Goal: Task Accomplishment & Management: Manage account settings

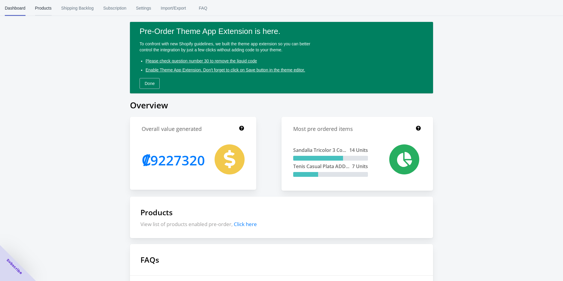
click at [53, 7] on button "Products" at bounding box center [43, 8] width 26 height 16
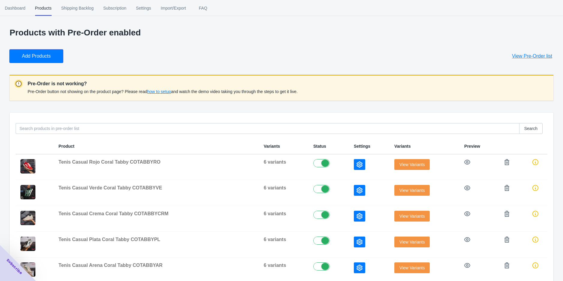
click at [49, 55] on span "Add Products" at bounding box center [36, 56] width 29 height 6
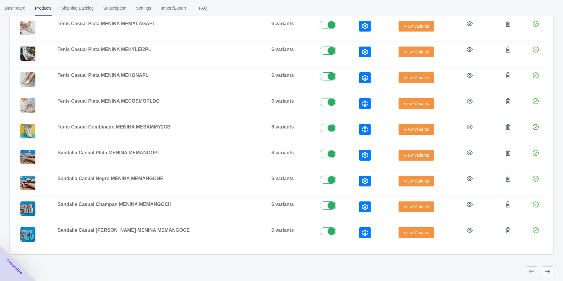
scroll to position [127, 0]
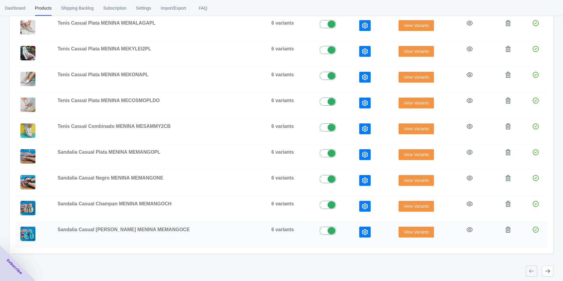
click at [362, 231] on icon "button" at bounding box center [365, 232] width 6 height 6
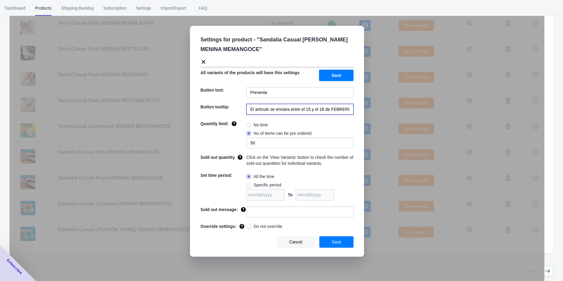
click at [268, 108] on input "El artículo se enviara entre el 15 y el 18 de FEBRERO de 2023" at bounding box center [299, 109] width 107 height 11
click at [298, 108] on input "El artículo se enviara entre el 15 y el 18 de FEBRERO de 2023" at bounding box center [299, 109] width 107 height 11
drag, startPoint x: 322, startPoint y: 109, endPoint x: 299, endPoint y: 109, distance: 22.5
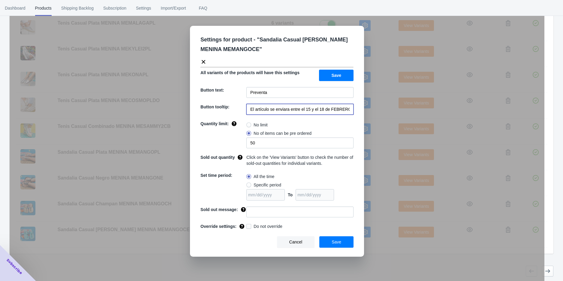
click at [299, 109] on input "El artículo se enviara entre el 15 y el 18 de FEBRERO de 2023" at bounding box center [299, 109] width 107 height 11
click at [322, 109] on input "El artículo se enviara entre el 15 y el 18 de FEBRERO de 2023" at bounding box center [299, 109] width 107 height 11
drag, startPoint x: 322, startPoint y: 109, endPoint x: 295, endPoint y: 108, distance: 27.0
click at [295, 108] on input "El artículo se enviara entre el 15 y el 18 de FEBRERO de 2023" at bounding box center [299, 109] width 107 height 11
drag, startPoint x: 293, startPoint y: 109, endPoint x: 288, endPoint y: 108, distance: 4.9
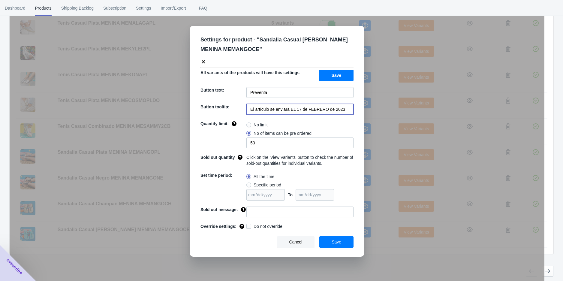
click at [288, 108] on input "El artículo se enviara EL 17 de FEBRERO de 2023" at bounding box center [299, 109] width 107 height 11
click at [309, 109] on input "El artículo se enviara el 17 de FEBRERO de 2023" at bounding box center [299, 109] width 107 height 11
click at [310, 107] on input "El artículo se enviara el 17 de SEptiemrede 2023" at bounding box center [299, 109] width 107 height 11
drag, startPoint x: 338, startPoint y: 109, endPoint x: 320, endPoint y: 107, distance: 18.0
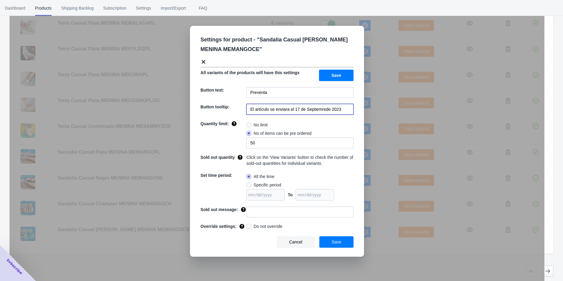
click at [320, 107] on input "El artículo se enviara el 17 de Septiemrede 2023" at bounding box center [299, 109] width 107 height 11
drag, startPoint x: 344, startPoint y: 111, endPoint x: 249, endPoint y: 112, distance: 94.8
click at [249, 112] on input "El artículo se enviara el 17 de Septiembre del 2025" at bounding box center [299, 109] width 107 height 11
type input "El artículo se enviara el 17 de Septiembre del 2025"
click at [331, 75] on button "Save" at bounding box center [336, 75] width 34 height 11
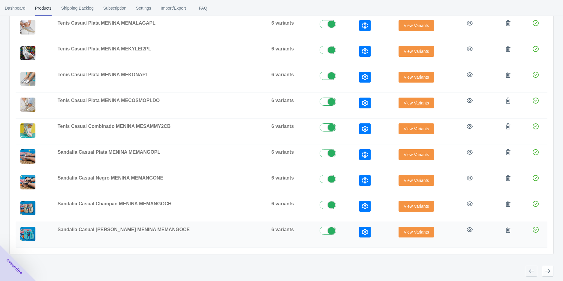
click at [359, 232] on button "button" at bounding box center [364, 231] width 11 height 11
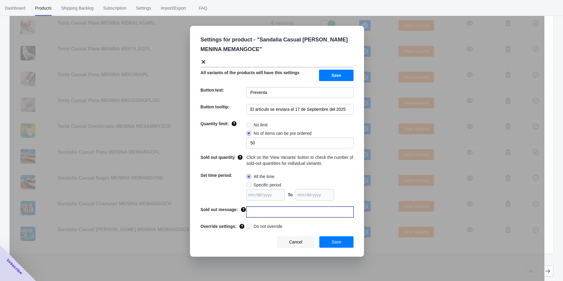
click at [265, 214] on input at bounding box center [299, 211] width 107 height 11
type input "AGOTADO"
click at [249, 225] on span at bounding box center [248, 226] width 5 height 5
click at [248, 225] on input "Do not override" at bounding box center [247, 225] width 0 height 0
checkbox input "true"
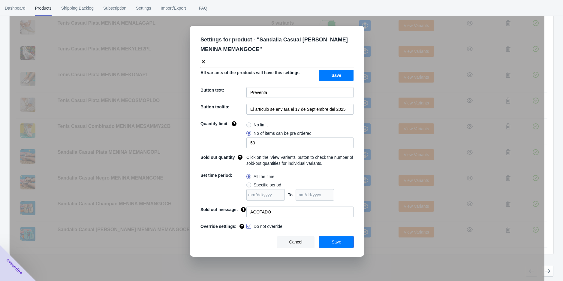
click at [341, 241] on button "Save" at bounding box center [336, 241] width 34 height 11
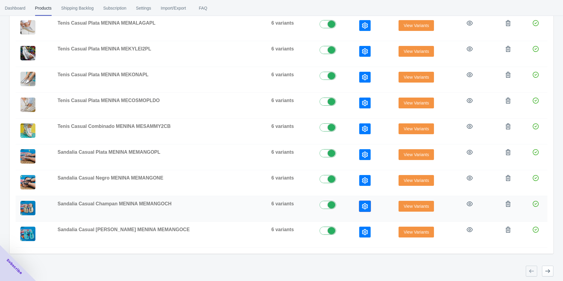
click at [362, 204] on icon "button" at bounding box center [365, 206] width 6 height 6
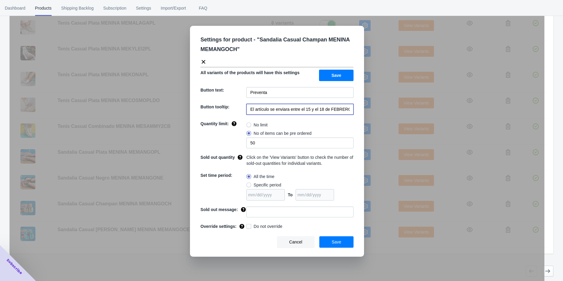
click at [302, 111] on input "El artículo se enviara entre el 15 y el 18 de FEBRERO de 2023" at bounding box center [299, 109] width 107 height 11
paste input "l 17 de Septiembre del 2025"
type input "El artículo se enviara el 17 de Septiembre del 2025"
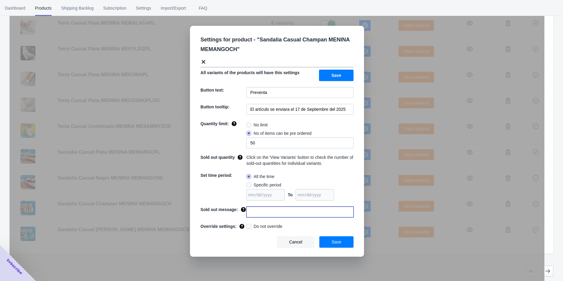
click at [254, 215] on input at bounding box center [299, 211] width 107 height 11
type input "AGOTADO"
click at [251, 226] on span at bounding box center [248, 226] width 5 height 5
click at [248, 225] on input "Do not override" at bounding box center [247, 225] width 0 height 0
checkbox input "true"
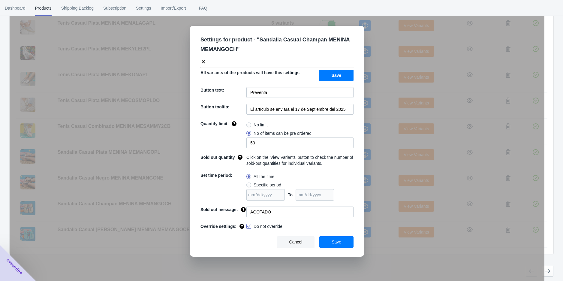
click at [326, 243] on button "Save" at bounding box center [336, 241] width 34 height 11
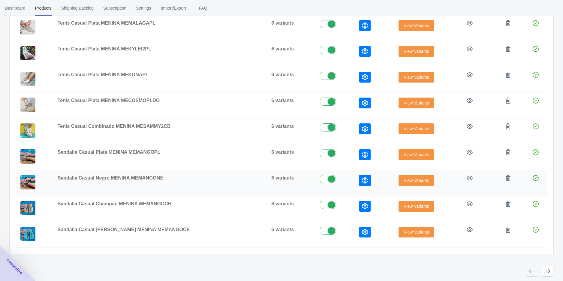
click at [362, 180] on icon "button" at bounding box center [365, 180] width 6 height 6
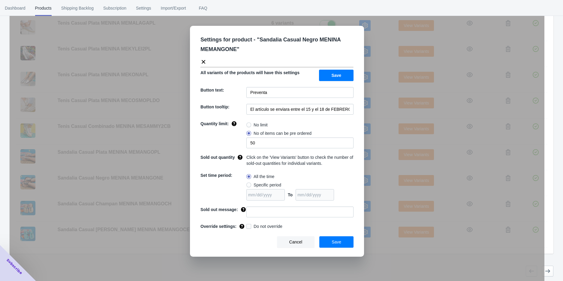
click at [272, 115] on div "Settings for product - " Sandalia Casual Negro MENINA MEMANGONE " All variants …" at bounding box center [277, 141] width 174 height 231
click at [272, 110] on input "El artículo se enviara entre el 15 y el 18 de FEBRERO de 2023" at bounding box center [299, 109] width 107 height 11
paste input "l 17 de Septiembre del 2025"
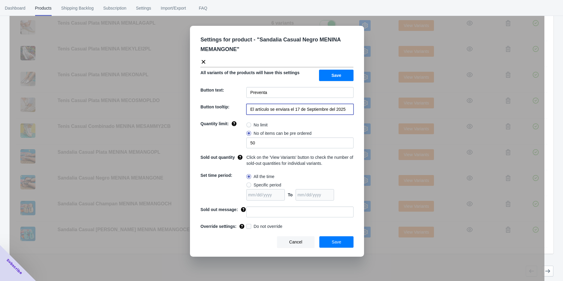
type input "El artículo se enviara el 17 de Septiembre del 2025"
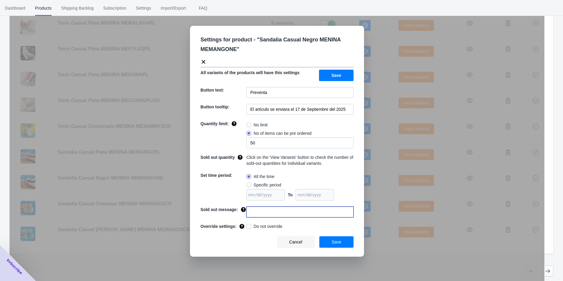
click at [258, 214] on input at bounding box center [299, 211] width 107 height 11
type input "AGOTADO"
click at [248, 226] on span at bounding box center [248, 226] width 5 height 5
click at [248, 225] on input "Do not override" at bounding box center [247, 225] width 0 height 0
checkbox input "true"
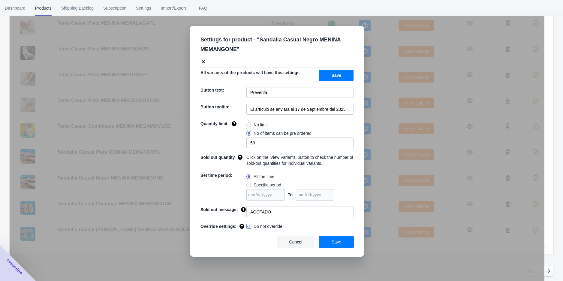
click at [327, 240] on button "Save" at bounding box center [336, 241] width 34 height 11
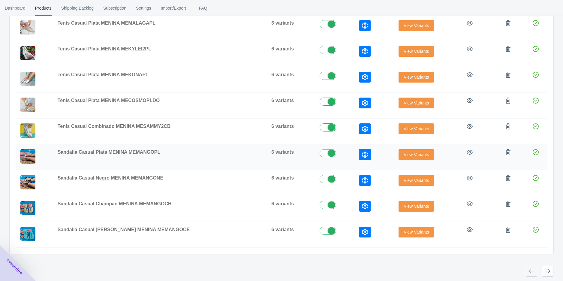
click at [362, 153] on icon "button" at bounding box center [365, 154] width 6 height 6
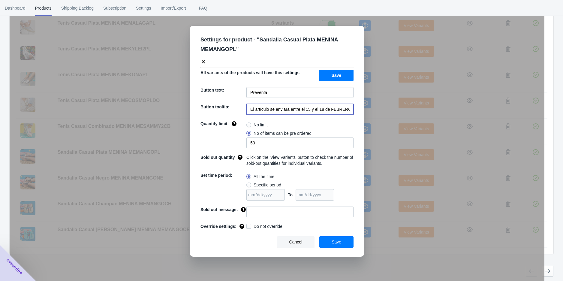
click at [292, 105] on input "El artículo se enviara entre el 15 y el 18 de FEBRERO de 2023" at bounding box center [299, 109] width 107 height 11
paste input "l 17 de Septiembre del 2025"
type input "El artículo se enviara el 17 de Septiembre del 2025"
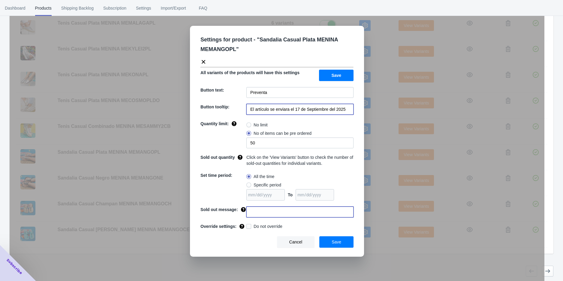
click at [257, 213] on input at bounding box center [299, 211] width 107 height 11
type input "AGOTADO"
click at [251, 225] on label "Do not override" at bounding box center [264, 226] width 36 height 6
click at [248, 225] on input "Do not override" at bounding box center [247, 225] width 0 height 0
checkbox input "true"
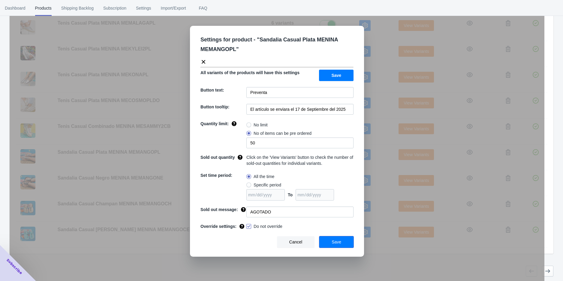
click at [334, 240] on span "Save" at bounding box center [336, 241] width 10 height 5
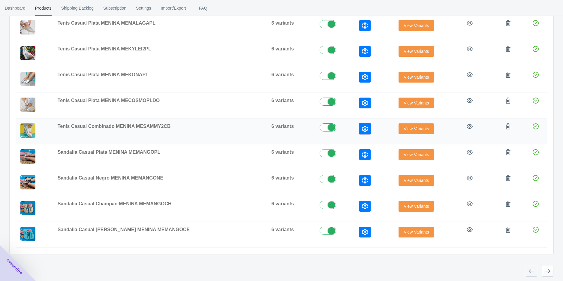
click at [362, 126] on icon "button" at bounding box center [365, 129] width 6 height 6
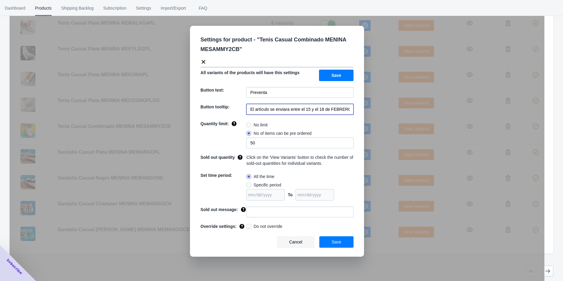
click at [302, 112] on input "El artículo se enviara entre el 15 y el 18 de FEBRERO de 2023" at bounding box center [299, 109] width 107 height 11
click at [278, 261] on div "Settings for product - " Tenis Casual Combinado MENINA MESAMMY2CB " All variant…" at bounding box center [277, 155] width 534 height 281
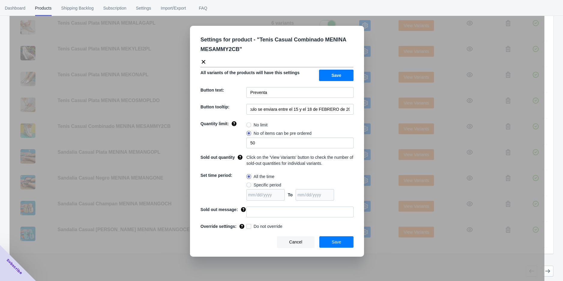
scroll to position [0, 0]
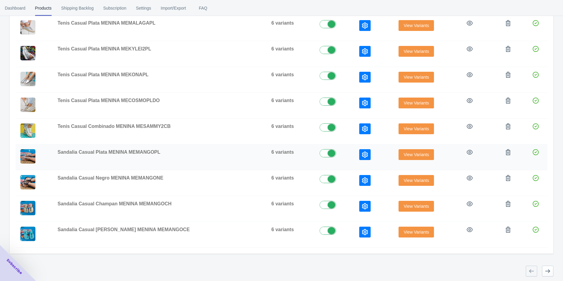
click at [362, 152] on icon "button" at bounding box center [365, 154] width 6 height 6
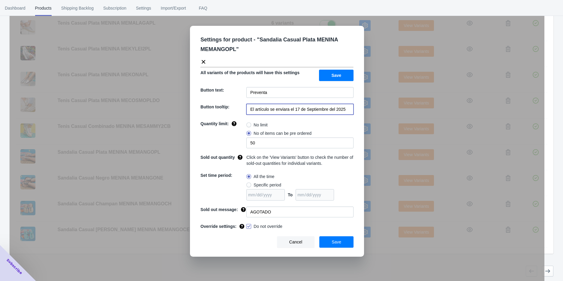
click at [289, 108] on input "El artículo se enviara el 17 de Septiembre del 2025" at bounding box center [299, 109] width 107 height 11
click at [263, 260] on div "Settings for product - " Sandalia Casual Plata MENINA MEMANGOPL " All variants …" at bounding box center [277, 155] width 534 height 281
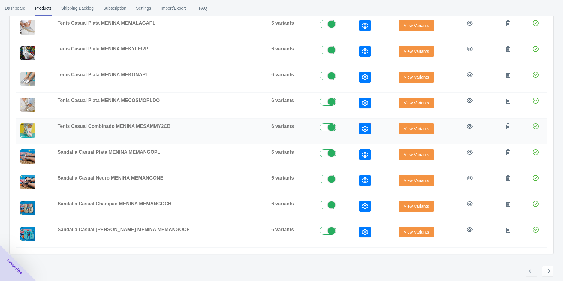
click at [359, 131] on button "button" at bounding box center [364, 128] width 11 height 11
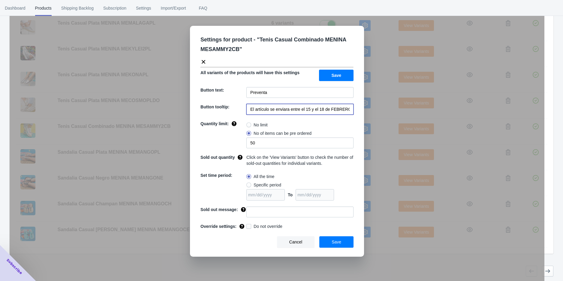
click at [317, 105] on input "El artículo se enviara entre el 15 y el 18 de FEBRERO de 2023" at bounding box center [299, 109] width 107 height 11
paste input "l 17 de Septiembre del 2025"
type input "El artículo se enviara el 17 de Septiembre del 2025"
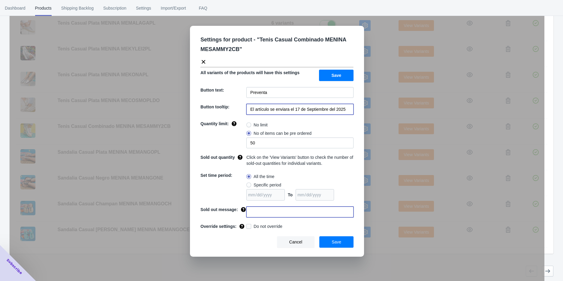
click at [263, 211] on input at bounding box center [299, 211] width 107 height 11
type input "AGOTADO"
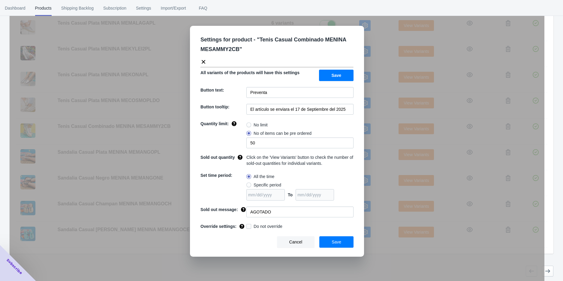
click at [252, 225] on label "Do not override" at bounding box center [264, 226] width 36 height 6
click at [248, 225] on input "Do not override" at bounding box center [247, 225] width 0 height 0
checkbox input "true"
click at [331, 238] on button "Save" at bounding box center [336, 241] width 34 height 11
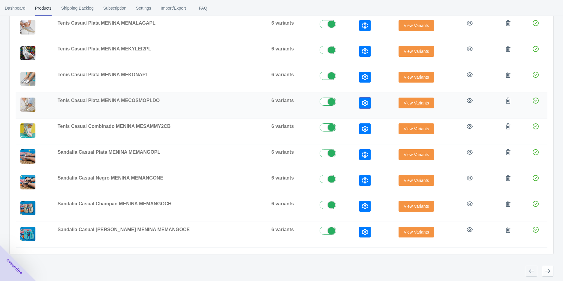
click at [362, 102] on icon "button" at bounding box center [365, 103] width 6 height 6
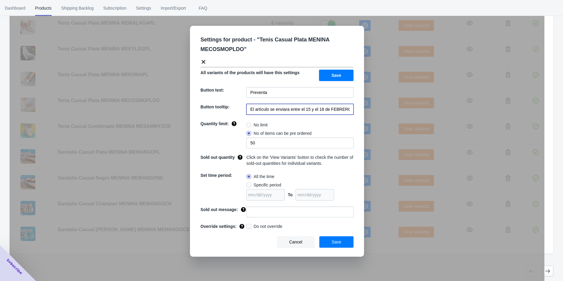
click at [302, 109] on input "El artículo se enviara entre el 15 y el 18 de FEBRERO de 2023" at bounding box center [299, 109] width 107 height 11
paste input "l 17 de Septiembre del 2025"
type input "El artículo se enviara el 17 de Septiembre del 2025"
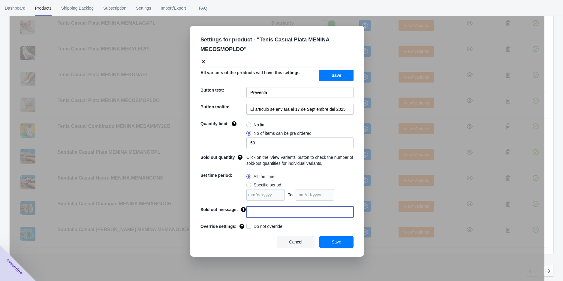
click at [269, 213] on input at bounding box center [299, 211] width 107 height 11
type input "AGOTADO"
click at [246, 225] on div "Override settings:" at bounding box center [222, 225] width 48 height 8
click at [252, 225] on label "Do not override" at bounding box center [264, 226] width 36 height 6
click at [248, 225] on input "Do not override" at bounding box center [247, 225] width 0 height 0
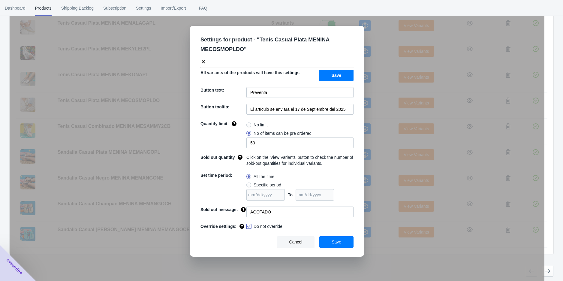
checkbox input "true"
click at [343, 239] on button "Save" at bounding box center [336, 241] width 34 height 11
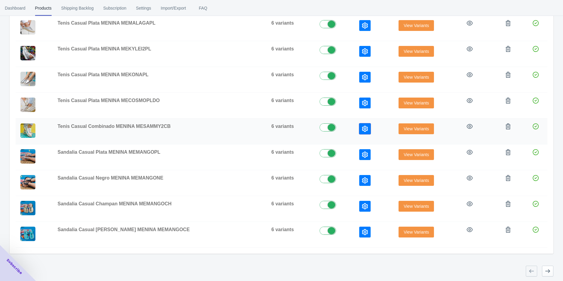
click at [362, 130] on icon "button" at bounding box center [365, 129] width 6 height 6
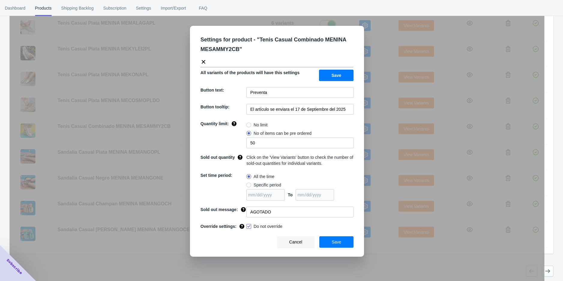
click at [363, 262] on div "Settings for product - " Tenis Casual Combinado MENINA MESAMMY2CB " All variant…" at bounding box center [277, 155] width 534 height 281
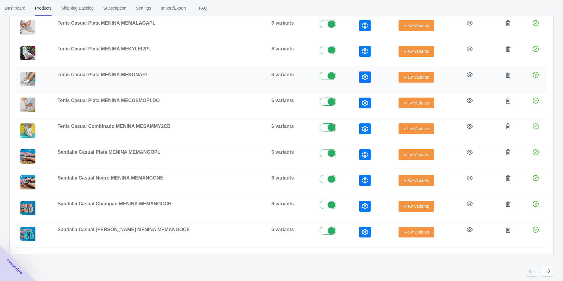
click at [359, 73] on button "button" at bounding box center [364, 77] width 11 height 11
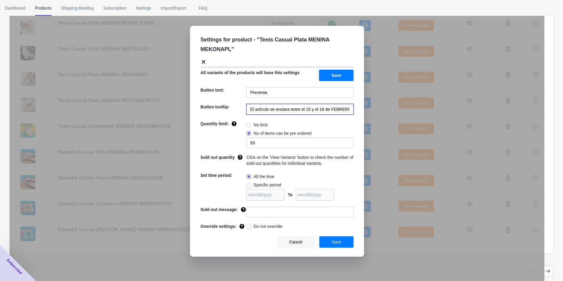
click at [317, 110] on input "El artículo se enviara entre el 15 y el 18 de FEBRERO de 2023" at bounding box center [299, 109] width 107 height 11
paste input "l 17 de Septiembre del 2025"
type input "El artículo se enviara el 17 de Septiembre del 2025"
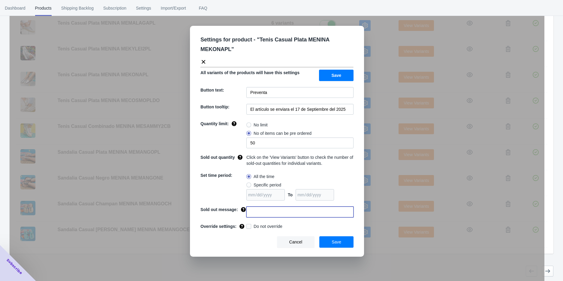
click at [263, 209] on input at bounding box center [299, 211] width 107 height 11
type input "AGOTADO"
click at [249, 226] on span at bounding box center [248, 226] width 5 height 5
click at [248, 225] on input "Do not override" at bounding box center [247, 225] width 0 height 0
checkbox input "true"
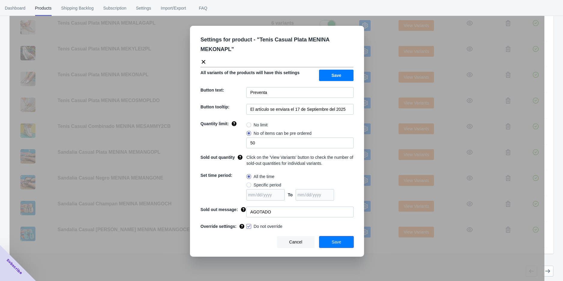
click at [330, 240] on button "Save" at bounding box center [336, 241] width 34 height 11
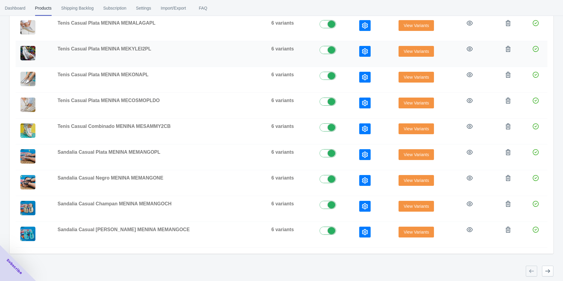
click at [354, 57] on td at bounding box center [374, 54] width 40 height 26
click at [359, 53] on button "button" at bounding box center [364, 51] width 11 height 11
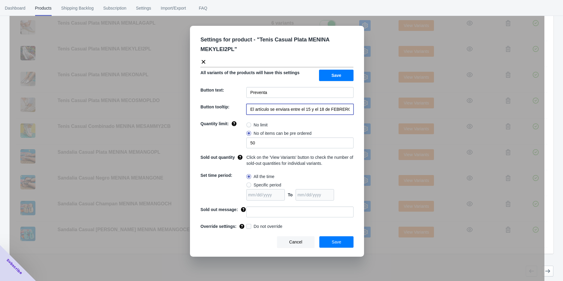
click at [264, 109] on input "El artículo se enviara entre el 15 y el 18 de FEBRERO de 2023" at bounding box center [299, 109] width 107 height 11
paste input "l 17 de Septiembre del 2025"
type input "El artículo se enviara el 17 de Septiembre del 2025"
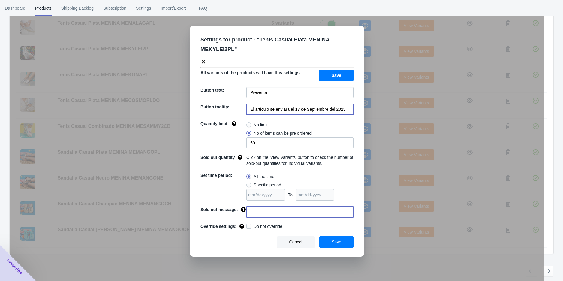
click at [266, 211] on input at bounding box center [299, 211] width 107 height 11
drag, startPoint x: 264, startPoint y: 213, endPoint x: 249, endPoint y: 214, distance: 15.6
click at [249, 214] on input "agotado" at bounding box center [299, 211] width 107 height 11
drag, startPoint x: 274, startPoint y: 214, endPoint x: 248, endPoint y: 214, distance: 26.1
click at [248, 214] on input "agotado" at bounding box center [299, 211] width 107 height 11
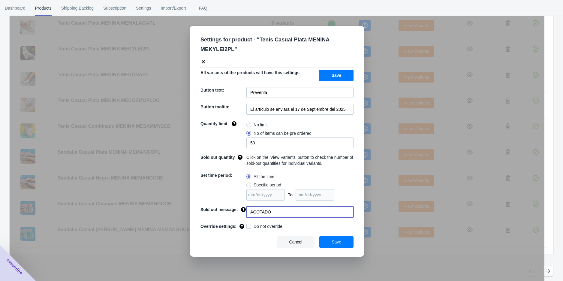
type input "AGOTADO"
click at [248, 226] on span at bounding box center [248, 226] width 5 height 5
click at [248, 225] on input "Do not override" at bounding box center [247, 225] width 0 height 0
checkbox input "true"
click at [354, 243] on div "Settings for product - " Tenis Casual Plata MENINA MEKYLEI2PL " All variants of…" at bounding box center [277, 141] width 174 height 231
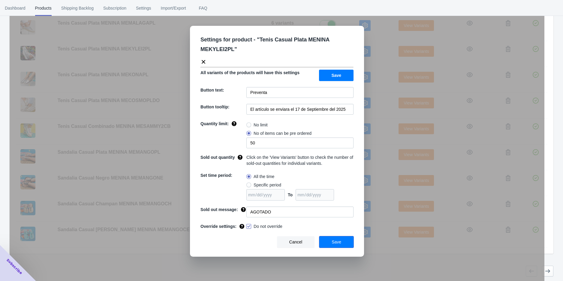
click at [343, 241] on button "Save" at bounding box center [336, 241] width 34 height 11
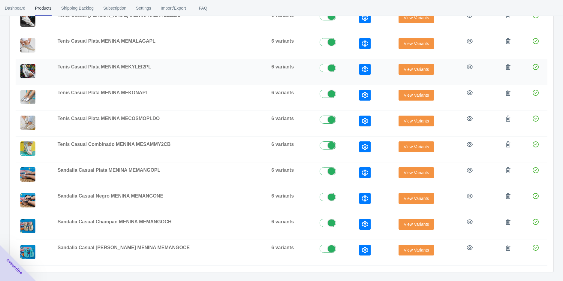
scroll to position [60, 0]
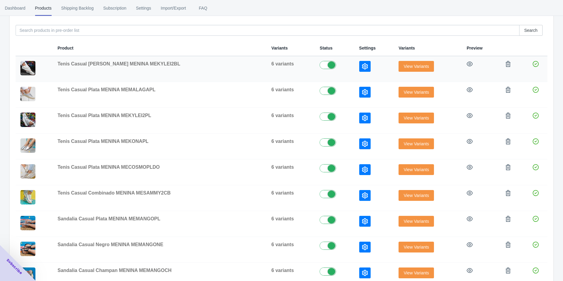
click at [362, 68] on icon "button" at bounding box center [365, 66] width 6 height 6
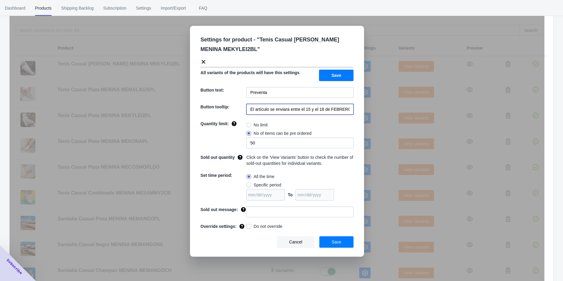
click at [273, 106] on input "El artículo se enviara entre el 15 y el 18 de FEBRERO de 2023" at bounding box center [299, 109] width 107 height 11
paste input "l 17 de Septiembre del 2025"
type input "El artículo se enviara el 17 de Septiembre del 2025"
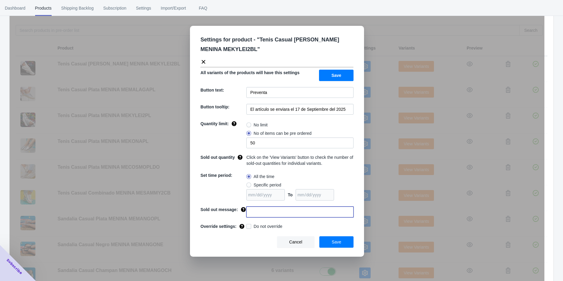
click at [259, 211] on input at bounding box center [299, 211] width 107 height 11
type input "AGOTADO"
click at [250, 226] on span at bounding box center [248, 226] width 5 height 5
click at [248, 225] on input "Do not override" at bounding box center [247, 225] width 0 height 0
checkbox input "true"
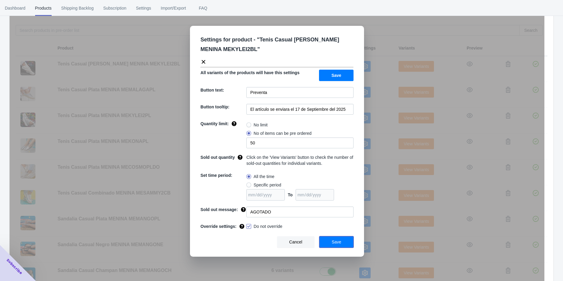
click at [346, 241] on button "Save" at bounding box center [336, 241] width 34 height 11
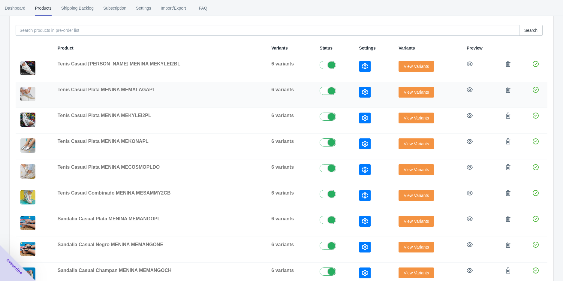
click at [359, 94] on div at bounding box center [374, 92] width 30 height 11
click at [359, 92] on button "button" at bounding box center [364, 92] width 11 height 11
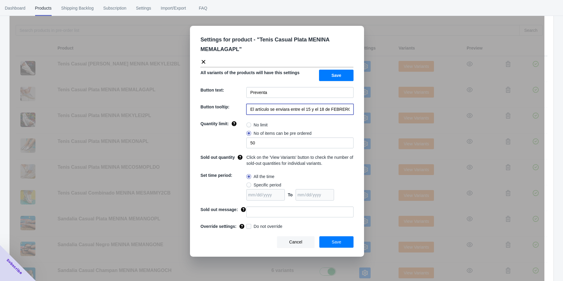
click at [302, 108] on input "El artículo se enviara entre el 15 y el 18 de FEBRERO de 2023" at bounding box center [299, 109] width 107 height 11
paste input "l 17 de Septiembre del 2025"
type input "El artículo se enviara el 17 de Septiembre del 2025"
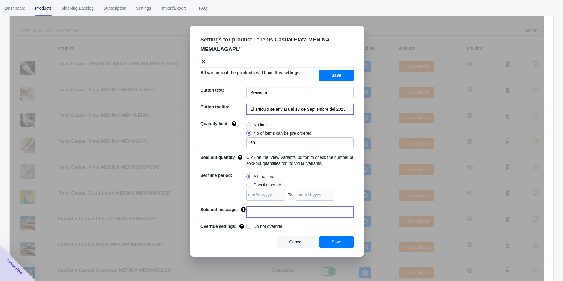
click at [255, 207] on input at bounding box center [299, 211] width 107 height 11
type input "AGOTADO"
click at [247, 226] on span at bounding box center [248, 226] width 5 height 5
click at [247, 225] on input "Do not override" at bounding box center [247, 225] width 0 height 0
checkbox input "true"
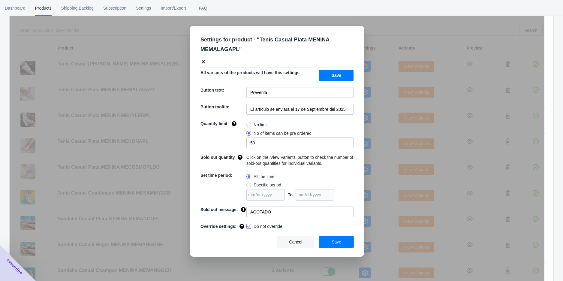
click at [340, 243] on span "Save" at bounding box center [336, 241] width 10 height 5
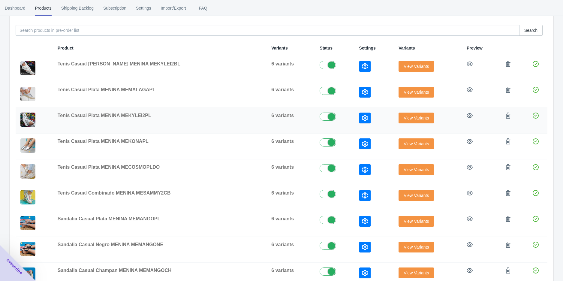
click at [362, 115] on icon "button" at bounding box center [365, 118] width 6 height 6
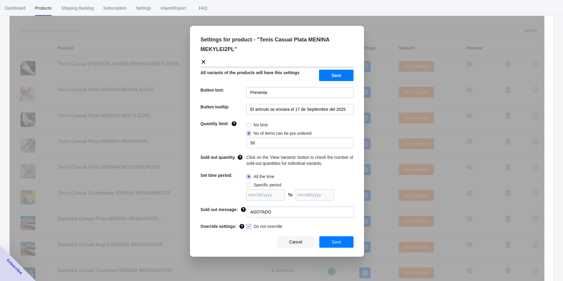
click at [377, 123] on div "Settings for product - " Tenis Casual Plata MENINA MEKYLEI2PL " All variants of…" at bounding box center [277, 155] width 534 height 281
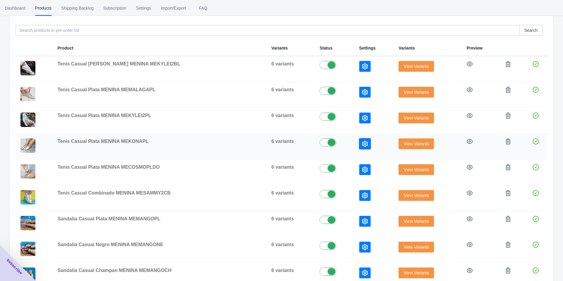
click at [362, 145] on icon "button" at bounding box center [365, 144] width 6 height 6
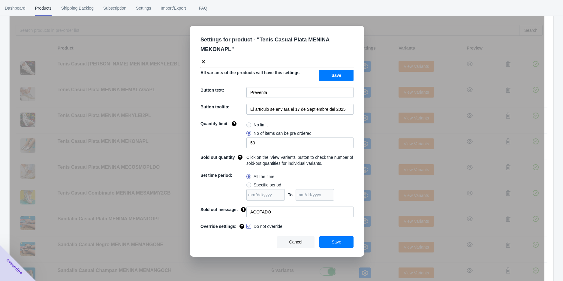
click at [371, 147] on div "Settings for product - " Tenis Casual Plata MENINA MEKONAPL " All variants of t…" at bounding box center [277, 155] width 534 height 281
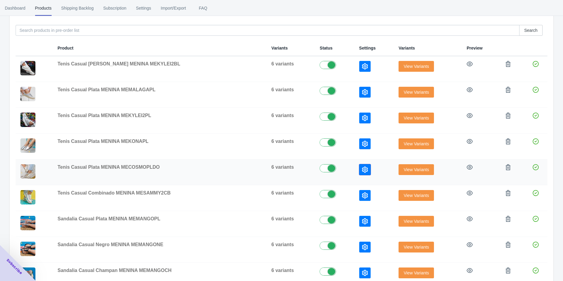
click at [359, 166] on button "button" at bounding box center [364, 169] width 11 height 11
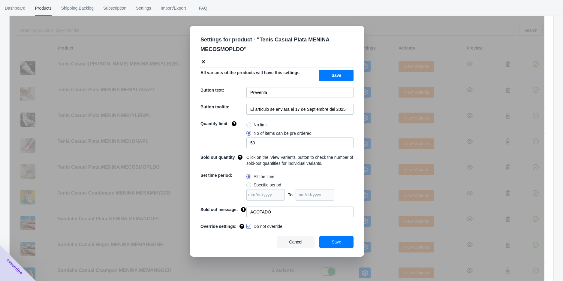
click at [372, 165] on div "Settings for product - " Tenis Casual Plata MENINA MECOSMOPLDO " All variants o…" at bounding box center [277, 155] width 534 height 281
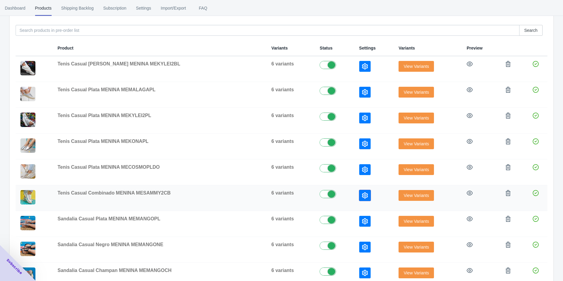
click at [362, 196] on icon "button" at bounding box center [365, 195] width 6 height 6
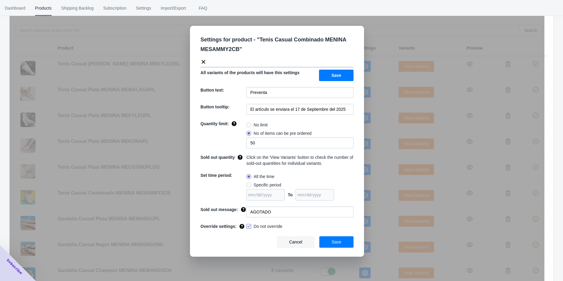
click at [372, 189] on div "Settings for product - " Tenis Casual Combinado MENINA MESAMMY2CB " All variant…" at bounding box center [277, 155] width 534 height 281
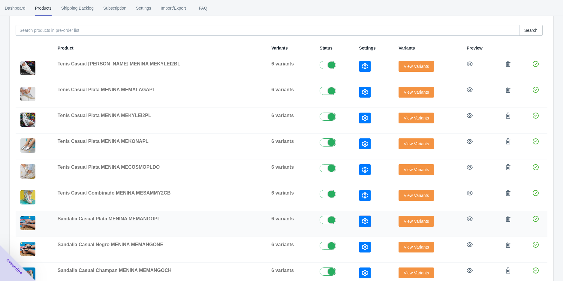
click at [362, 220] on icon "button" at bounding box center [365, 221] width 6 height 6
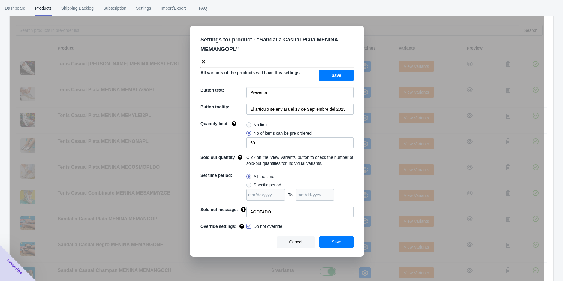
click at [374, 209] on div "Settings for product - " Sandalia Casual Plata MENINA MEMANGOPL " All variants …" at bounding box center [277, 155] width 534 height 281
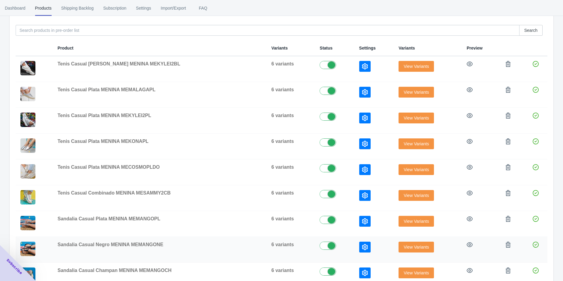
click at [359, 242] on button "button" at bounding box center [364, 246] width 11 height 11
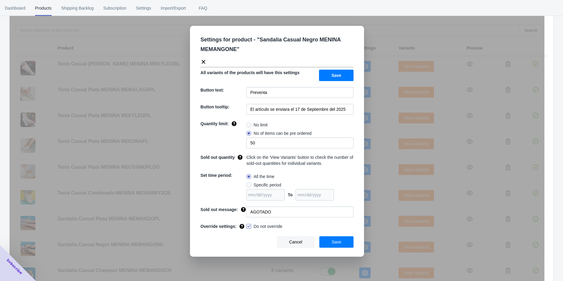
click at [374, 213] on div "Settings for product - " Sandalia Casual Negro MENINA MEMANGONE " All variants …" at bounding box center [277, 155] width 534 height 281
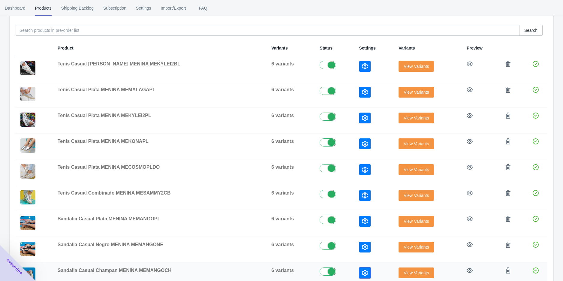
click at [359, 267] on button "button" at bounding box center [364, 272] width 11 height 11
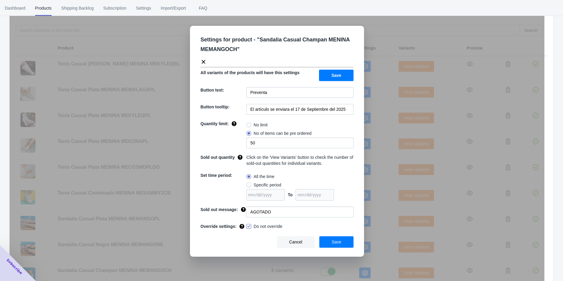
click at [375, 227] on div "Settings for product - " Sandalia Casual Champan MENINA MEMANGOCH " All variant…" at bounding box center [277, 155] width 534 height 281
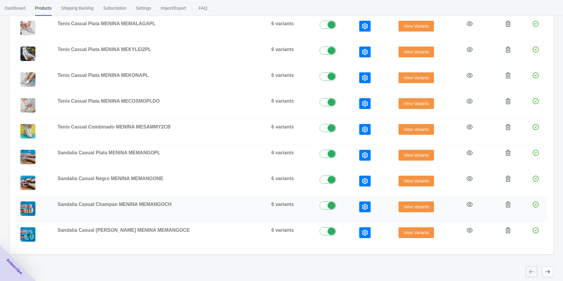
scroll to position [127, 0]
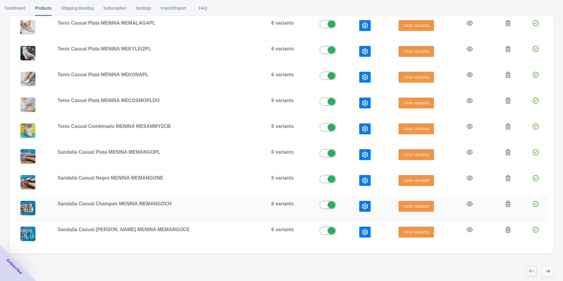
click at [362, 207] on icon "button" at bounding box center [365, 206] width 6 height 6
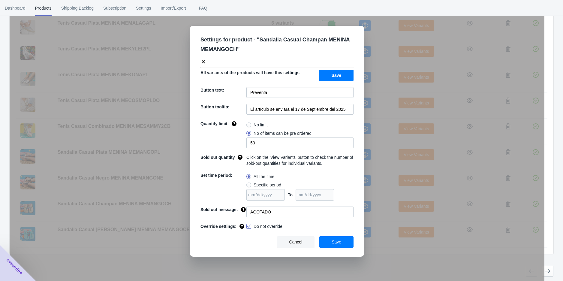
click at [376, 201] on div "Settings for product - " Sandalia Casual Champan MENINA MEMANGOCH " All variant…" at bounding box center [277, 155] width 534 height 281
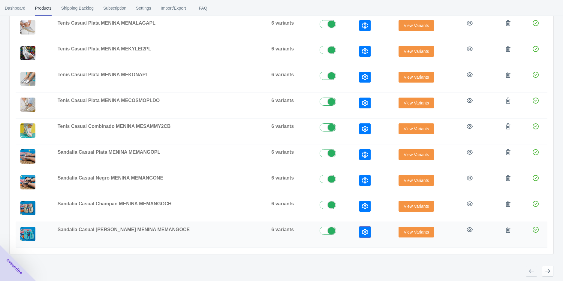
click at [359, 231] on button "button" at bounding box center [364, 231] width 11 height 11
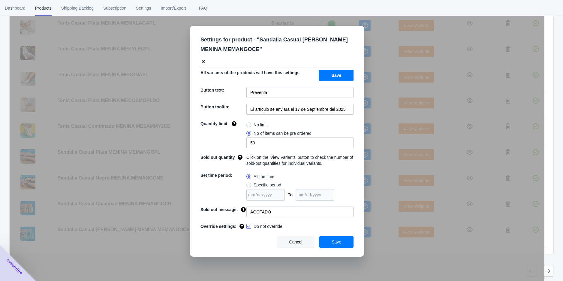
click at [381, 220] on div "Settings for product - " Sandalia Casual [PERSON_NAME] MENINA MEMANGOCE " All v…" at bounding box center [277, 155] width 534 height 281
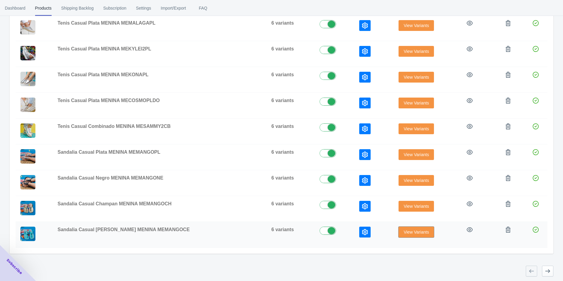
click at [403, 231] on span "View Variants" at bounding box center [415, 231] width 25 height 5
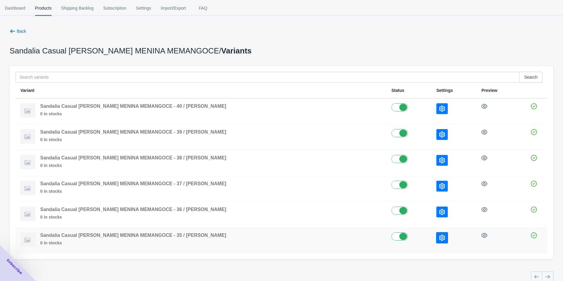
click at [439, 235] on icon "button" at bounding box center [442, 238] width 6 height 6
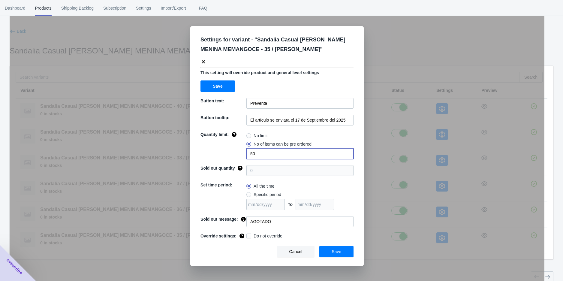
drag, startPoint x: 256, startPoint y: 154, endPoint x: 247, endPoint y: 154, distance: 9.6
click at [247, 154] on input "50" at bounding box center [299, 153] width 107 height 11
type input "1"
click at [248, 238] on span at bounding box center [248, 235] width 5 height 5
click at [248, 235] on input "Do not override" at bounding box center [247, 234] width 0 height 0
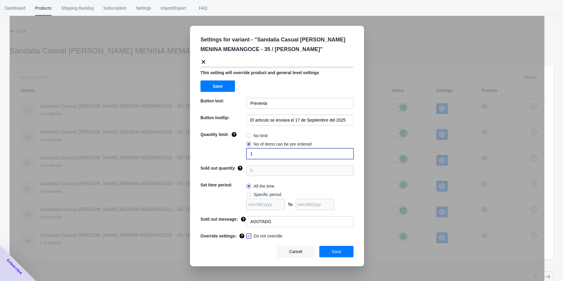
checkbox input "true"
click at [326, 250] on button "Save" at bounding box center [336, 251] width 34 height 11
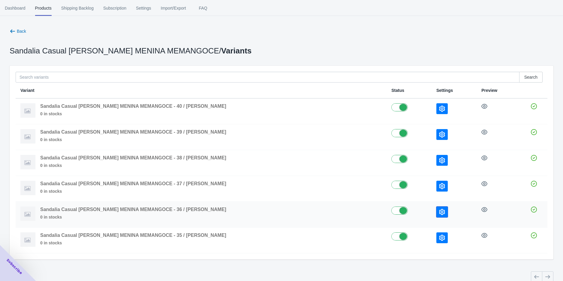
click at [439, 211] on icon "button" at bounding box center [442, 212] width 6 height 6
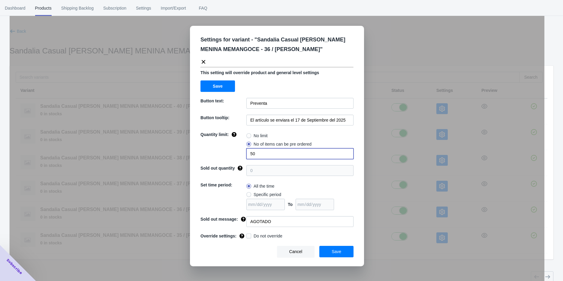
drag, startPoint x: 263, startPoint y: 157, endPoint x: 244, endPoint y: 155, distance: 19.3
click at [247, 155] on input "50" at bounding box center [299, 153] width 107 height 11
type input "2"
click at [248, 236] on span at bounding box center [248, 235] width 5 height 5
click at [248, 235] on input "Do not override" at bounding box center [247, 234] width 0 height 0
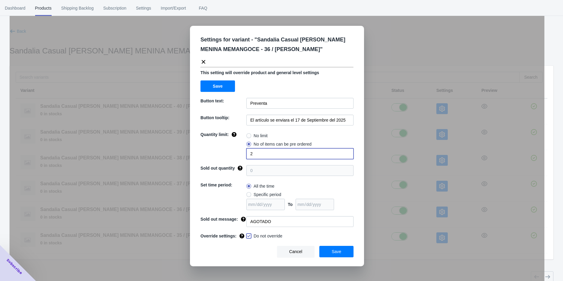
checkbox input "true"
click at [349, 249] on button "Save" at bounding box center [336, 251] width 34 height 11
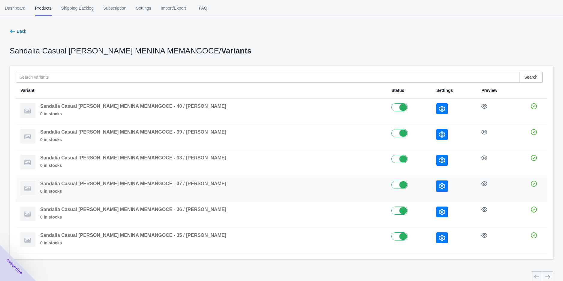
click at [439, 187] on icon "button" at bounding box center [442, 186] width 6 height 6
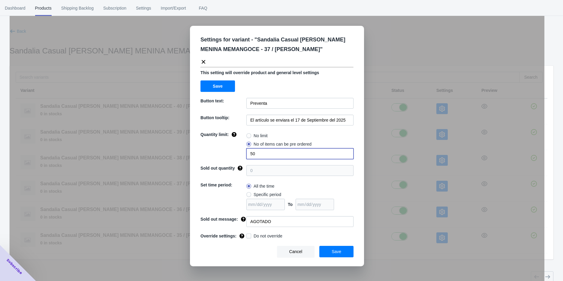
drag, startPoint x: 270, startPoint y: 153, endPoint x: 230, endPoint y: 162, distance: 41.2
click at [231, 158] on div "Quantity limit: No limit No of items can be pre ordered 50" at bounding box center [276, 145] width 153 height 28
type input "3"
click at [249, 233] on label "Do not override" at bounding box center [264, 236] width 36 height 6
click at [248, 234] on input "Do not override" at bounding box center [247, 234] width 0 height 0
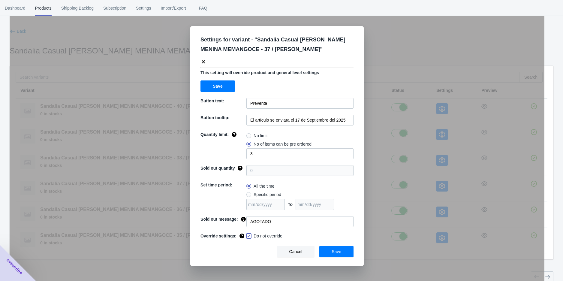
checkbox input "true"
click at [334, 247] on button "Save" at bounding box center [336, 251] width 34 height 11
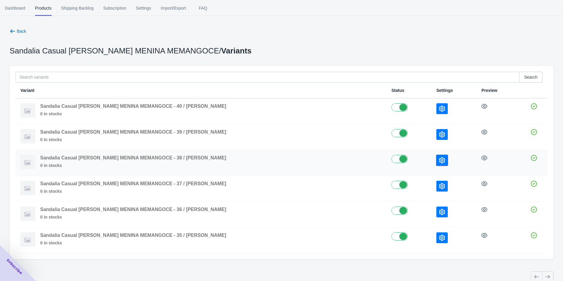
click at [439, 158] on icon "button" at bounding box center [442, 160] width 6 height 6
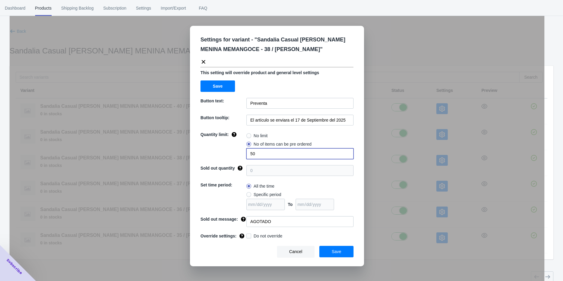
drag, startPoint x: 249, startPoint y: 158, endPoint x: 210, endPoint y: 159, distance: 39.0
click at [210, 159] on div "Quantity limit: No limit No of items can be pre ordered 50" at bounding box center [276, 145] width 153 height 28
type input "3"
click at [247, 235] on span at bounding box center [248, 235] width 5 height 5
click at [247, 235] on input "Do not override" at bounding box center [247, 234] width 0 height 0
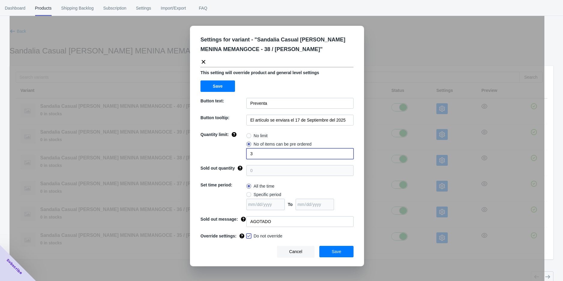
checkbox input "true"
click at [339, 249] on span "Save" at bounding box center [336, 251] width 10 height 5
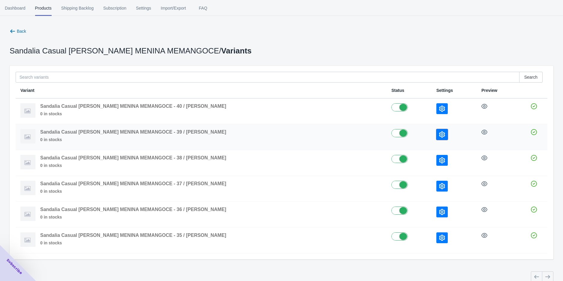
click at [436, 138] on button "button" at bounding box center [441, 134] width 11 height 11
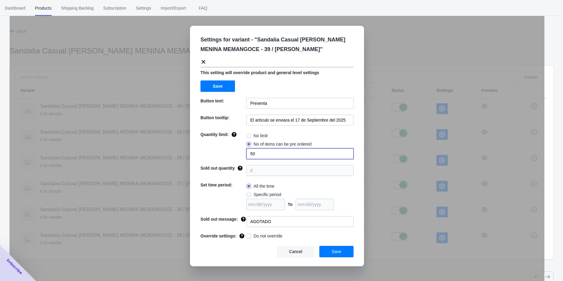
drag, startPoint x: 257, startPoint y: 156, endPoint x: 224, endPoint y: 158, distance: 32.7
click at [237, 157] on div "Quantity limit: No limit No of items can be pre ordered 50" at bounding box center [276, 145] width 153 height 28
type input "2"
click at [249, 237] on span at bounding box center [248, 235] width 5 height 5
click at [248, 235] on input "Do not override" at bounding box center [247, 234] width 0 height 0
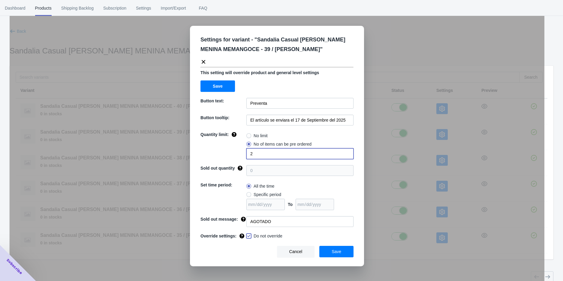
checkbox input "true"
click at [335, 249] on span "Save" at bounding box center [336, 251] width 10 height 5
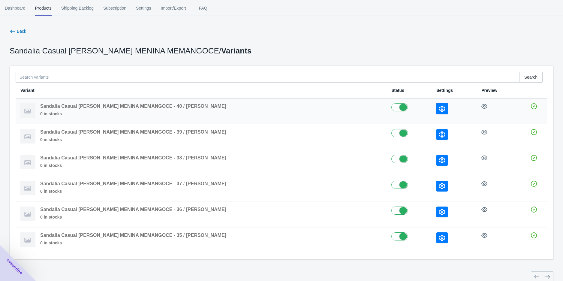
click at [436, 112] on button "button" at bounding box center [441, 108] width 11 height 11
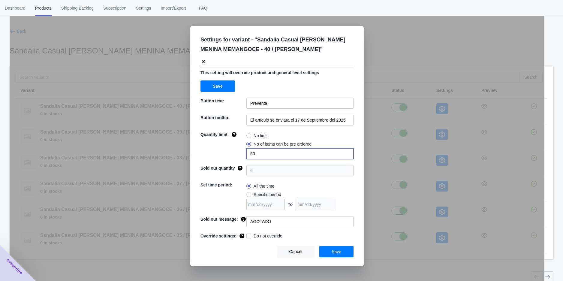
drag, startPoint x: 267, startPoint y: 153, endPoint x: 241, endPoint y: 159, distance: 26.9
click at [245, 158] on div "Quantity limit: No limit No of items can be pre ordered 50" at bounding box center [276, 145] width 153 height 28
type input "1"
click at [251, 235] on label "Do not override" at bounding box center [264, 236] width 36 height 6
click at [248, 235] on input "Do not override" at bounding box center [247, 234] width 0 height 0
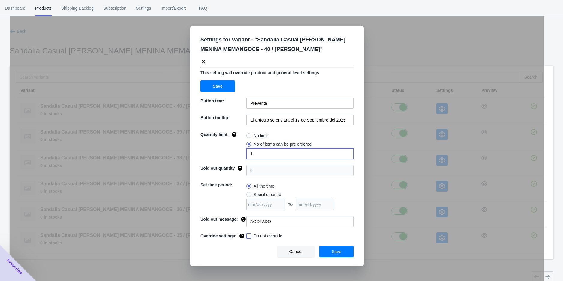
checkbox input "true"
click at [333, 250] on span "Save" at bounding box center [336, 251] width 10 height 5
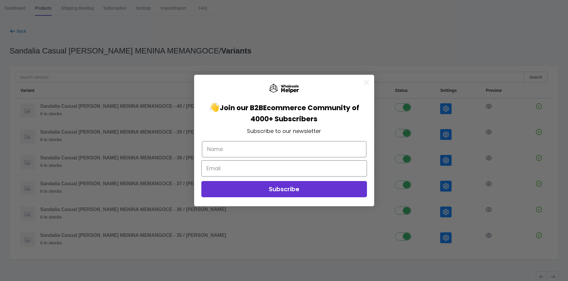
click at [15, 31] on div "Close dialog 👋 Join our B2B Ecommerce Community of 4000+ Subscribers Subscribe …" at bounding box center [284, 140] width 568 height 281
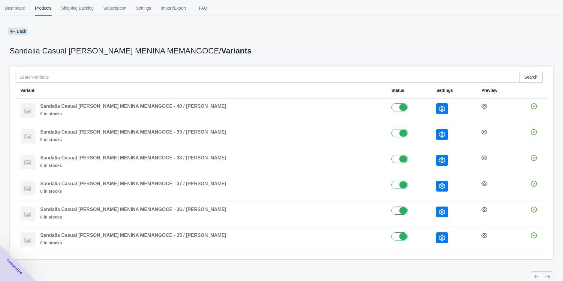
click at [15, 31] on icon "button" at bounding box center [13, 31] width 6 height 6
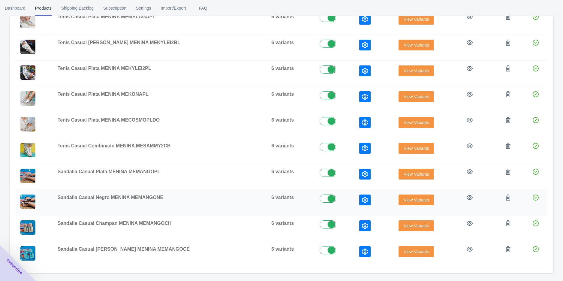
scroll to position [127, 0]
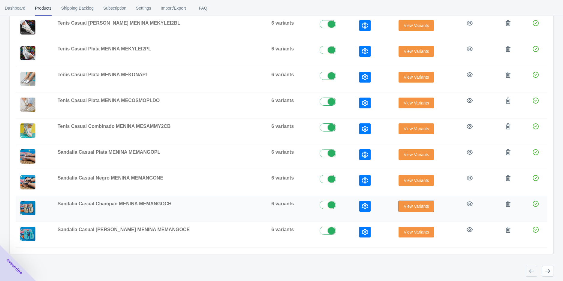
click at [404, 208] on button "View Variants" at bounding box center [415, 206] width 35 height 11
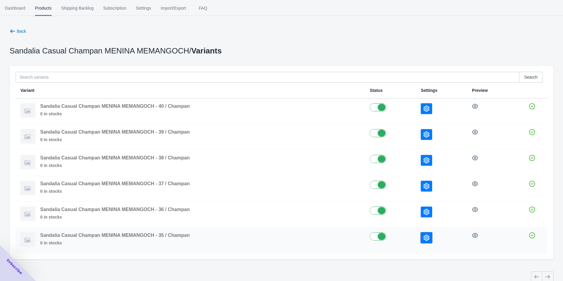
click at [429, 237] on icon "button" at bounding box center [426, 238] width 6 height 6
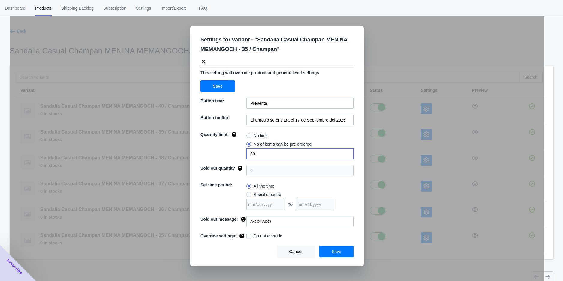
drag, startPoint x: 251, startPoint y: 155, endPoint x: 232, endPoint y: 160, distance: 19.6
click at [247, 155] on input "50" at bounding box center [299, 153] width 107 height 11
type input "1"
click at [256, 237] on span "Do not override" at bounding box center [267, 236] width 29 height 6
click at [248, 235] on input "Do not override" at bounding box center [247, 234] width 0 height 0
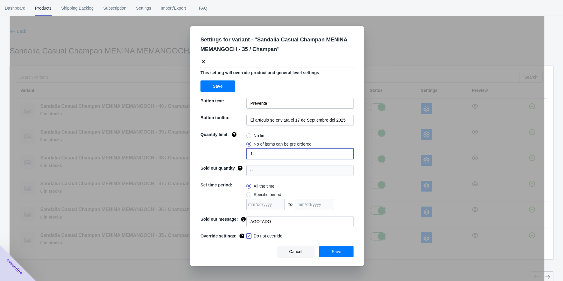
checkbox input "true"
click at [331, 248] on button "Save" at bounding box center [336, 251] width 34 height 11
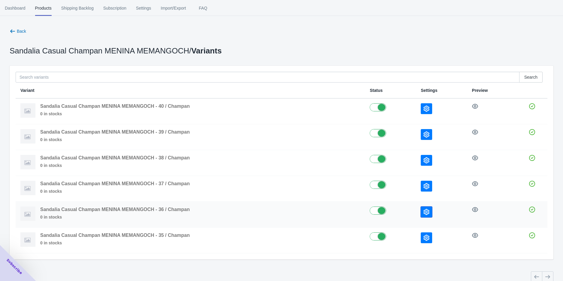
click at [425, 211] on icon "button" at bounding box center [426, 212] width 6 height 6
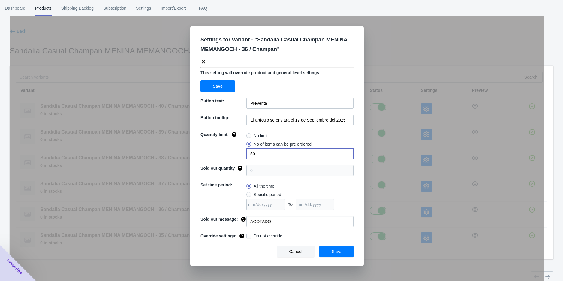
drag, startPoint x: 263, startPoint y: 150, endPoint x: 229, endPoint y: 159, distance: 34.8
click at [251, 154] on input "50" at bounding box center [299, 153] width 107 height 11
type input "2"
click at [248, 235] on span at bounding box center [248, 235] width 5 height 5
click at [248, 235] on input "Do not override" at bounding box center [247, 234] width 0 height 0
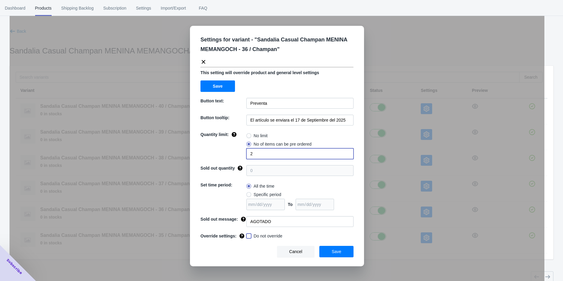
checkbox input "true"
click at [332, 250] on span "Save" at bounding box center [336, 251] width 10 height 5
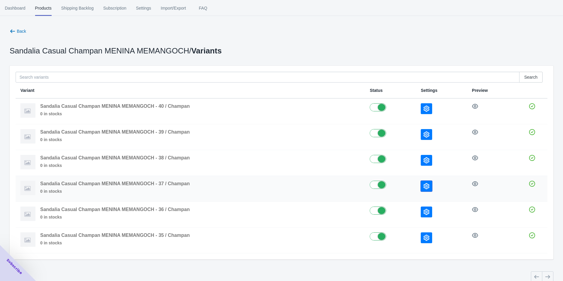
click at [426, 190] on button "button" at bounding box center [425, 186] width 11 height 11
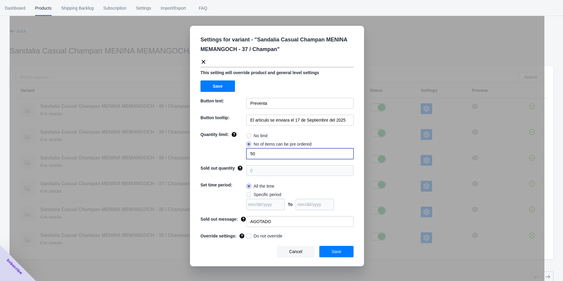
drag, startPoint x: 262, startPoint y: 153, endPoint x: 237, endPoint y: 156, distance: 25.4
click at [241, 155] on div "Quantity limit: No limit No of items can be pre ordered 50" at bounding box center [276, 145] width 153 height 28
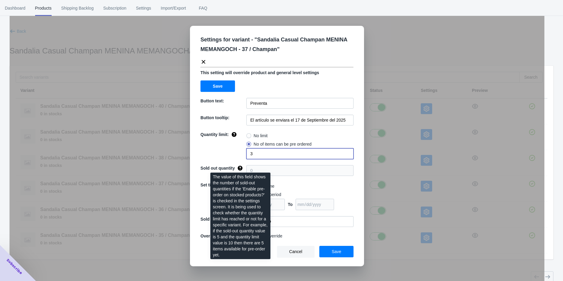
type input "3"
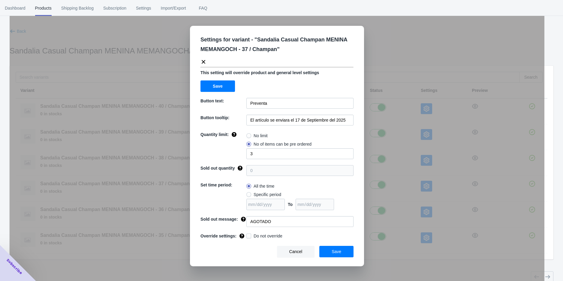
click at [277, 236] on span "Do not override" at bounding box center [267, 236] width 29 height 6
click at [248, 235] on input "Do not override" at bounding box center [247, 234] width 0 height 0
checkbox input "true"
click at [330, 251] on button "Save" at bounding box center [336, 251] width 34 height 11
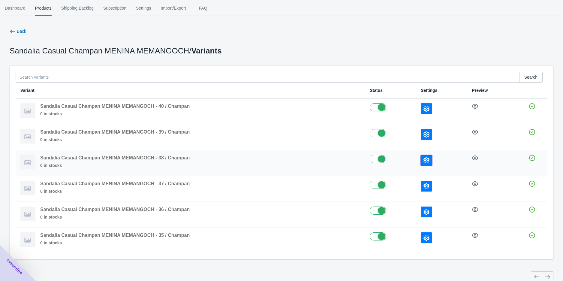
click at [425, 160] on icon "button" at bounding box center [426, 160] width 6 height 6
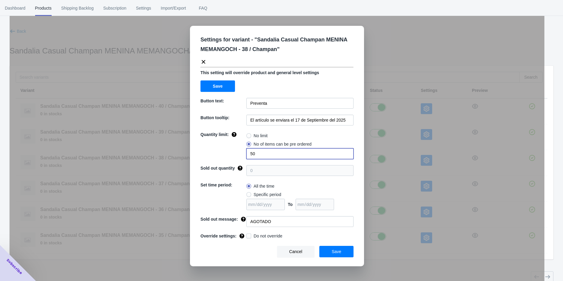
drag, startPoint x: 250, startPoint y: 156, endPoint x: 232, endPoint y: 161, distance: 18.5
click at [249, 156] on input "50" at bounding box center [299, 153] width 107 height 11
type input "3"
click at [248, 234] on span at bounding box center [248, 235] width 5 height 5
click at [248, 234] on input "Do not override" at bounding box center [247, 234] width 0 height 0
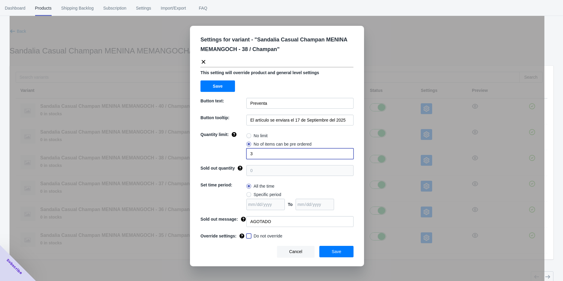
checkbox input "true"
click at [337, 253] on span "Save" at bounding box center [336, 251] width 10 height 5
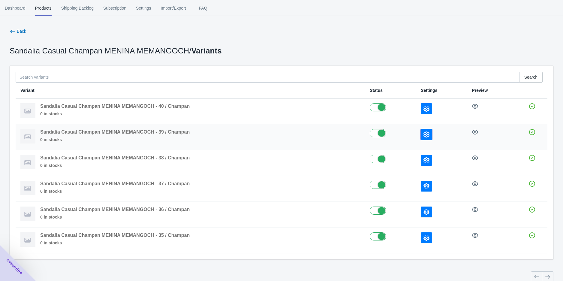
click at [422, 133] on button "button" at bounding box center [425, 134] width 11 height 11
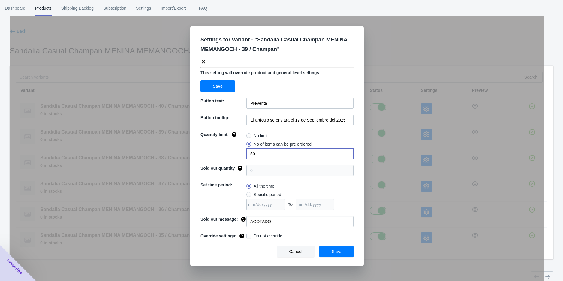
drag, startPoint x: 264, startPoint y: 157, endPoint x: 230, endPoint y: 157, distance: 33.6
click at [230, 157] on div "Quantity limit: No limit No of items can be pre ordered 50" at bounding box center [276, 145] width 153 height 28
type input "2"
click at [248, 236] on div "Message if item is not available yet" at bounding box center [242, 232] width 70 height 20
click at [278, 238] on span "Do not override" at bounding box center [267, 236] width 29 height 6
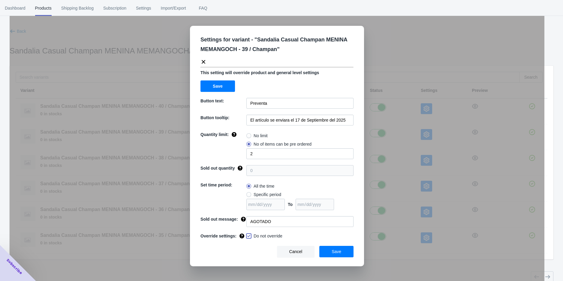
click at [248, 235] on input "Do not override" at bounding box center [247, 234] width 0 height 0
checkbox input "true"
click at [325, 252] on button "Save" at bounding box center [336, 251] width 34 height 11
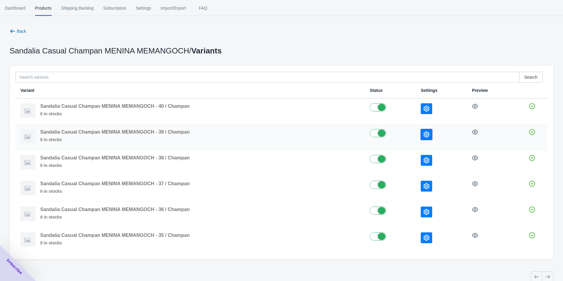
click at [426, 130] on button "button" at bounding box center [425, 134] width 11 height 11
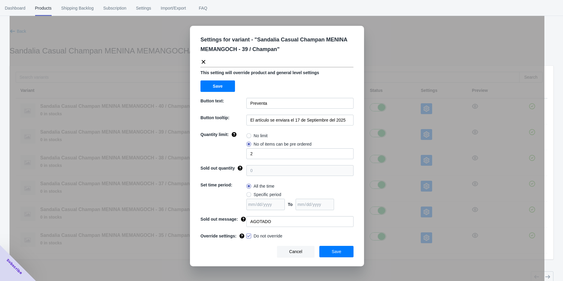
click at [386, 256] on div "Settings for variant - " Sandalia Casual Champan MENINA MEMANGOCH - 39 / Champa…" at bounding box center [277, 155] width 534 height 281
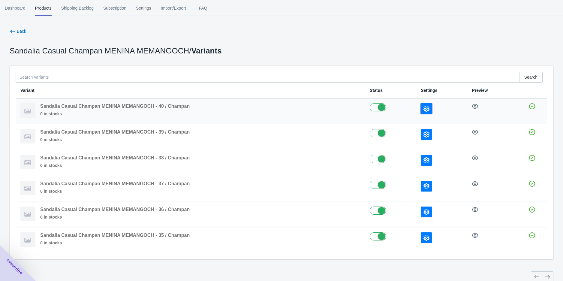
click at [427, 107] on icon "button" at bounding box center [426, 109] width 6 height 6
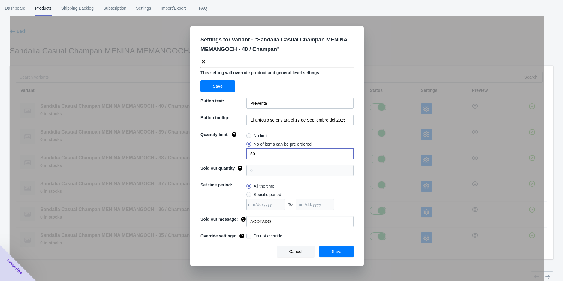
drag, startPoint x: 256, startPoint y: 156, endPoint x: 238, endPoint y: 159, distance: 18.4
click at [251, 157] on input "50" at bounding box center [299, 153] width 107 height 11
type input "1"
click at [250, 238] on span at bounding box center [248, 235] width 5 height 5
click at [248, 235] on input "Do not override" at bounding box center [247, 234] width 0 height 0
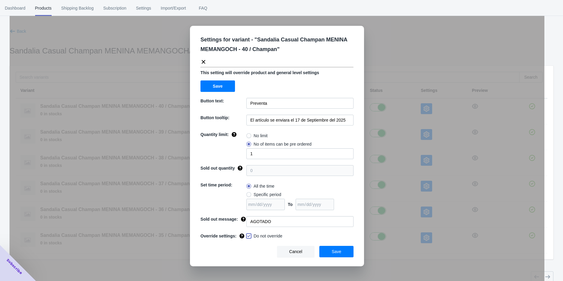
checkbox input "true"
click at [333, 252] on span "Save" at bounding box center [336, 251] width 10 height 5
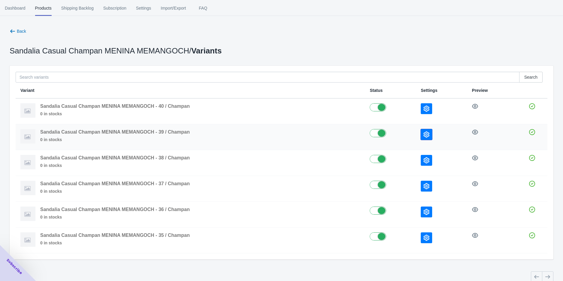
click at [426, 134] on icon "button" at bounding box center [426, 134] width 6 height 6
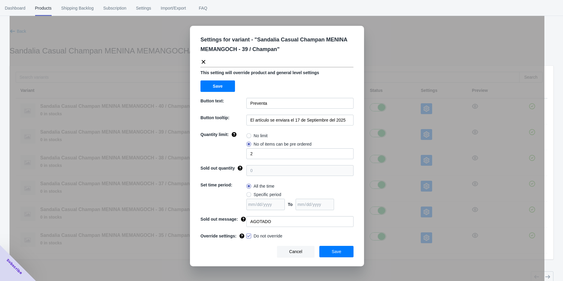
click at [407, 154] on div "Settings for variant - " Sandalia Casual Champan MENINA MEMANGOCH - 39 / Champa…" at bounding box center [277, 155] width 534 height 281
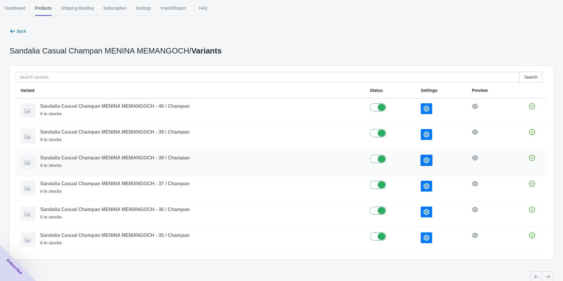
click at [426, 160] on icon "button" at bounding box center [426, 160] width 6 height 6
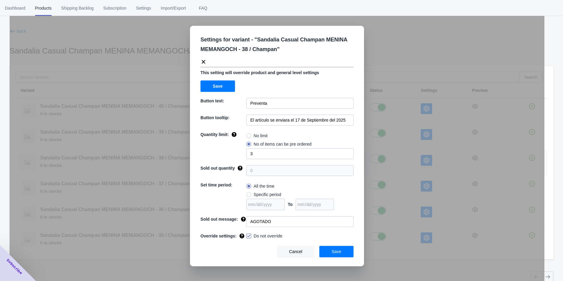
click at [393, 164] on div "Settings for variant - " Sandalia Casual Champan MENINA MEMANGOCH - 38 / Champa…" at bounding box center [277, 155] width 534 height 281
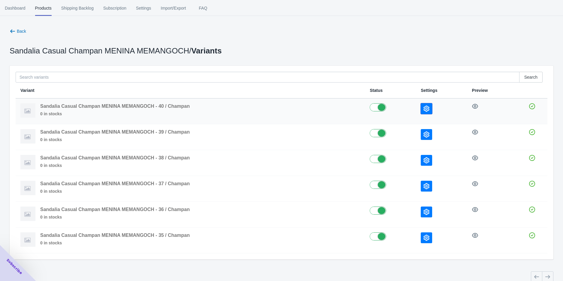
click at [428, 112] on button "button" at bounding box center [425, 108] width 11 height 11
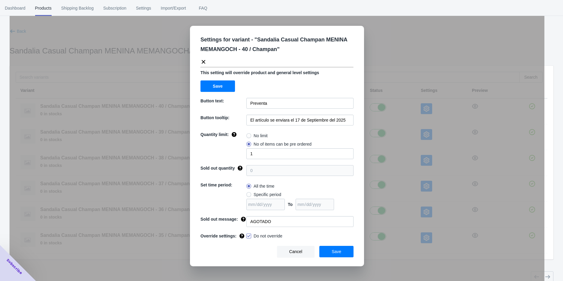
click at [408, 112] on div "Settings for variant - " Sandalia Casual Champan MENINA MEMANGOCH - 40 / Champa…" at bounding box center [277, 155] width 534 height 281
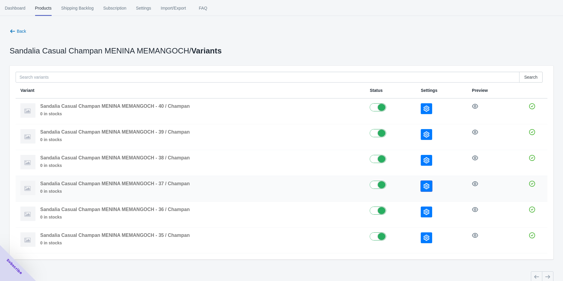
click at [427, 186] on icon "button" at bounding box center [426, 186] width 6 height 6
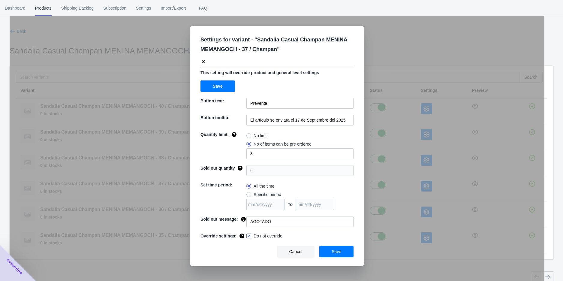
drag, startPoint x: 401, startPoint y: 202, endPoint x: 409, endPoint y: 213, distance: 13.7
click at [401, 202] on div "Settings for variant - " Sandalia Casual Champan MENINA MEMANGOCH - 37 / Champa…" at bounding box center [277, 155] width 534 height 281
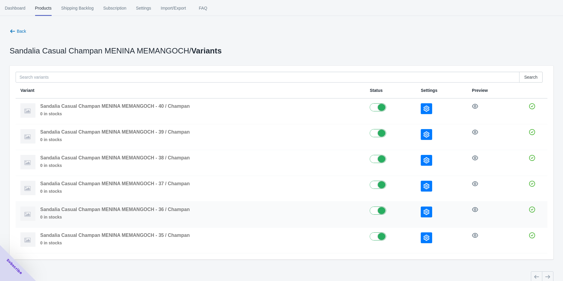
click at [425, 211] on icon "button" at bounding box center [426, 212] width 6 height 6
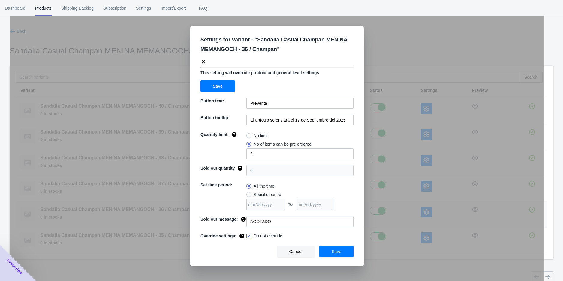
drag, startPoint x: 397, startPoint y: 212, endPoint x: 412, endPoint y: 222, distance: 18.3
click at [397, 212] on div "Settings for variant - " Sandalia Casual Champan MENINA MEMANGOCH - 36 / Champa…" at bounding box center [277, 155] width 534 height 281
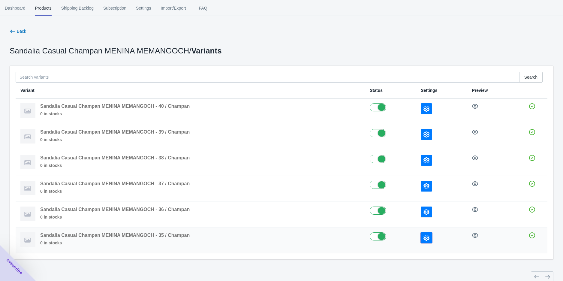
click at [424, 235] on button "button" at bounding box center [425, 237] width 11 height 11
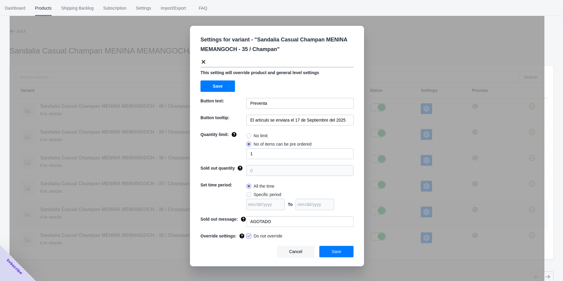
drag, startPoint x: 398, startPoint y: 217, endPoint x: 389, endPoint y: 213, distance: 9.5
click at [397, 216] on div "Settings for variant - " Sandalia Casual Champan MENINA MEMANGOCH - 35 / Champa…" at bounding box center [277, 155] width 534 height 281
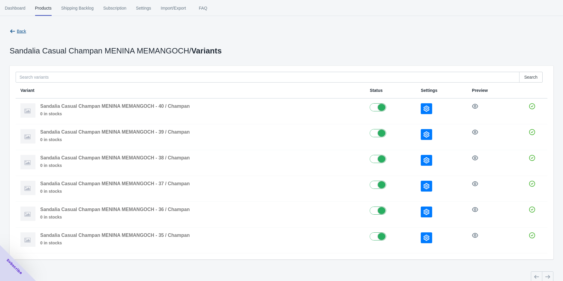
click at [13, 33] on icon "button" at bounding box center [13, 31] width 6 height 6
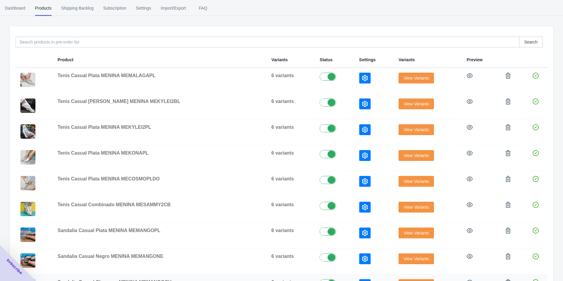
scroll to position [127, 0]
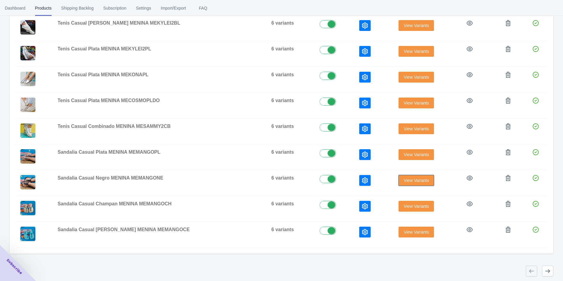
click at [398, 176] on button "View Variants" at bounding box center [415, 180] width 35 height 11
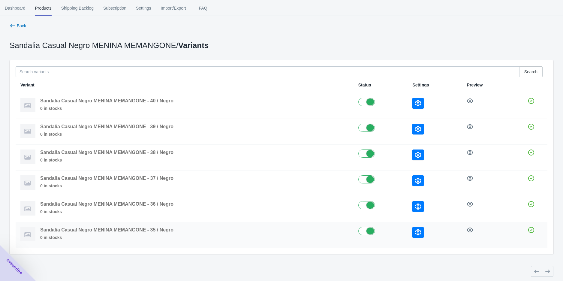
scroll to position [7, 0]
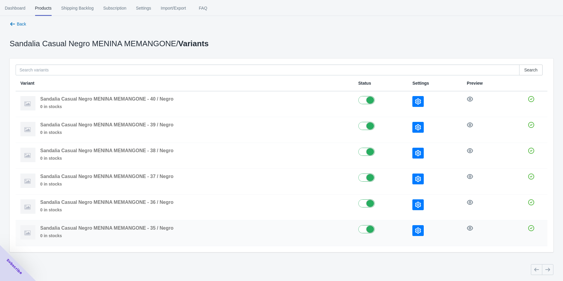
click at [421, 232] on icon "button" at bounding box center [418, 230] width 6 height 6
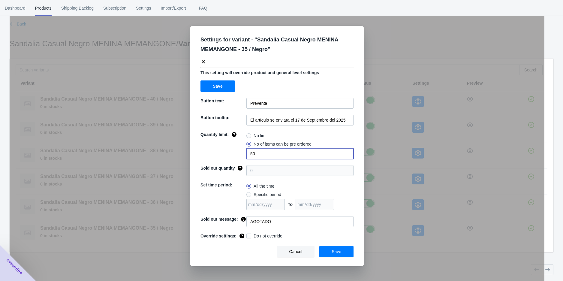
drag, startPoint x: 258, startPoint y: 151, endPoint x: 239, endPoint y: 157, distance: 20.0
click at [241, 156] on div "Quantity limit: No limit No of items can be pre ordered 50" at bounding box center [276, 145] width 153 height 28
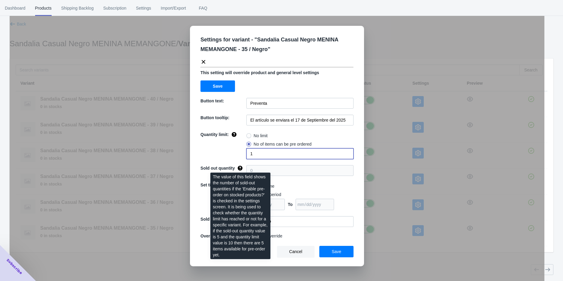
type input "1"
click at [272, 221] on div "The value of this field shows the number of sold-out quantities if the 'Enable …" at bounding box center [240, 217] width 70 height 92
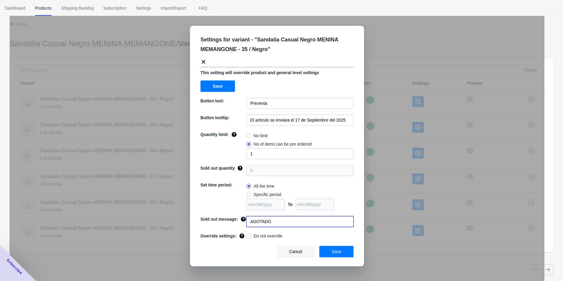
click at [281, 222] on input "AGOTADO" at bounding box center [299, 221] width 107 height 11
click at [249, 235] on span at bounding box center [248, 235] width 5 height 5
click at [248, 235] on input "Do not override" at bounding box center [247, 234] width 0 height 0
checkbox input "true"
click at [329, 248] on button "Save" at bounding box center [336, 251] width 34 height 11
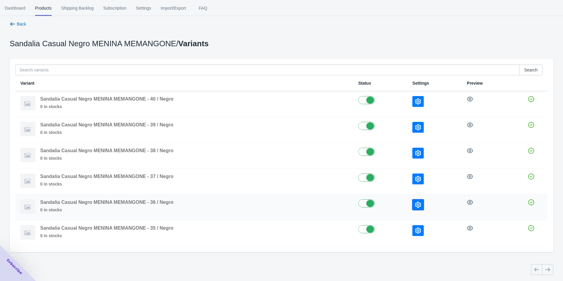
click at [419, 205] on icon "button" at bounding box center [418, 205] width 6 height 6
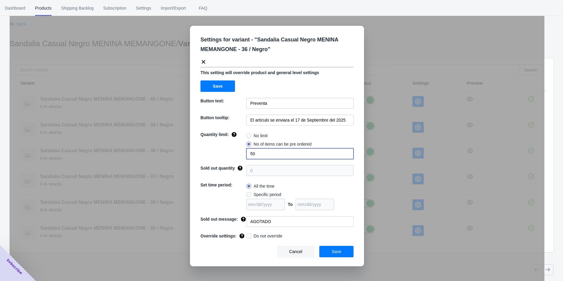
drag, startPoint x: 270, startPoint y: 157, endPoint x: 241, endPoint y: 161, distance: 29.6
click at [256, 160] on div "Settings for variant - " Sandalia Casual Negro MENINA MEMANGONE - 36 / Negro " …" at bounding box center [277, 146] width 174 height 240
drag, startPoint x: 257, startPoint y: 157, endPoint x: 244, endPoint y: 157, distance: 12.6
click at [254, 157] on input "502" at bounding box center [299, 153] width 107 height 11
click at [259, 153] on input "502" at bounding box center [299, 153] width 107 height 11
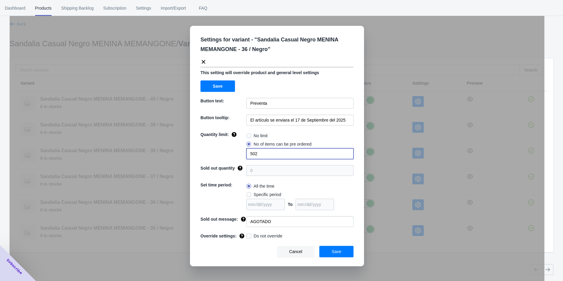
click at [259, 153] on input "502" at bounding box center [299, 153] width 107 height 11
type input "2"
drag, startPoint x: 249, startPoint y: 236, endPoint x: 303, endPoint y: 251, distance: 56.2
click at [249, 236] on span at bounding box center [248, 235] width 5 height 5
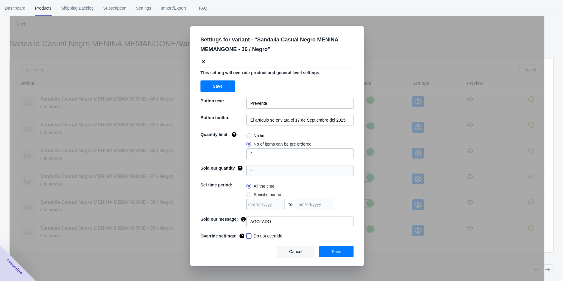
click at [248, 235] on input "Do not override" at bounding box center [247, 234] width 0 height 0
checkbox input "true"
click at [343, 255] on button "Save" at bounding box center [336, 251] width 34 height 11
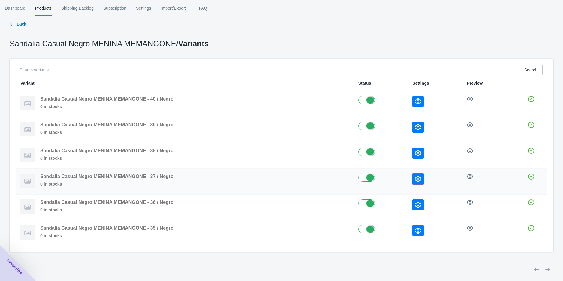
click at [417, 178] on icon "button" at bounding box center [418, 179] width 6 height 6
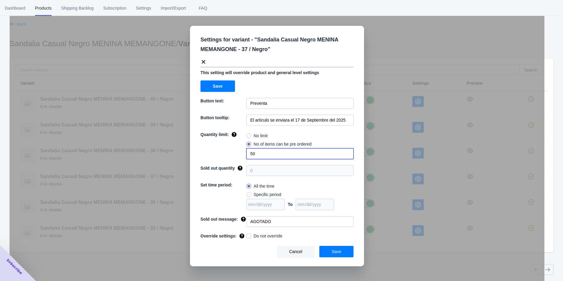
drag, startPoint x: 258, startPoint y: 150, endPoint x: 239, endPoint y: 152, distance: 19.3
click at [239, 152] on div "Quantity limit: No limit No of items can be pre ordered 50" at bounding box center [276, 145] width 153 height 28
type input "3"
click at [250, 236] on span at bounding box center [248, 235] width 5 height 5
click at [248, 235] on input "Do not override" at bounding box center [247, 234] width 0 height 0
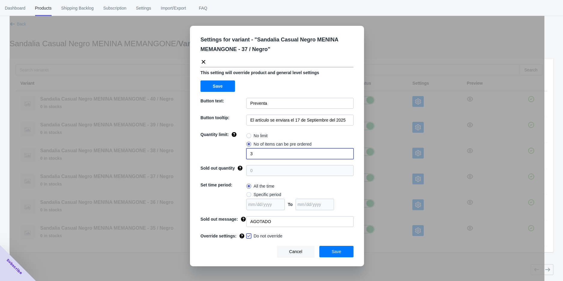
checkbox input "true"
click at [334, 253] on span "Save" at bounding box center [336, 251] width 10 height 5
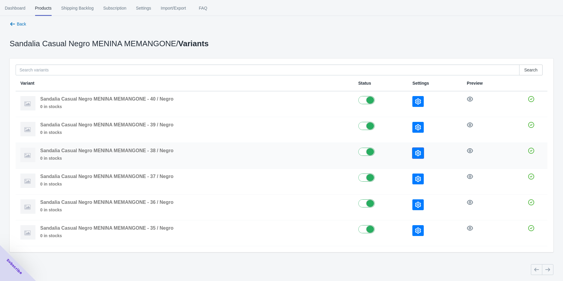
click at [416, 154] on button "button" at bounding box center [417, 153] width 11 height 11
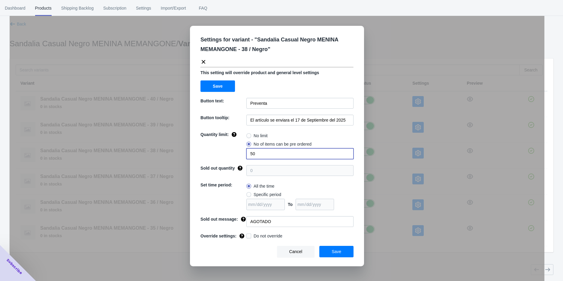
drag, startPoint x: 261, startPoint y: 158, endPoint x: 231, endPoint y: 160, distance: 30.0
click at [238, 157] on div "Quantity limit: No limit No of items can be pre ordered 50" at bounding box center [276, 145] width 153 height 28
type input "3"
click at [250, 241] on div "Cancel Save" at bounding box center [275, 249] width 158 height 16
click at [249, 237] on span at bounding box center [248, 235] width 5 height 5
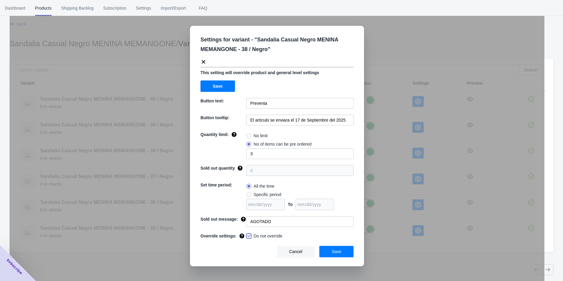
click at [248, 235] on input "Do not override" at bounding box center [247, 234] width 0 height 0
checkbox input "true"
click at [329, 250] on button "Save" at bounding box center [336, 251] width 34 height 11
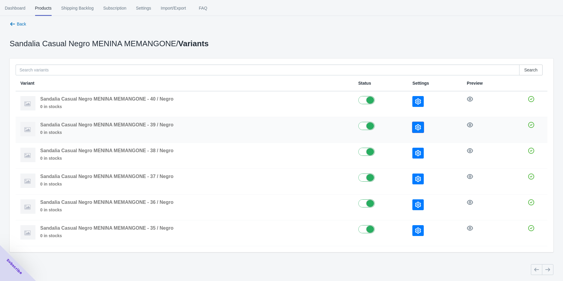
click at [415, 128] on button "button" at bounding box center [417, 127] width 11 height 11
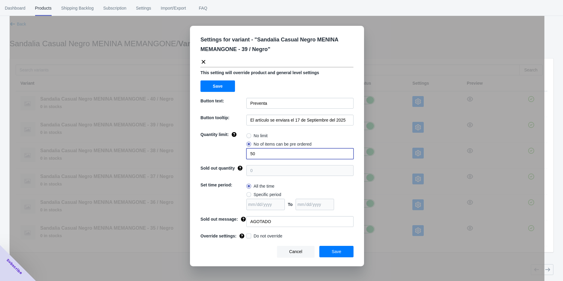
drag, startPoint x: 260, startPoint y: 152, endPoint x: 247, endPoint y: 154, distance: 13.5
click at [247, 154] on input "50" at bounding box center [299, 153] width 107 height 11
drag, startPoint x: 260, startPoint y: 154, endPoint x: 243, endPoint y: 156, distance: 17.5
click at [247, 156] on input "3" at bounding box center [299, 153] width 107 height 11
type input "2"
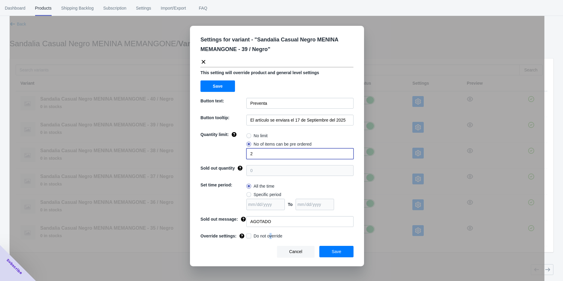
click at [271, 238] on span "Do not override" at bounding box center [267, 236] width 29 height 6
checkbox input "true"
click at [330, 246] on button "Save" at bounding box center [336, 251] width 34 height 11
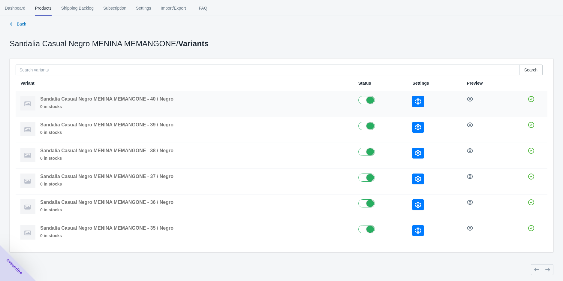
click at [419, 100] on icon "button" at bounding box center [418, 101] width 6 height 6
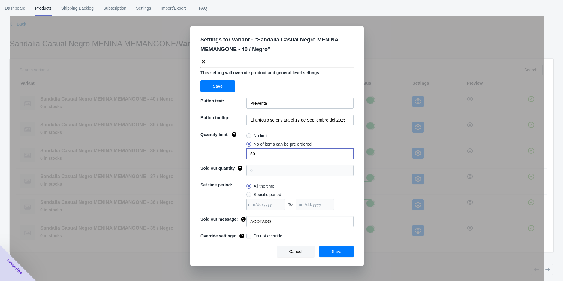
drag, startPoint x: 262, startPoint y: 153, endPoint x: 241, endPoint y: 156, distance: 21.5
click at [256, 154] on input "50" at bounding box center [299, 153] width 107 height 11
drag, startPoint x: 262, startPoint y: 154, endPoint x: 246, endPoint y: 154, distance: 16.5
click at [252, 154] on input "501" at bounding box center [299, 153] width 107 height 11
drag, startPoint x: 256, startPoint y: 148, endPoint x: 250, endPoint y: 149, distance: 5.8
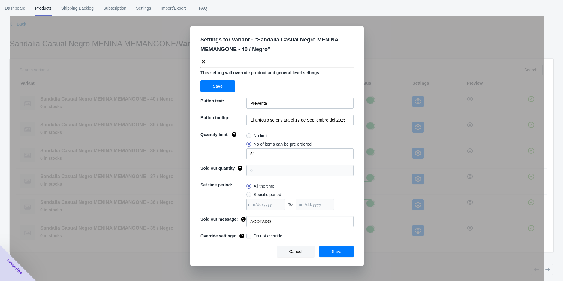
click at [250, 149] on div "No limit No of items can be pre ordered 51" at bounding box center [299, 145] width 107 height 28
click at [256, 153] on input "51" at bounding box center [299, 153] width 107 height 11
click at [258, 153] on input "51" at bounding box center [299, 153] width 107 height 11
click at [258, 154] on input "51" at bounding box center [299, 153] width 107 height 11
type input "1"
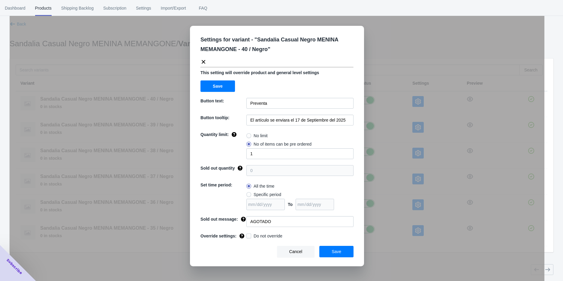
click at [249, 235] on span at bounding box center [248, 235] width 5 height 5
click at [248, 235] on input "Do not override" at bounding box center [247, 234] width 0 height 0
checkbox input "true"
click at [332, 253] on span "Save" at bounding box center [336, 251] width 10 height 5
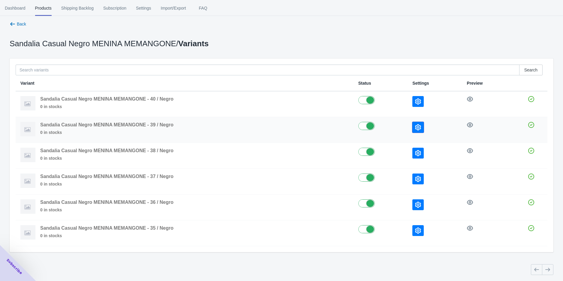
click at [417, 125] on icon "button" at bounding box center [418, 127] width 6 height 6
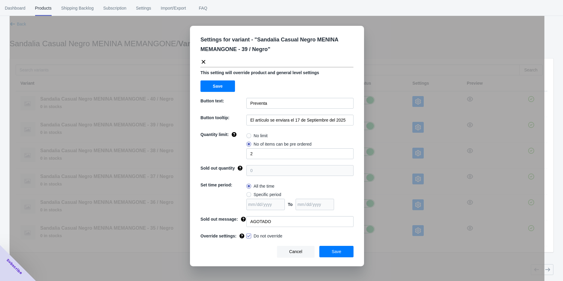
click at [395, 142] on div "Settings for variant - " Sandalia Casual Negro MENINA MEMANGONE - 39 / Negro " …" at bounding box center [277, 155] width 534 height 281
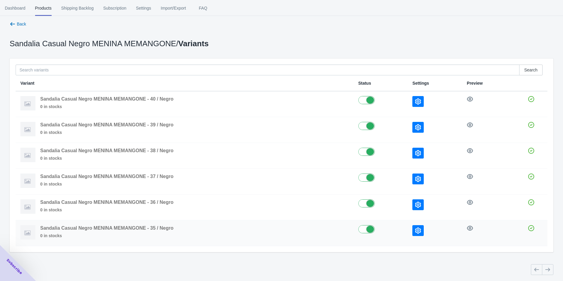
click at [419, 227] on icon "button" at bounding box center [418, 230] width 6 height 6
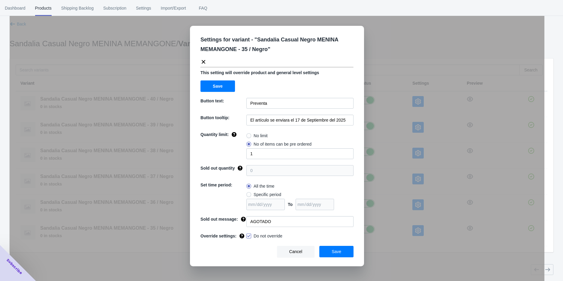
click at [400, 223] on div "Settings for variant - " Sandalia Casual Negro MENINA MEMANGONE - 35 / Negro " …" at bounding box center [277, 155] width 534 height 281
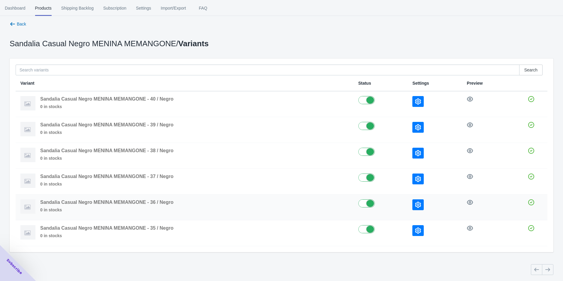
click at [418, 202] on icon "button" at bounding box center [418, 205] width 6 height 6
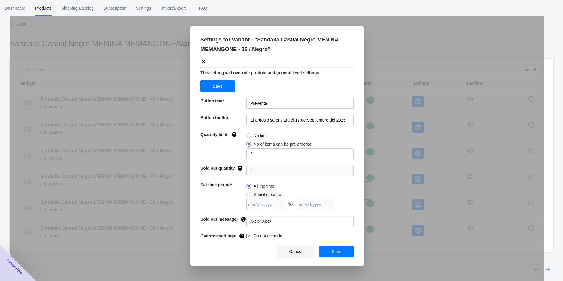
click at [394, 201] on div "Settings for variant - " Sandalia Casual Negro MENINA MEMANGONE - 36 / Negro " …" at bounding box center [277, 155] width 534 height 281
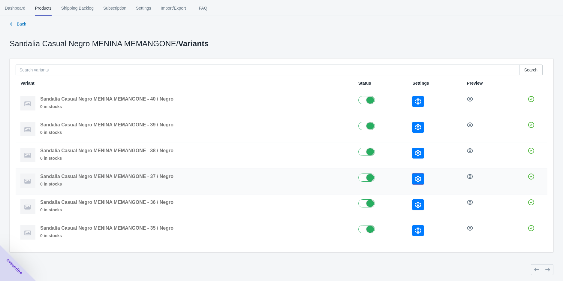
click at [420, 176] on icon "button" at bounding box center [418, 179] width 6 height 6
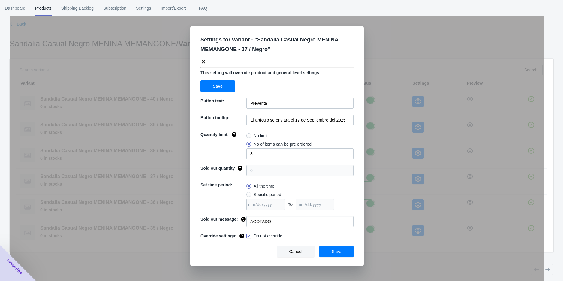
click at [402, 178] on div "Settings for variant - " Sandalia Casual Negro MENINA MEMANGONE - 37 / Negro " …" at bounding box center [277, 155] width 534 height 281
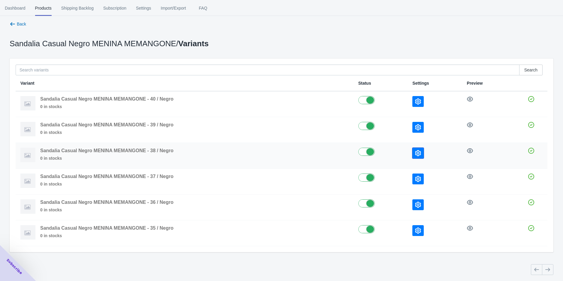
click at [415, 151] on button "button" at bounding box center [417, 153] width 11 height 11
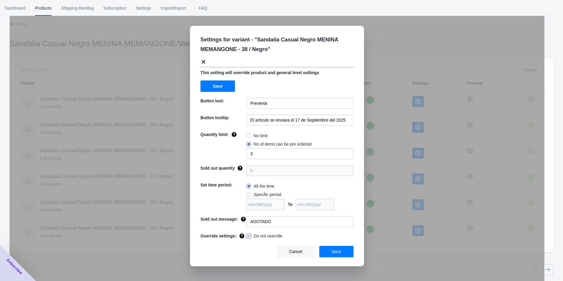
click at [401, 151] on div "Settings for variant - " Sandalia Casual Negro MENINA MEMANGONE - 38 / Negro " …" at bounding box center [277, 155] width 534 height 281
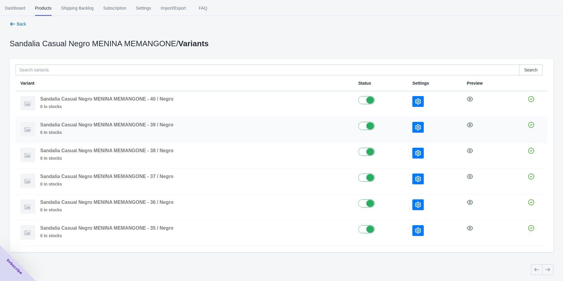
click at [415, 126] on button "button" at bounding box center [417, 127] width 11 height 11
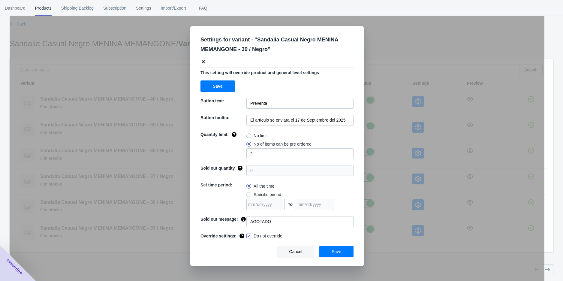
click at [400, 127] on div "Settings for variant - " Sandalia Casual Negro MENINA MEMANGONE - 39 / Negro " …" at bounding box center [277, 155] width 534 height 281
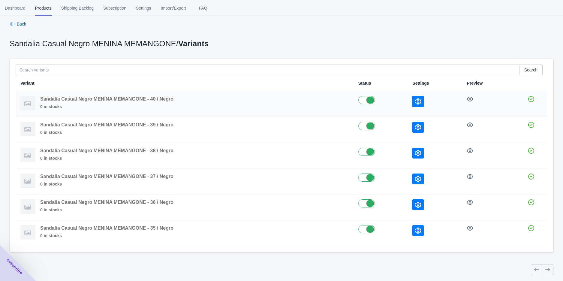
click at [415, 103] on button "button" at bounding box center [417, 101] width 11 height 11
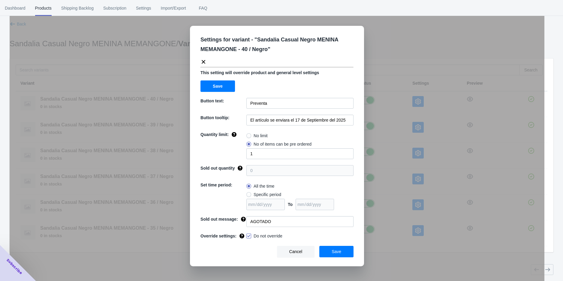
click at [405, 114] on div "Settings for variant - " Sandalia Casual Negro MENINA MEMANGONE - 40 / Negro " …" at bounding box center [277, 155] width 534 height 281
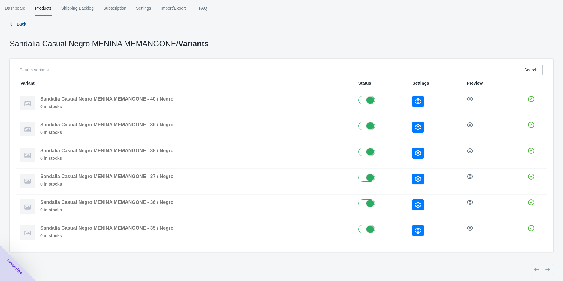
click at [22, 23] on span "Back" at bounding box center [21, 24] width 9 height 5
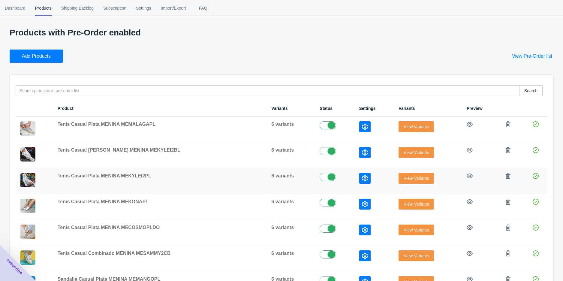
scroll to position [127, 0]
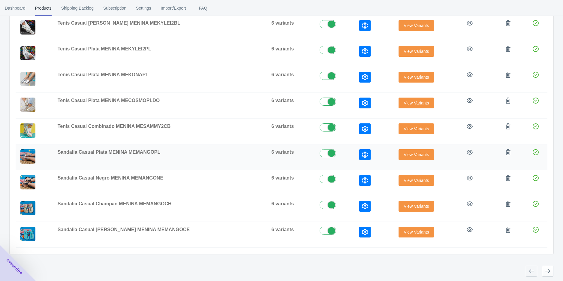
click at [416, 153] on span "View Variants" at bounding box center [415, 154] width 25 height 5
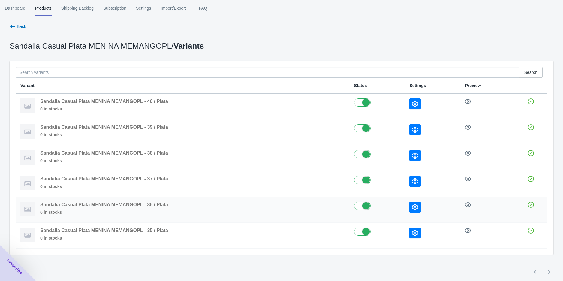
scroll to position [7, 0]
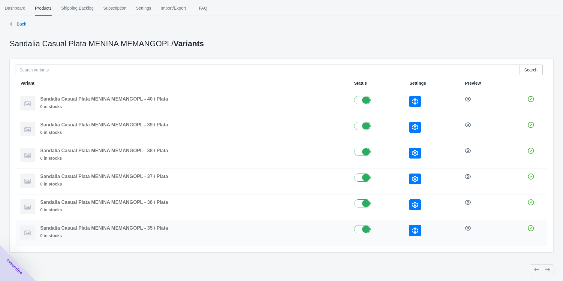
click at [419, 225] on button "button" at bounding box center [414, 230] width 11 height 11
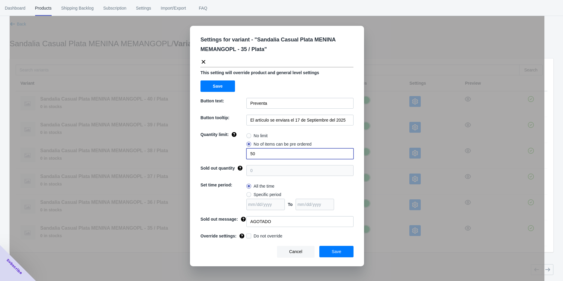
drag, startPoint x: 262, startPoint y: 153, endPoint x: 230, endPoint y: 156, distance: 32.6
click at [242, 156] on div "Quantity limit: No limit No of items can be pre ordered 50" at bounding box center [276, 145] width 153 height 28
type input "1"
click at [249, 235] on span at bounding box center [248, 235] width 5 height 5
click at [248, 235] on input "Do not override" at bounding box center [247, 234] width 0 height 0
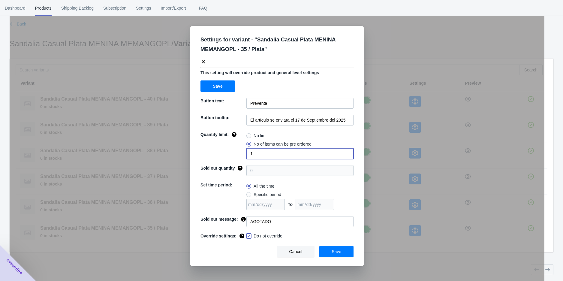
checkbox input "true"
click at [329, 250] on button "Save" at bounding box center [336, 251] width 34 height 11
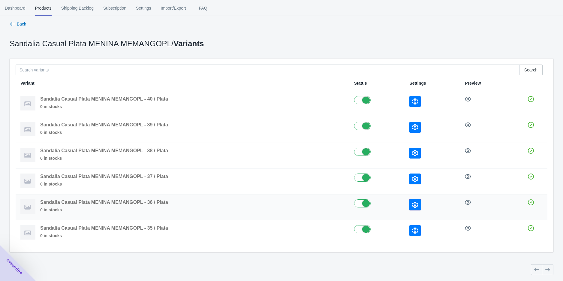
click at [416, 202] on icon "button" at bounding box center [415, 205] width 6 height 6
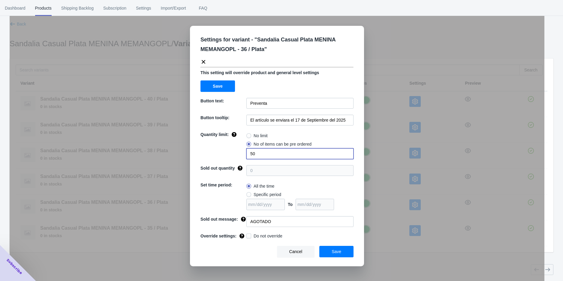
drag, startPoint x: 264, startPoint y: 155, endPoint x: 234, endPoint y: 160, distance: 30.3
click at [247, 158] on input "50" at bounding box center [299, 153] width 107 height 11
type input "2"
click at [251, 233] on label "Do not override" at bounding box center [264, 236] width 36 height 6
click at [248, 234] on input "Do not override" at bounding box center [247, 234] width 0 height 0
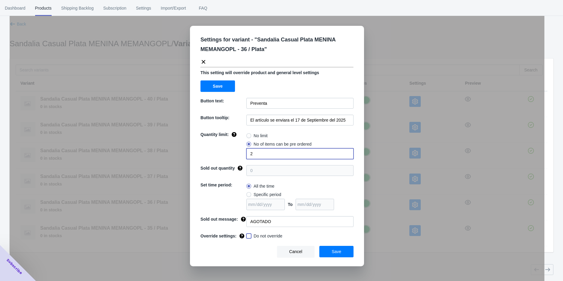
checkbox input "true"
click at [329, 250] on button "Save" at bounding box center [336, 251] width 34 height 11
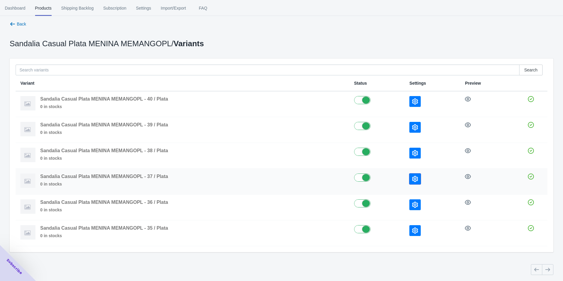
click at [412, 182] on button "button" at bounding box center [414, 178] width 11 height 11
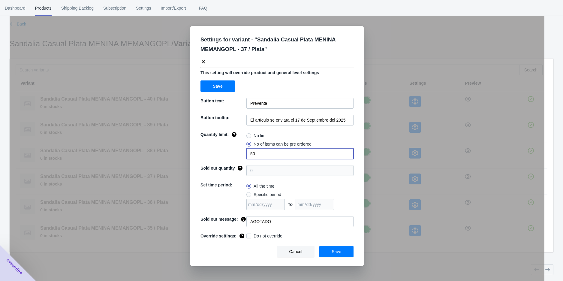
drag, startPoint x: 266, startPoint y: 154, endPoint x: 226, endPoint y: 160, distance: 40.2
click at [243, 157] on div "Quantity limit: No limit No of items can be pre ordered 50" at bounding box center [276, 145] width 153 height 28
type input "3"
click at [248, 238] on span at bounding box center [248, 235] width 5 height 5
click at [248, 235] on input "Do not override" at bounding box center [247, 234] width 0 height 0
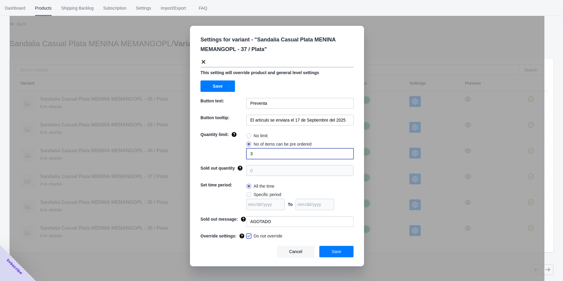
checkbox input "true"
click at [331, 250] on button "Save" at bounding box center [336, 251] width 34 height 11
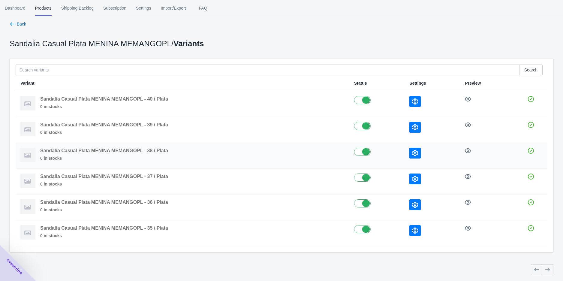
click at [419, 154] on button "button" at bounding box center [414, 153] width 11 height 11
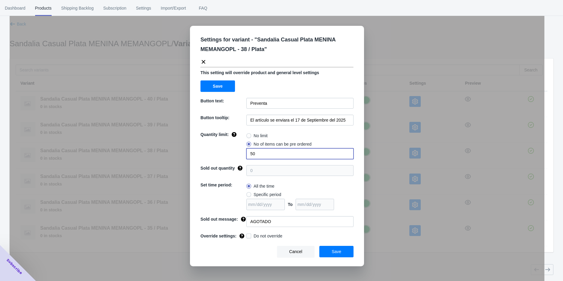
drag, startPoint x: 260, startPoint y: 151, endPoint x: 227, endPoint y: 153, distance: 33.7
click at [247, 152] on input "50" at bounding box center [299, 153] width 107 height 11
type input "3"
drag, startPoint x: 249, startPoint y: 237, endPoint x: 263, endPoint y: 237, distance: 14.1
click at [249, 237] on span at bounding box center [248, 235] width 5 height 5
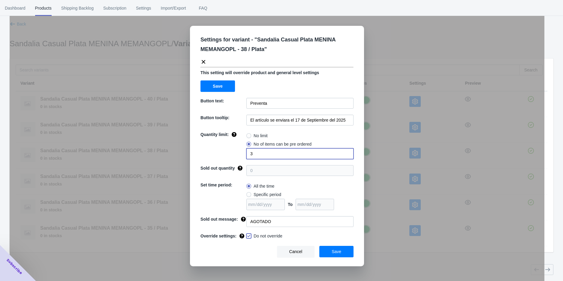
click at [248, 235] on input "Do not override" at bounding box center [247, 234] width 0 height 0
checkbox input "true"
click at [339, 250] on span "Save" at bounding box center [336, 251] width 10 height 5
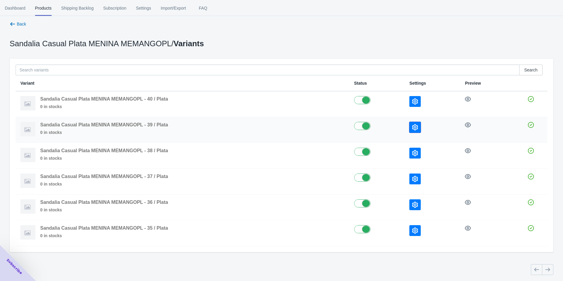
click at [418, 131] on button "button" at bounding box center [414, 127] width 11 height 11
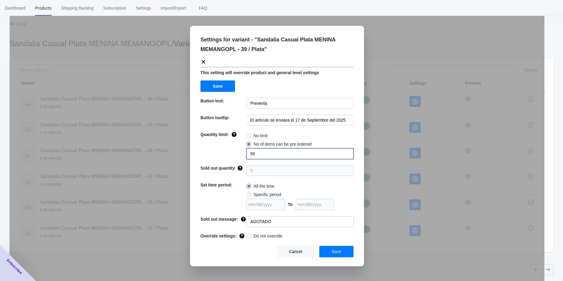
drag, startPoint x: 260, startPoint y: 155, endPoint x: 230, endPoint y: 157, distance: 30.3
click at [239, 157] on div "Quantity limit: No limit No of items can be pre ordered 50" at bounding box center [276, 145] width 153 height 28
type input "2"
click at [251, 235] on label "Do not override" at bounding box center [264, 236] width 36 height 6
click at [248, 235] on input "Do not override" at bounding box center [247, 234] width 0 height 0
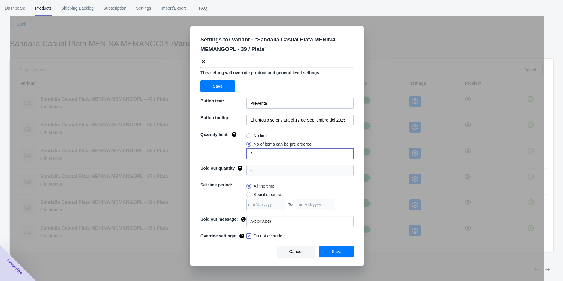
checkbox input "true"
click at [329, 247] on button "Save" at bounding box center [336, 251] width 34 height 11
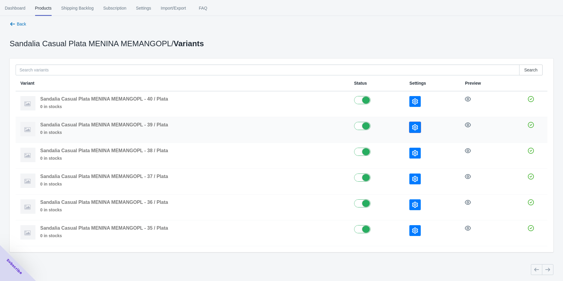
click at [415, 127] on icon "button" at bounding box center [415, 127] width 6 height 6
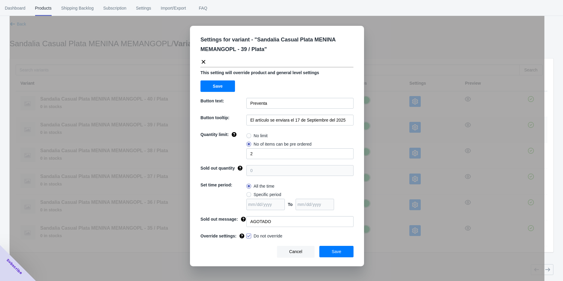
click at [386, 119] on div "Settings for variant - " Sandalia Casual Plata MENINA MEMANGOPL - 39 / Plata " …" at bounding box center [277, 155] width 534 height 281
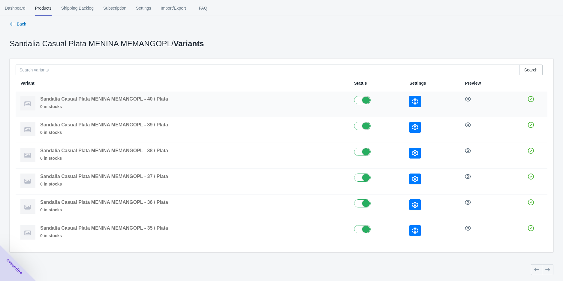
click at [414, 103] on icon "button" at bounding box center [415, 101] width 6 height 6
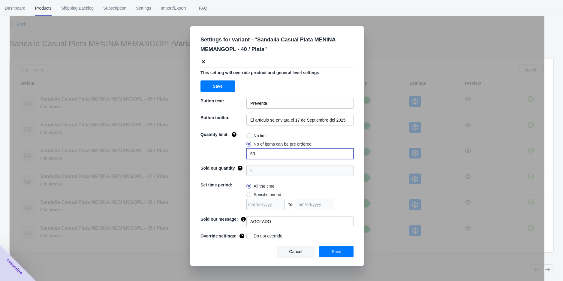
drag, startPoint x: 258, startPoint y: 154, endPoint x: 242, endPoint y: 156, distance: 15.8
click at [251, 154] on input "50" at bounding box center [299, 153] width 107 height 11
type input "1"
click at [270, 235] on span "Do not override" at bounding box center [267, 236] width 29 height 6
click at [248, 235] on input "Do not override" at bounding box center [247, 234] width 0 height 0
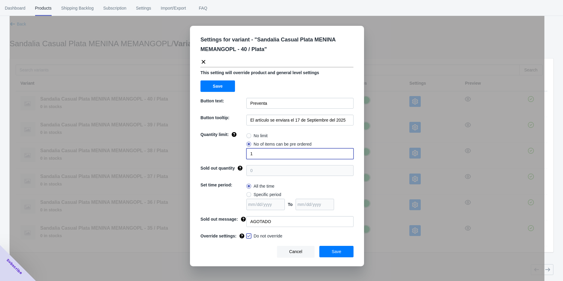
checkbox input "true"
click at [333, 250] on span "Save" at bounding box center [336, 251] width 10 height 5
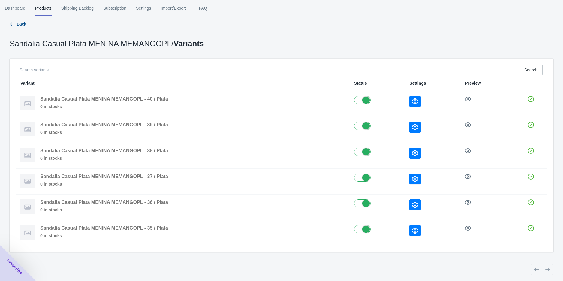
click at [22, 25] on span "Back" at bounding box center [21, 24] width 9 height 5
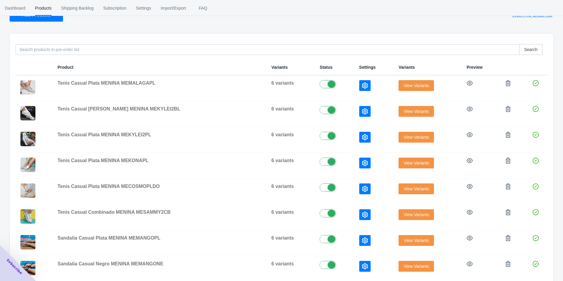
scroll to position [127, 0]
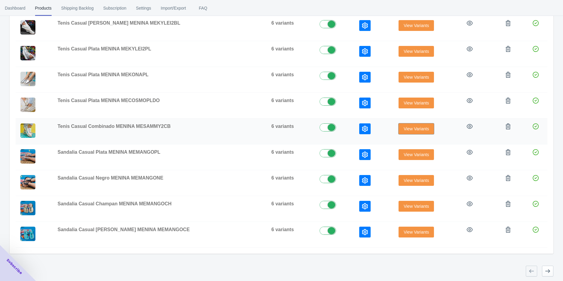
click at [403, 127] on span "View Variants" at bounding box center [415, 128] width 25 height 5
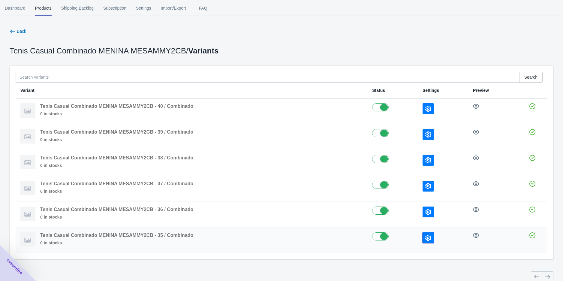
click at [431, 233] on button "button" at bounding box center [427, 237] width 11 height 11
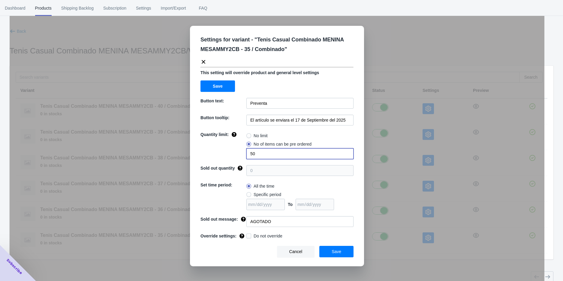
drag, startPoint x: 260, startPoint y: 152, endPoint x: 238, endPoint y: 154, distance: 22.6
click at [238, 154] on div "Quantity limit: No limit No of items can be pre ordered 50" at bounding box center [276, 145] width 153 height 28
type input "1"
click at [254, 235] on span "Do not override" at bounding box center [267, 236] width 29 height 6
click at [248, 235] on input "Do not override" at bounding box center [247, 234] width 0 height 0
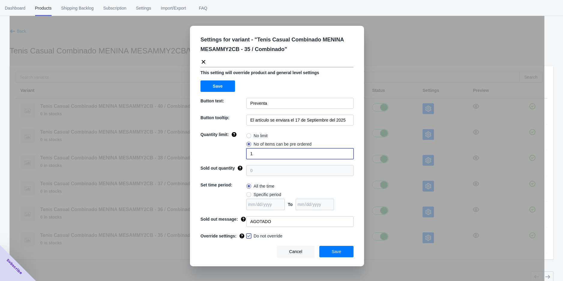
checkbox input "true"
click at [336, 253] on span "Save" at bounding box center [336, 251] width 10 height 5
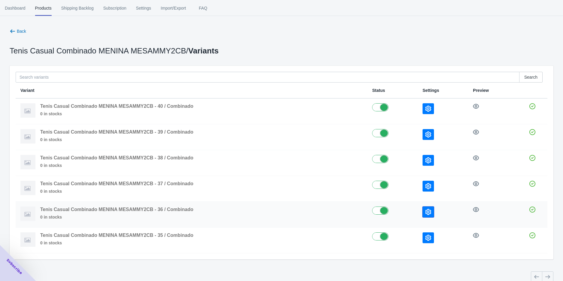
click at [427, 212] on icon "button" at bounding box center [428, 212] width 6 height 6
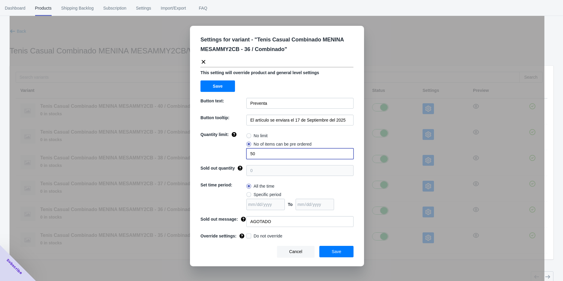
drag, startPoint x: 257, startPoint y: 157, endPoint x: 250, endPoint y: 156, distance: 7.9
click at [251, 155] on input "50" at bounding box center [299, 153] width 107 height 11
drag, startPoint x: 262, startPoint y: 151, endPoint x: 232, endPoint y: 157, distance: 29.9
click at [234, 157] on div "Quantity limit: No limit No of items can be pre ordered 52" at bounding box center [276, 145] width 153 height 28
type input "2"
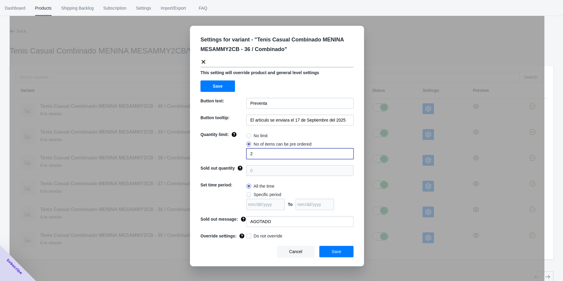
click at [278, 236] on span "Do not override" at bounding box center [267, 236] width 29 height 6
click at [248, 235] on input "Do not override" at bounding box center [247, 234] width 0 height 0
checkbox input "true"
click at [338, 252] on span "Save" at bounding box center [336, 251] width 10 height 5
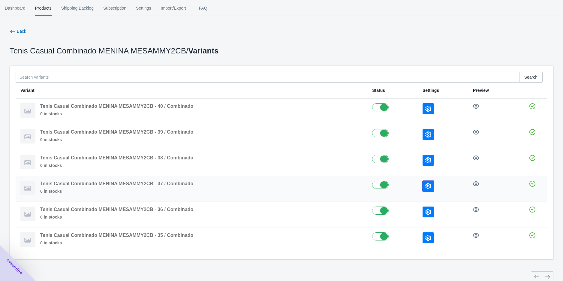
click at [428, 183] on icon "button" at bounding box center [428, 186] width 6 height 6
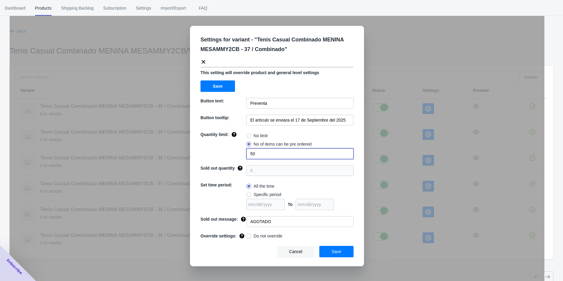
drag, startPoint x: 253, startPoint y: 153, endPoint x: 226, endPoint y: 155, distance: 27.3
click at [242, 153] on div "Quantity limit: No limit No of items can be pre ordered 50" at bounding box center [276, 145] width 153 height 28
drag, startPoint x: 262, startPoint y: 151, endPoint x: 227, endPoint y: 157, distance: 36.0
click at [232, 156] on div "Quantity limit: No limit No of items can be pre ordered 30" at bounding box center [276, 145] width 153 height 28
type input "3"
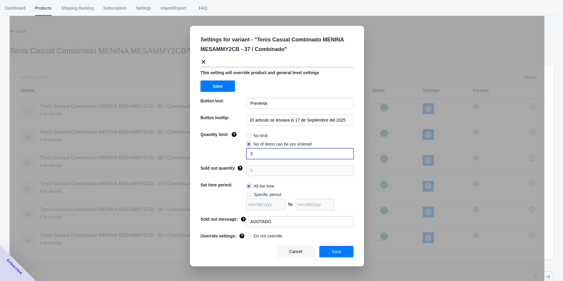
click at [255, 237] on span "Do not override" at bounding box center [267, 236] width 29 height 6
click at [248, 235] on input "Do not override" at bounding box center [247, 234] width 0 height 0
checkbox input "true"
click at [340, 254] on span "Save" at bounding box center [336, 251] width 10 height 5
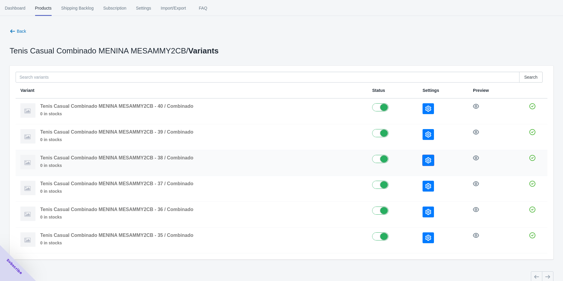
click at [432, 159] on button "button" at bounding box center [427, 160] width 11 height 11
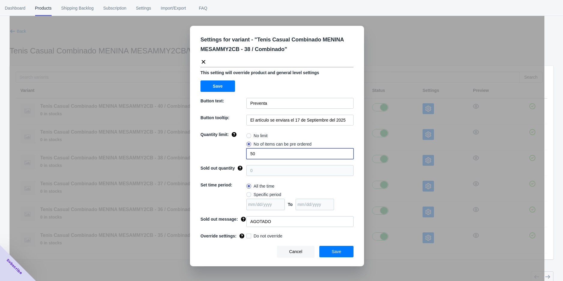
drag, startPoint x: 262, startPoint y: 155, endPoint x: 196, endPoint y: 157, distance: 66.6
click at [215, 155] on div "Quantity limit: No limit No of items can be pre ordered 50" at bounding box center [276, 145] width 153 height 28
type input "3"
click at [256, 234] on span "Do not override" at bounding box center [267, 236] width 29 height 6
click at [248, 234] on input "Do not override" at bounding box center [247, 234] width 0 height 0
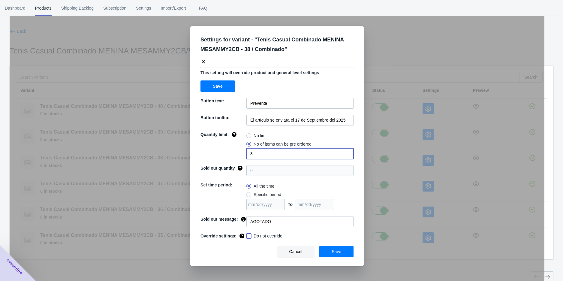
checkbox input "true"
click at [328, 250] on button "Save" at bounding box center [336, 251] width 34 height 11
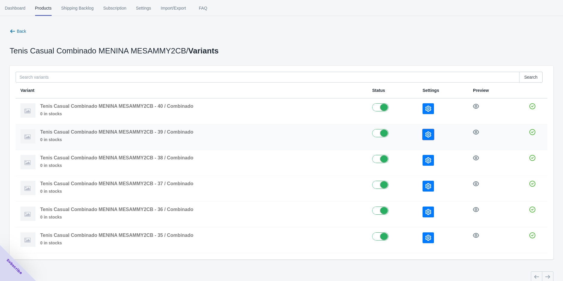
click at [428, 138] on button "button" at bounding box center [427, 134] width 11 height 11
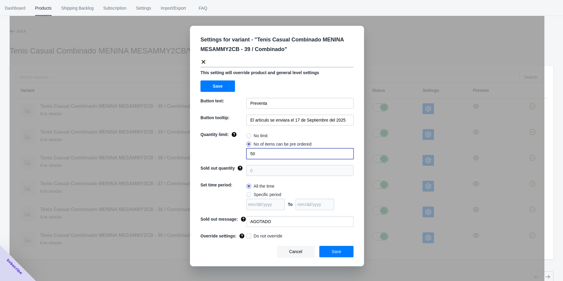
drag, startPoint x: 260, startPoint y: 154, endPoint x: 228, endPoint y: 162, distance: 32.7
click at [238, 155] on div "Quantity limit: No limit No of items can be pre ordered 50" at bounding box center [276, 145] width 153 height 28
type input "2"
click at [253, 235] on label "Do not override" at bounding box center [264, 236] width 36 height 6
click at [248, 235] on input "Do not override" at bounding box center [247, 234] width 0 height 0
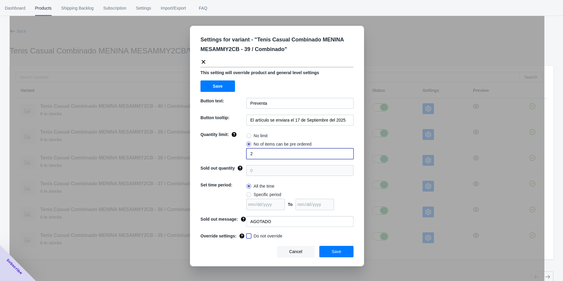
checkbox input "true"
click at [350, 250] on button "Save" at bounding box center [336, 251] width 34 height 11
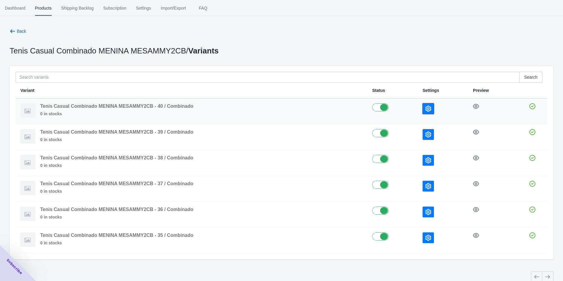
click at [431, 108] on icon "button" at bounding box center [428, 109] width 6 height 6
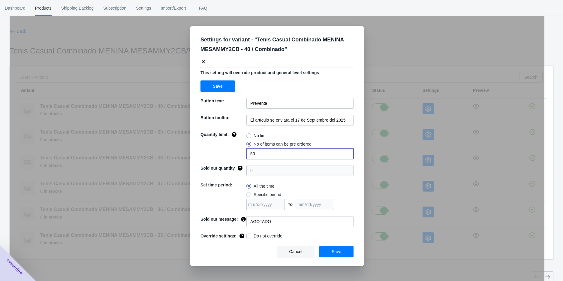
drag, startPoint x: 265, startPoint y: 153, endPoint x: 227, endPoint y: 158, distance: 38.7
click at [239, 157] on div "Quantity limit: No limit No of items can be pre ordered 50" at bounding box center [276, 145] width 153 height 28
type input "1"
click at [264, 236] on span "Do not override" at bounding box center [267, 236] width 29 height 6
click at [248, 235] on input "Do not override" at bounding box center [247, 234] width 0 height 0
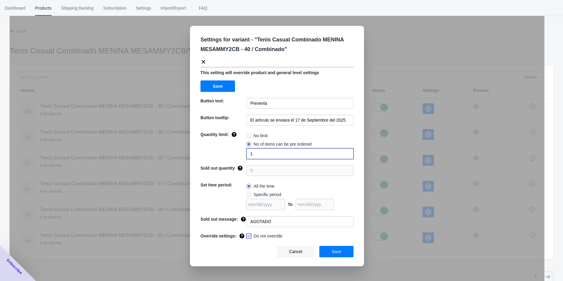
checkbox input "true"
click at [335, 256] on button "Save" at bounding box center [336, 251] width 34 height 11
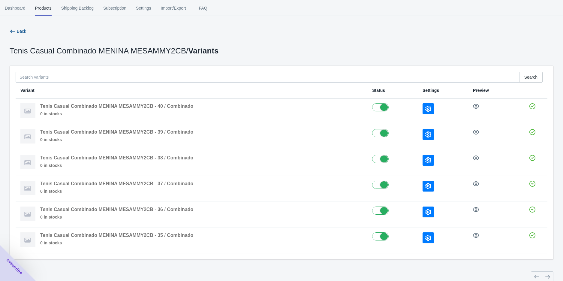
click at [14, 31] on icon "button" at bounding box center [13, 31] width 6 height 6
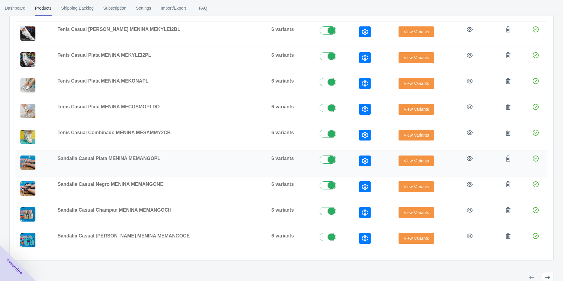
scroll to position [127, 0]
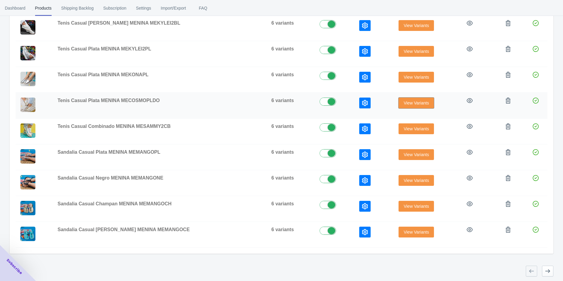
click at [403, 104] on span "View Variants" at bounding box center [415, 102] width 25 height 5
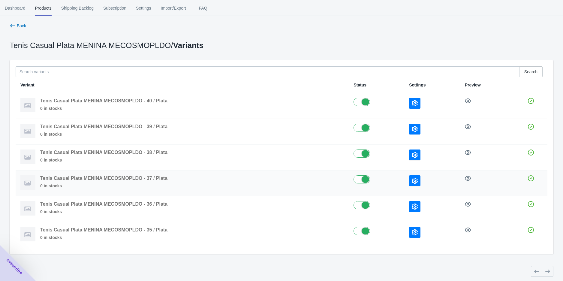
scroll to position [7, 0]
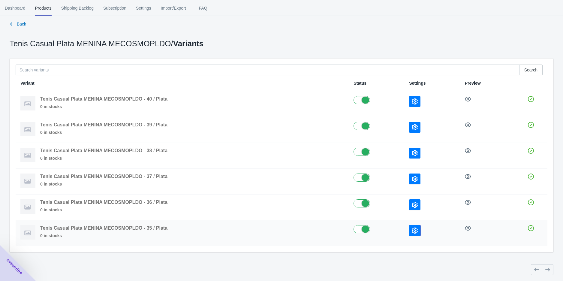
click at [419, 226] on button "button" at bounding box center [414, 230] width 11 height 11
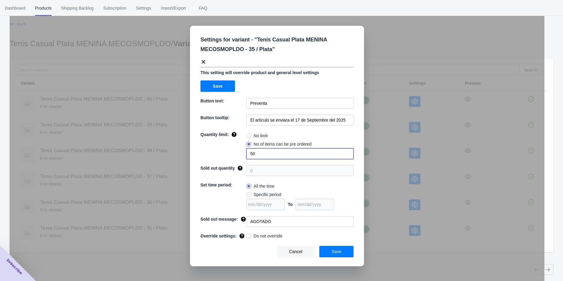
drag, startPoint x: 271, startPoint y: 153, endPoint x: 230, endPoint y: 158, distance: 41.4
click at [230, 158] on div "Quantity limit: No limit No of items can be pre ordered 50" at bounding box center [276, 145] width 153 height 28
type input "1"
click at [265, 238] on span "Do not override" at bounding box center [267, 236] width 29 height 6
click at [248, 235] on input "Do not override" at bounding box center [247, 234] width 0 height 0
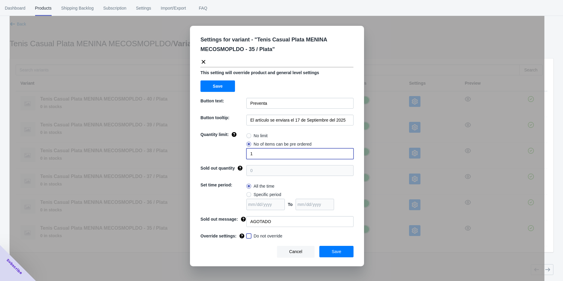
checkbox input "true"
click at [337, 252] on span "Save" at bounding box center [336, 251] width 10 height 5
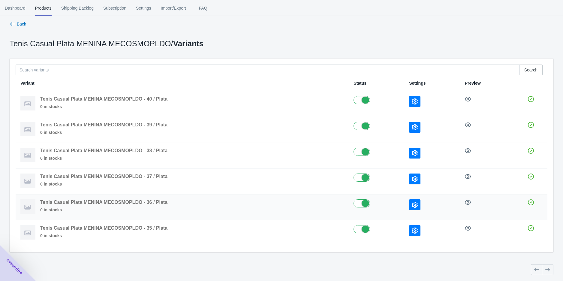
click at [415, 207] on button "button" at bounding box center [414, 204] width 11 height 11
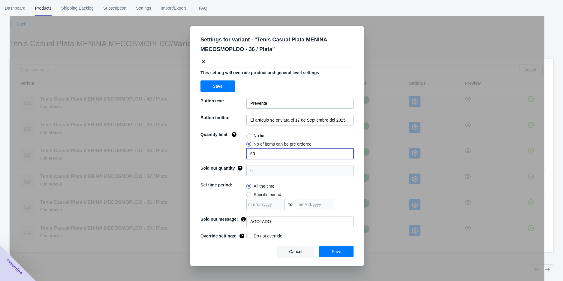
drag, startPoint x: 267, startPoint y: 153, endPoint x: 238, endPoint y: 158, distance: 29.6
click at [244, 158] on div "Quantity limit: No limit No of items can be pre ordered 50" at bounding box center [276, 145] width 153 height 28
type input "2"
click at [261, 234] on span "Do not override" at bounding box center [267, 236] width 29 height 6
click at [248, 234] on input "Do not override" at bounding box center [247, 234] width 0 height 0
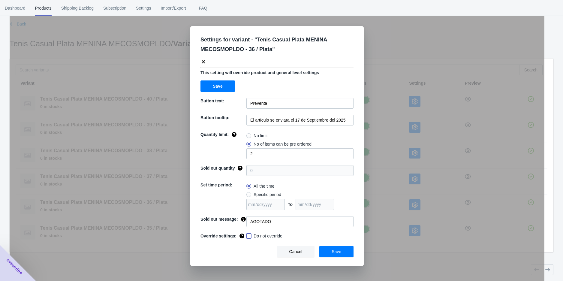
checkbox input "true"
click at [324, 248] on button "Save" at bounding box center [336, 251] width 34 height 11
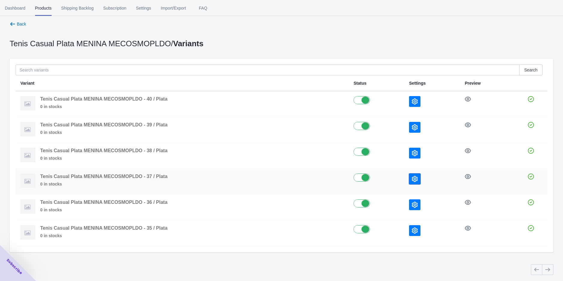
click at [415, 176] on icon "button" at bounding box center [414, 179] width 6 height 6
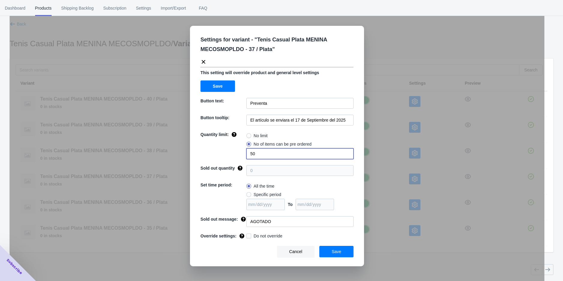
drag, startPoint x: 267, startPoint y: 154, endPoint x: 248, endPoint y: 159, distance: 20.4
click at [248, 159] on input "50" at bounding box center [299, 153] width 107 height 11
type input "3"
click at [254, 238] on span "Do not override" at bounding box center [267, 236] width 29 height 6
click at [248, 235] on input "Do not override" at bounding box center [247, 234] width 0 height 0
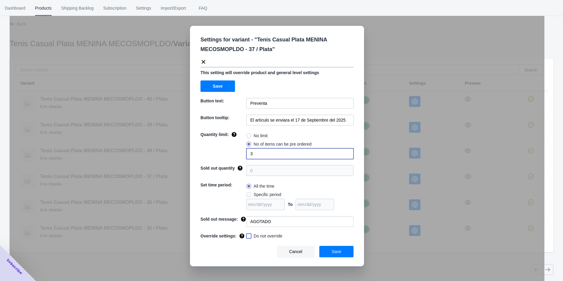
checkbox input "true"
click at [327, 250] on button "Save" at bounding box center [336, 251] width 34 height 11
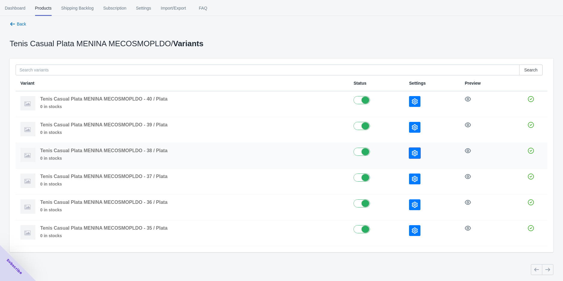
click at [416, 153] on icon "button" at bounding box center [414, 153] width 6 height 6
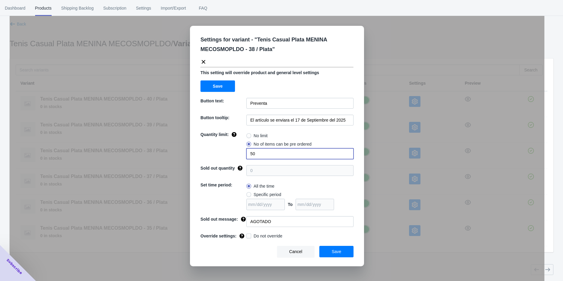
drag, startPoint x: 268, startPoint y: 152, endPoint x: 223, endPoint y: 156, distance: 45.2
click at [235, 156] on div "Quantity limit: No limit No of items can be pre ordered 50" at bounding box center [276, 145] width 153 height 28
type input "3"
click at [276, 235] on span "Do not override" at bounding box center [267, 236] width 29 height 6
click at [248, 235] on input "Do not override" at bounding box center [247, 234] width 0 height 0
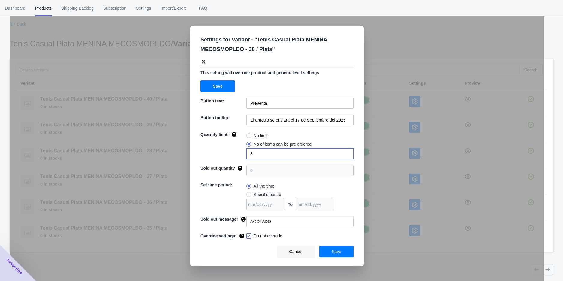
checkbox input "true"
drag, startPoint x: 333, startPoint y: 255, endPoint x: 336, endPoint y: 251, distance: 4.7
click at [333, 255] on button "Save" at bounding box center [336, 251] width 34 height 11
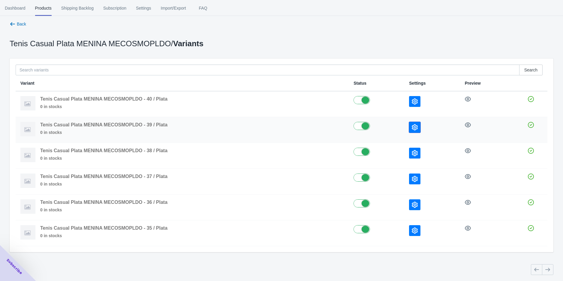
click at [414, 129] on icon "button" at bounding box center [414, 127] width 6 height 6
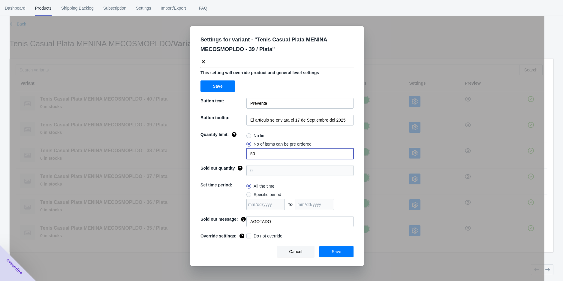
drag, startPoint x: 259, startPoint y: 151, endPoint x: 235, endPoint y: 157, distance: 25.5
click at [241, 155] on div "Quantity limit: No limit No of items can be pre ordered 50" at bounding box center [276, 145] width 153 height 28
type input "2"
click at [267, 235] on span "Do not override" at bounding box center [267, 236] width 29 height 6
click at [248, 235] on input "Do not override" at bounding box center [247, 234] width 0 height 0
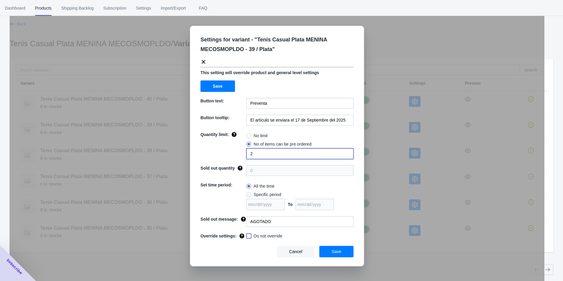
checkbox input "true"
click at [322, 249] on button "Save" at bounding box center [336, 251] width 34 height 11
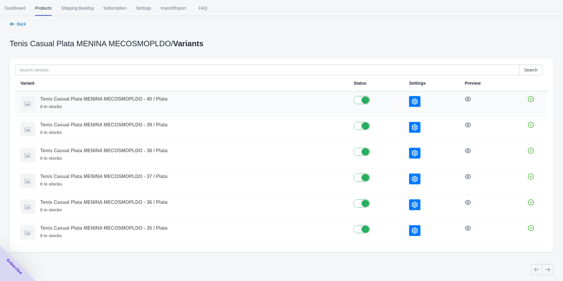
click at [417, 103] on icon "button" at bounding box center [414, 101] width 6 height 6
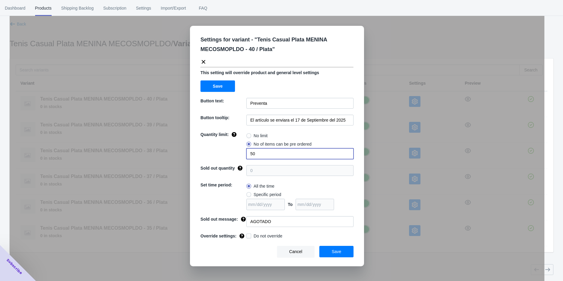
drag, startPoint x: 254, startPoint y: 152, endPoint x: 229, endPoint y: 154, distance: 25.9
click at [238, 154] on div "Quantity limit: No limit No of items can be pre ordered 50" at bounding box center [276, 145] width 153 height 28
type input "1"
click at [279, 236] on span "Do not override" at bounding box center [267, 236] width 29 height 6
click at [248, 235] on input "Do not override" at bounding box center [247, 234] width 0 height 0
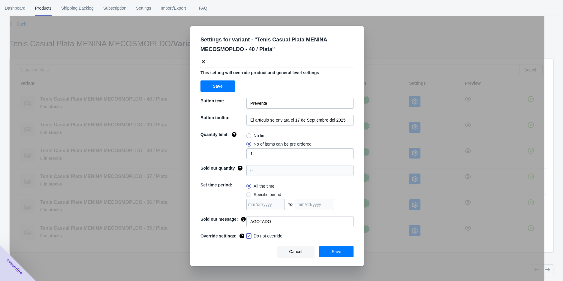
checkbox input "true"
click at [325, 248] on button "Save" at bounding box center [336, 251] width 34 height 11
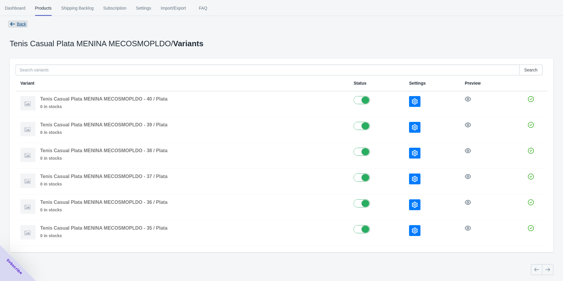
click at [12, 25] on icon "button" at bounding box center [13, 24] width 6 height 6
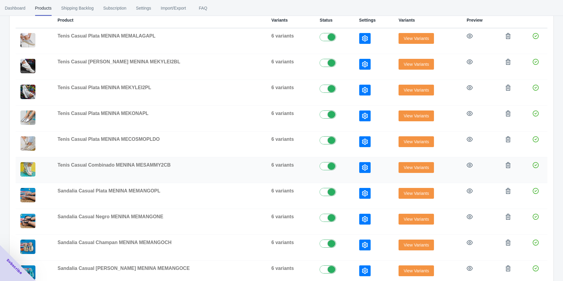
scroll to position [100, 0]
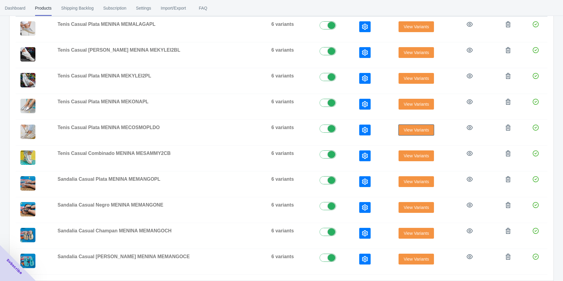
drag, startPoint x: 413, startPoint y: 126, endPoint x: 409, endPoint y: 132, distance: 6.7
click at [413, 127] on span "View Variants" at bounding box center [415, 129] width 25 height 5
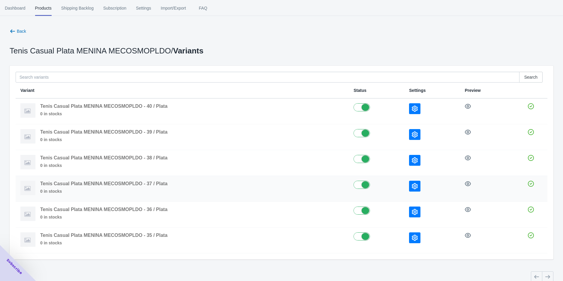
click at [418, 185] on button "button" at bounding box center [414, 186] width 11 height 11
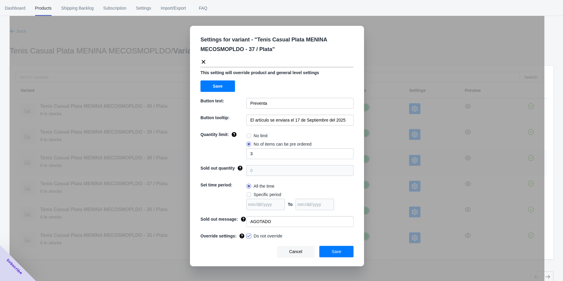
click at [384, 151] on div "Settings for variant - " Tenis Casual Plata MENINA MECOSMOPLDO - 37 / Plata " T…" at bounding box center [277, 155] width 534 height 281
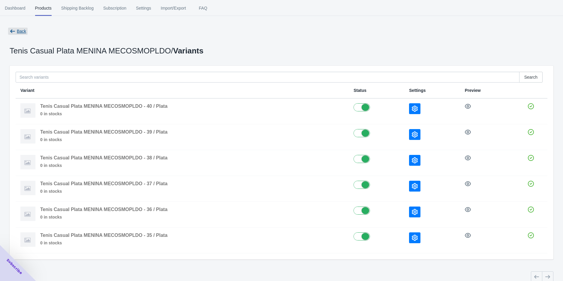
click at [23, 31] on span "Back" at bounding box center [21, 31] width 9 height 5
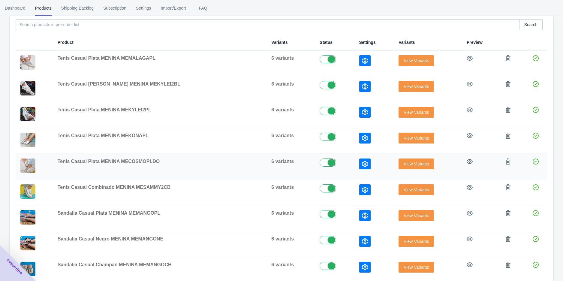
scroll to position [67, 0]
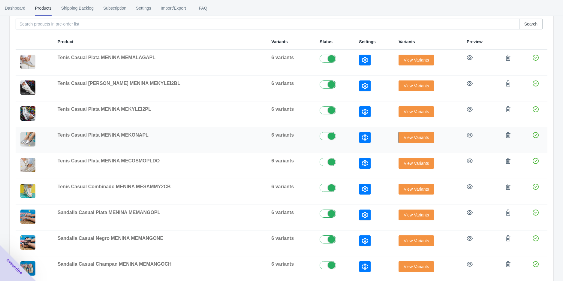
click at [407, 133] on button "View Variants" at bounding box center [415, 137] width 35 height 11
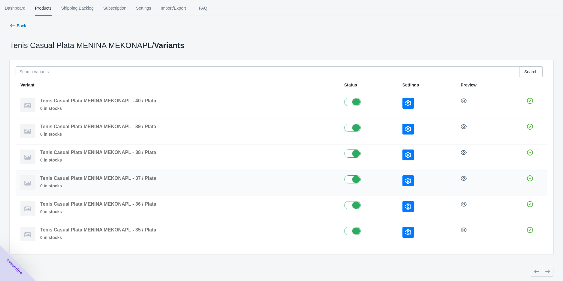
scroll to position [7, 0]
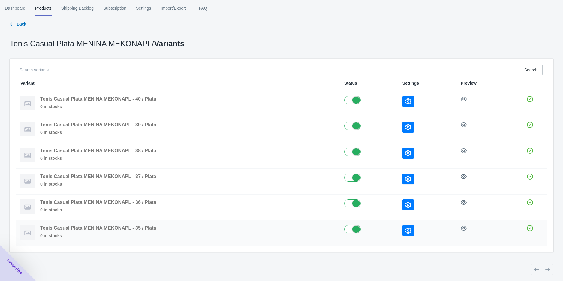
click at [410, 229] on icon "button" at bounding box center [408, 230] width 6 height 6
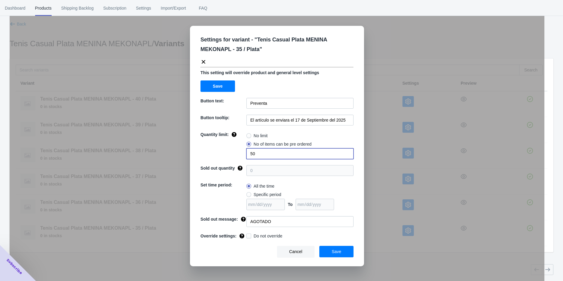
drag, startPoint x: 256, startPoint y: 155, endPoint x: 241, endPoint y: 154, distance: 15.0
click at [247, 155] on input "50" at bounding box center [299, 153] width 107 height 11
type input "1"
click at [273, 232] on div "Settings for variant - " Tenis Casual Plata MENINA MEKONAPL - 35 / Plata " This…" at bounding box center [277, 146] width 174 height 240
click at [269, 240] on div "Do not override" at bounding box center [299, 236] width 107 height 7
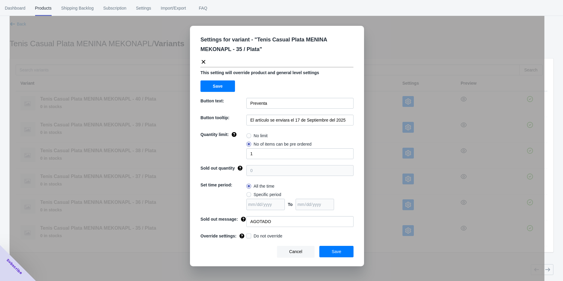
click at [270, 233] on span "Do not override" at bounding box center [267, 236] width 29 height 6
click at [248, 234] on input "Do not override" at bounding box center [247, 234] width 0 height 0
checkbox input "true"
click at [340, 253] on span "Save" at bounding box center [336, 251] width 10 height 5
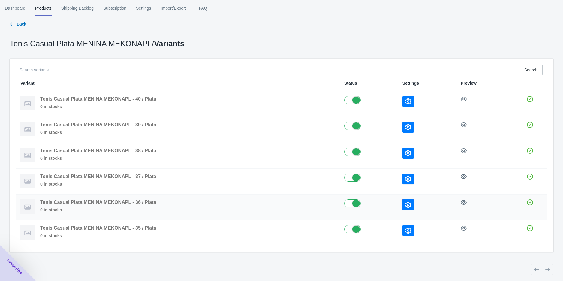
click at [407, 205] on icon "button" at bounding box center [408, 205] width 6 height 6
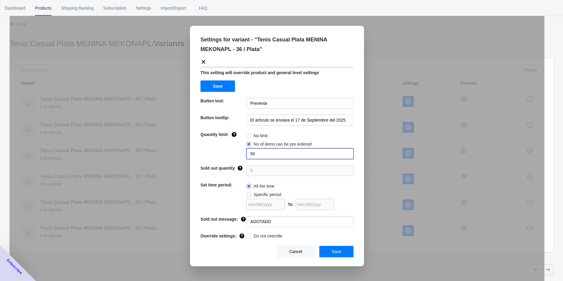
drag, startPoint x: 285, startPoint y: 157, endPoint x: 221, endPoint y: 160, distance: 64.8
click at [228, 158] on div "Quantity limit: No limit No of items can be pre ordered 50" at bounding box center [276, 145] width 153 height 28
type input "2"
click at [267, 237] on span "Do not override" at bounding box center [267, 236] width 29 height 6
click at [248, 235] on input "Do not override" at bounding box center [247, 234] width 0 height 0
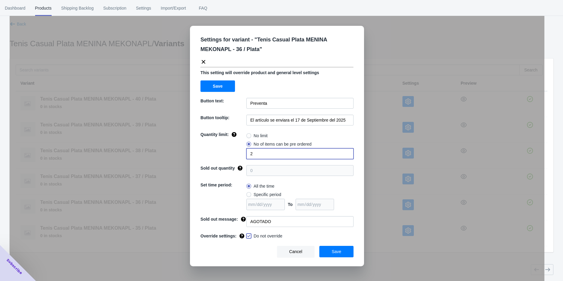
checkbox input "true"
click at [329, 252] on button "Save" at bounding box center [336, 251] width 34 height 11
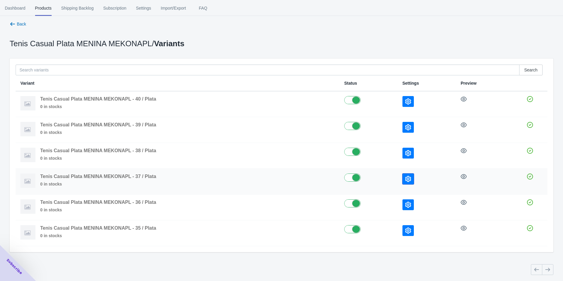
click at [404, 180] on button "button" at bounding box center [407, 178] width 11 height 11
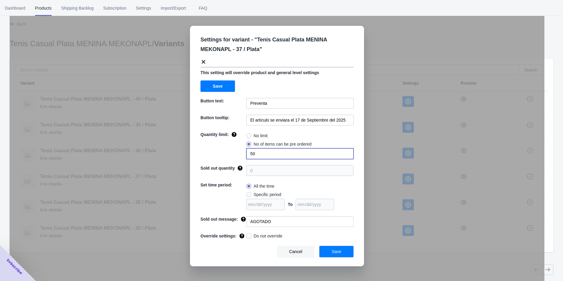
drag, startPoint x: 267, startPoint y: 155, endPoint x: 215, endPoint y: 156, distance: 51.9
click at [217, 156] on div "Quantity limit: No limit No of items can be pre ordered 50" at bounding box center [276, 145] width 153 height 28
type input "3"
click at [278, 238] on span "Do not override" at bounding box center [267, 236] width 29 height 6
click at [248, 235] on input "Do not override" at bounding box center [247, 234] width 0 height 0
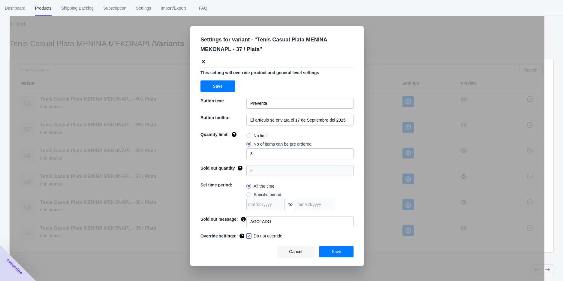
checkbox input "true"
click at [324, 251] on button "Save" at bounding box center [336, 251] width 34 height 11
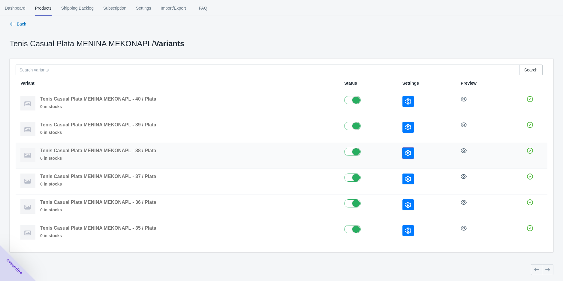
click at [404, 154] on button "button" at bounding box center [407, 153] width 11 height 11
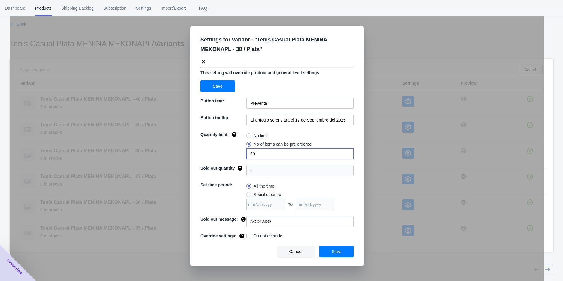
drag, startPoint x: 254, startPoint y: 151, endPoint x: 226, endPoint y: 154, distance: 28.3
click at [235, 154] on div "Quantity limit: No limit No of items can be pre ordered 50" at bounding box center [276, 145] width 153 height 28
type input "3"
drag, startPoint x: 268, startPoint y: 238, endPoint x: 291, endPoint y: 244, distance: 24.4
click at [267, 237] on span "Do not override" at bounding box center [267, 236] width 29 height 6
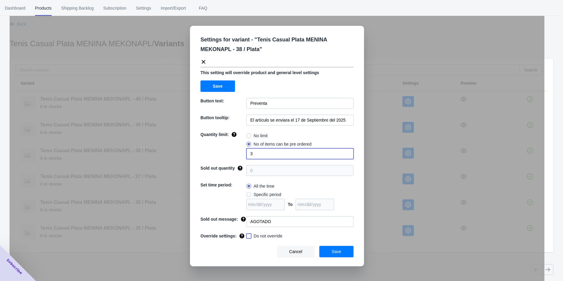
click at [248, 235] on input "Do not override" at bounding box center [247, 234] width 0 height 0
checkbox input "true"
click at [334, 256] on button "Save" at bounding box center [336, 251] width 34 height 11
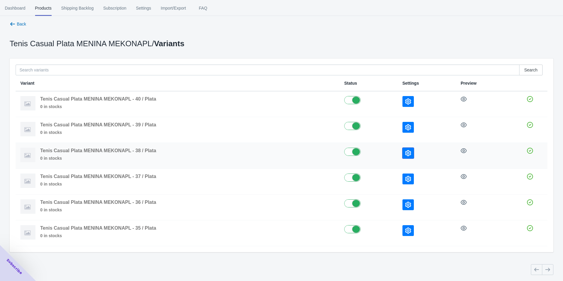
click at [408, 154] on icon "button" at bounding box center [408, 153] width 6 height 6
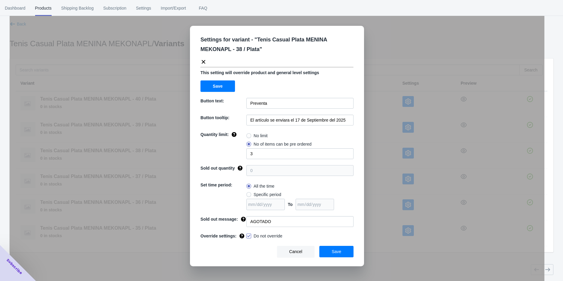
drag, startPoint x: 392, startPoint y: 135, endPoint x: 406, endPoint y: 130, distance: 14.6
click at [393, 135] on div "Settings for variant - " Tenis Casual Plata MENINA MEKONAPL - 38 / Plata " This…" at bounding box center [277, 155] width 534 height 281
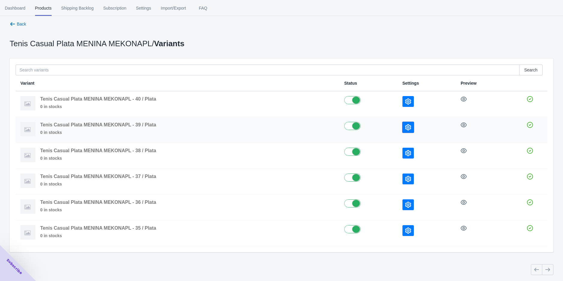
click at [411, 125] on icon "button" at bounding box center [408, 127] width 6 height 6
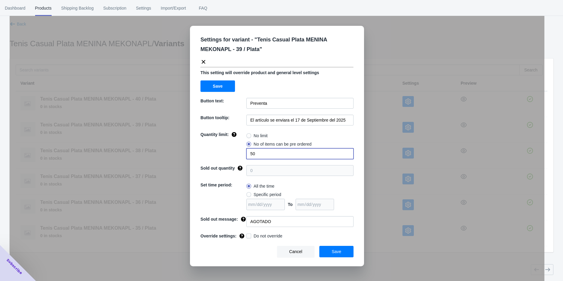
drag, startPoint x: 272, startPoint y: 151, endPoint x: 207, endPoint y: 157, distance: 64.8
click at [211, 157] on div "Quantity limit: No limit No of items can be pre ordered 50" at bounding box center [276, 145] width 153 height 28
type input "2"
click at [257, 235] on span "Do not override" at bounding box center [267, 236] width 29 height 6
click at [248, 235] on input "Do not override" at bounding box center [247, 234] width 0 height 0
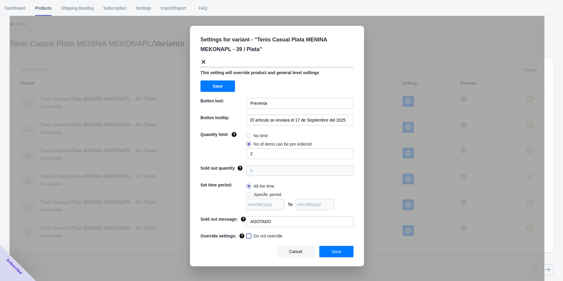
checkbox input "true"
click at [332, 250] on span "Save" at bounding box center [336, 251] width 10 height 5
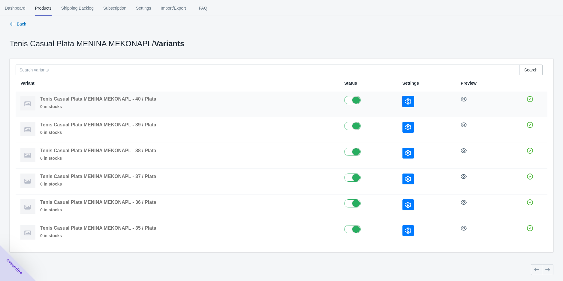
click at [408, 97] on button "button" at bounding box center [407, 101] width 11 height 11
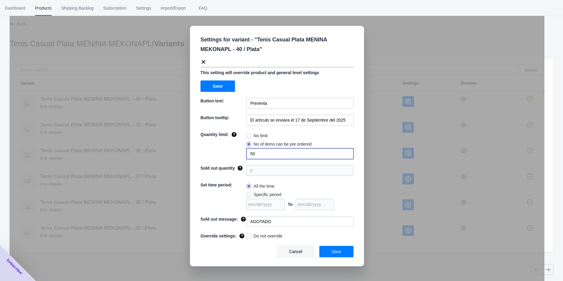
drag, startPoint x: 253, startPoint y: 152, endPoint x: 229, endPoint y: 165, distance: 27.6
click at [226, 157] on div "Quantity limit: No limit No of items can be pre ordered 50" at bounding box center [276, 145] width 153 height 28
type input "1"
click at [275, 235] on span "Do not override" at bounding box center [267, 236] width 29 height 6
click at [248, 235] on input "Do not override" at bounding box center [247, 234] width 0 height 0
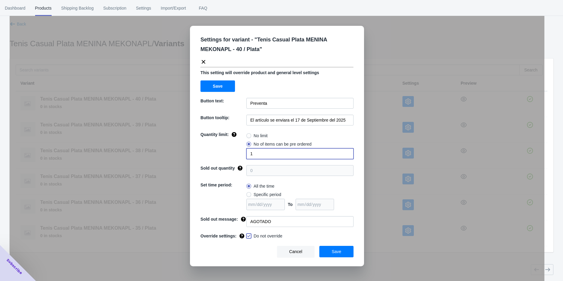
checkbox input "true"
click at [331, 249] on button "Save" at bounding box center [336, 251] width 34 height 11
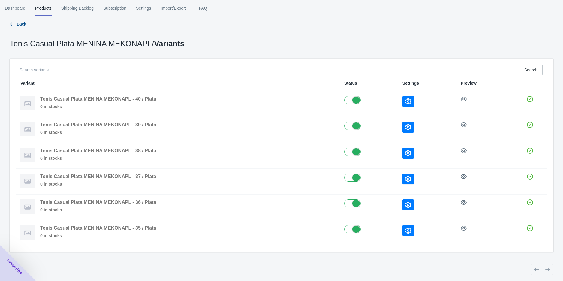
click at [19, 25] on span "Back" at bounding box center [21, 24] width 9 height 5
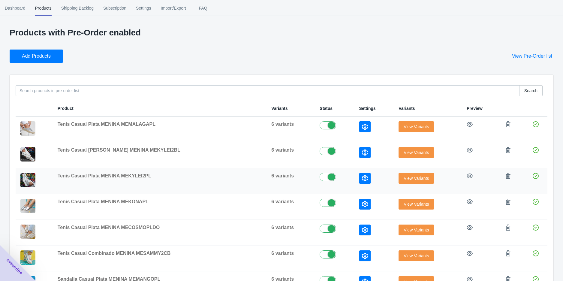
click at [403, 180] on span "View Variants" at bounding box center [415, 178] width 25 height 5
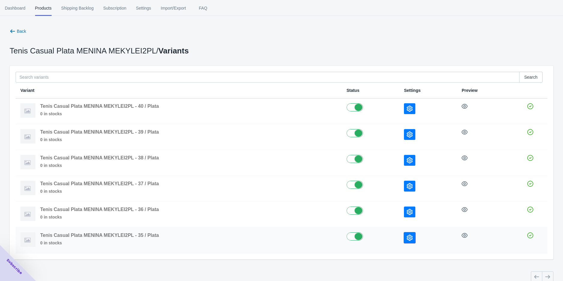
click at [413, 240] on button "button" at bounding box center [409, 237] width 11 height 11
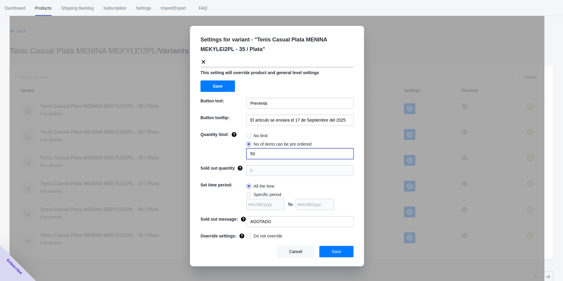
drag, startPoint x: 270, startPoint y: 150, endPoint x: 239, endPoint y: 153, distance: 31.3
click at [243, 152] on div "Quantity limit: No limit No of items can be pre ordered 50" at bounding box center [276, 145] width 153 height 28
type input "1"
click at [263, 235] on span "Do not override" at bounding box center [267, 236] width 29 height 6
click at [248, 235] on input "Do not override" at bounding box center [247, 234] width 0 height 0
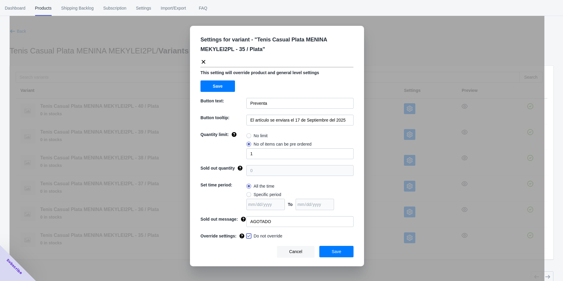
checkbox input "true"
click at [344, 252] on button "Save" at bounding box center [336, 251] width 34 height 11
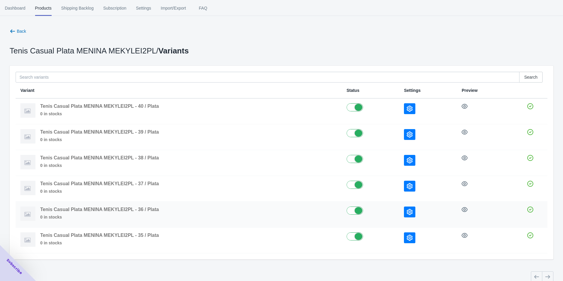
click at [407, 211] on icon "button" at bounding box center [409, 212] width 6 height 6
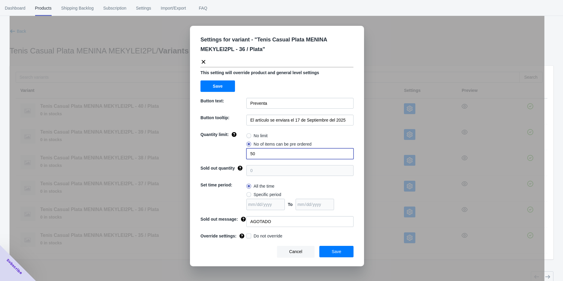
drag, startPoint x: 261, startPoint y: 154, endPoint x: 235, endPoint y: 154, distance: 26.7
click at [250, 154] on input "50" at bounding box center [299, 153] width 107 height 11
type input "2"
click at [280, 238] on span "Do not override" at bounding box center [267, 236] width 29 height 6
click at [248, 235] on input "Do not override" at bounding box center [247, 234] width 0 height 0
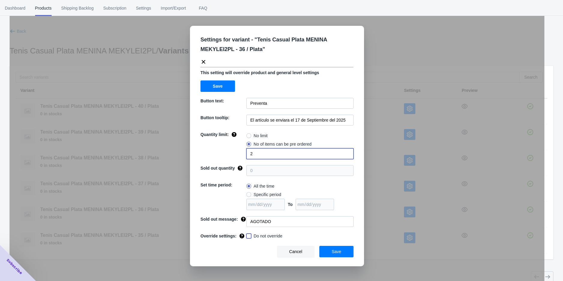
checkbox input "true"
click at [330, 250] on button "Save" at bounding box center [336, 251] width 34 height 11
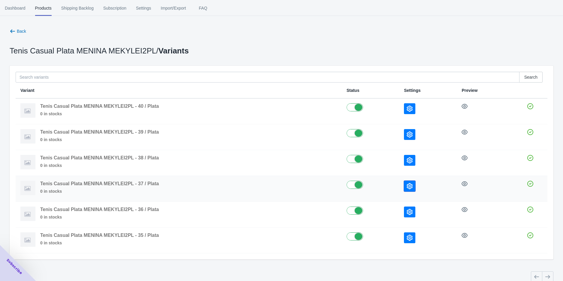
click at [411, 186] on icon "button" at bounding box center [409, 186] width 6 height 6
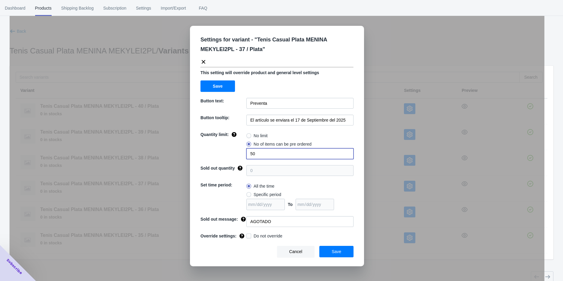
drag, startPoint x: 268, startPoint y: 157, endPoint x: 225, endPoint y: 162, distance: 43.2
click at [235, 159] on div "Settings for variant - " Tenis Casual Plata MENINA MEKYLEI2PL - 37 / Plata " Th…" at bounding box center [277, 146] width 174 height 240
type input "3"
click at [261, 236] on span "Do not override" at bounding box center [267, 236] width 29 height 6
click at [248, 235] on input "Do not override" at bounding box center [247, 234] width 0 height 0
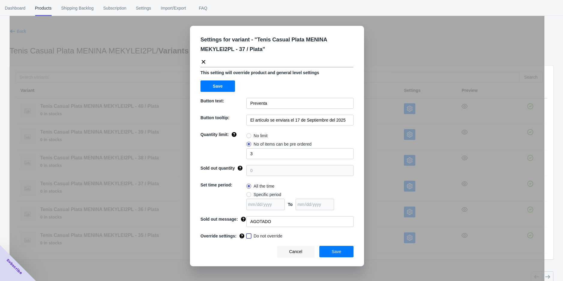
checkbox input "true"
click at [325, 252] on button "Save" at bounding box center [336, 251] width 34 height 11
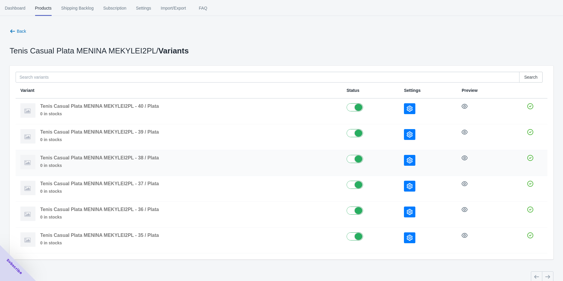
click at [405, 160] on button "button" at bounding box center [409, 160] width 11 height 11
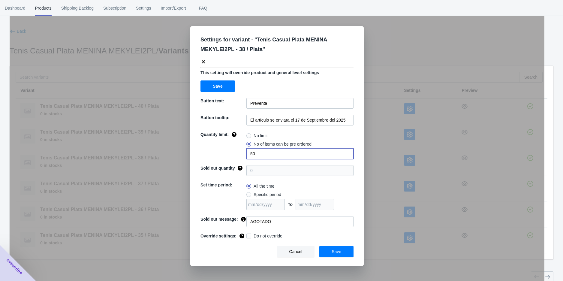
drag, startPoint x: 259, startPoint y: 152, endPoint x: 198, endPoint y: 172, distance: 63.4
click at [217, 159] on div "Settings for variant - " Tenis Casual Plata MENINA MEKYLEI2PL - 38 / Plata " Th…" at bounding box center [277, 146] width 174 height 240
type input "3"
click at [269, 238] on span "Do not override" at bounding box center [267, 236] width 29 height 6
click at [248, 235] on input "Do not override" at bounding box center [247, 234] width 0 height 0
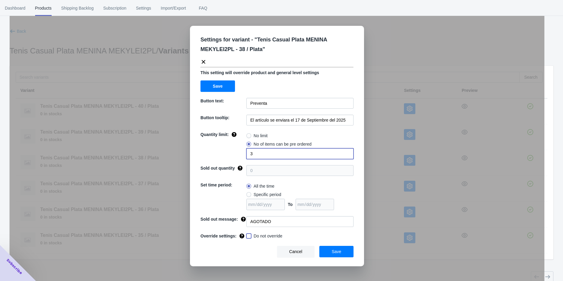
checkbox input "true"
click at [344, 252] on button "Save" at bounding box center [336, 251] width 34 height 11
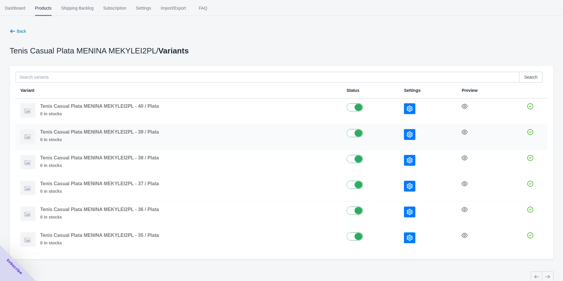
click at [410, 133] on icon "button" at bounding box center [409, 134] width 6 height 6
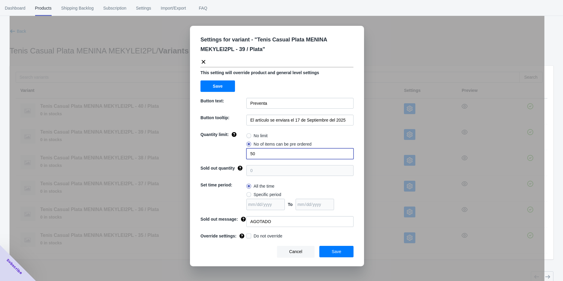
drag, startPoint x: 280, startPoint y: 152, endPoint x: 211, endPoint y: 157, distance: 69.4
click at [214, 157] on div "Quantity limit: No limit No of items can be pre ordered 50" at bounding box center [276, 145] width 153 height 28
type input "2"
click at [270, 240] on div "Do not override" at bounding box center [299, 236] width 107 height 7
click at [272, 237] on span "Do not override" at bounding box center [267, 236] width 29 height 6
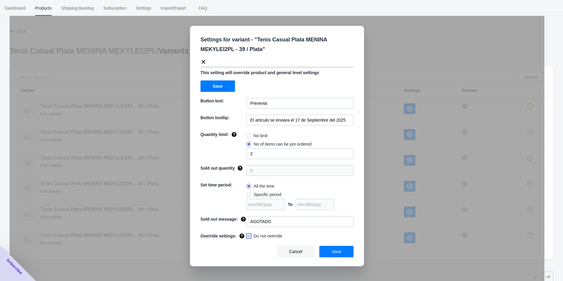
click at [248, 235] on input "Do not override" at bounding box center [247, 234] width 0 height 0
checkbox input "true"
click at [332, 251] on button "Save" at bounding box center [336, 251] width 34 height 11
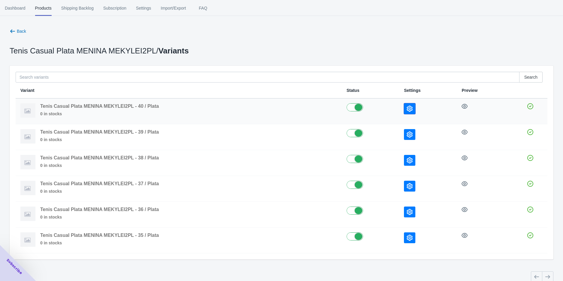
click at [405, 107] on button "button" at bounding box center [409, 108] width 11 height 11
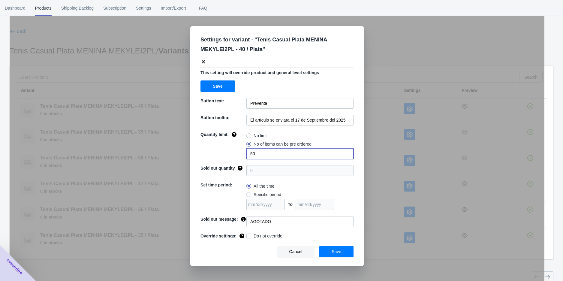
drag, startPoint x: 258, startPoint y: 153, endPoint x: 233, endPoint y: 154, distance: 25.2
click at [252, 154] on input "50" at bounding box center [299, 153] width 107 height 11
drag, startPoint x: 260, startPoint y: 155, endPoint x: 227, endPoint y: 156, distance: 33.6
click at [232, 156] on div "Quantity limit: No limit No of items can be pre ordered 51" at bounding box center [276, 145] width 153 height 28
type input "1"
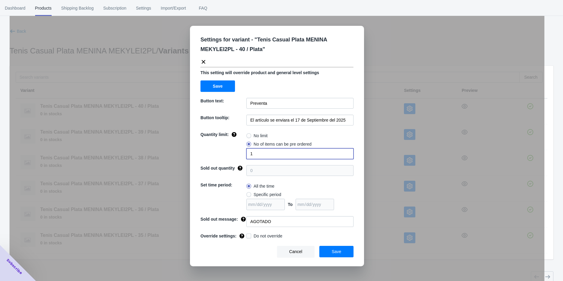
click at [260, 236] on span "Do not override" at bounding box center [267, 236] width 29 height 6
click at [248, 235] on input "Do not override" at bounding box center [247, 234] width 0 height 0
checkbox input "true"
click at [337, 250] on span "Save" at bounding box center [336, 251] width 10 height 5
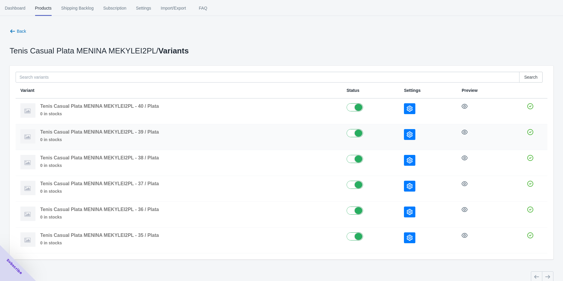
click at [408, 136] on icon "button" at bounding box center [409, 134] width 6 height 6
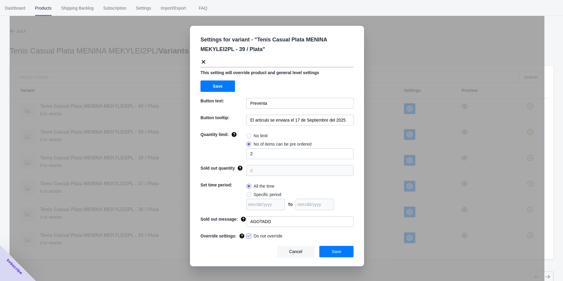
click at [373, 134] on div "Settings for variant - " Tenis Casual Plata MENINA MEKYLEI2PL - 39 / Plata " Th…" at bounding box center [277, 155] width 534 height 281
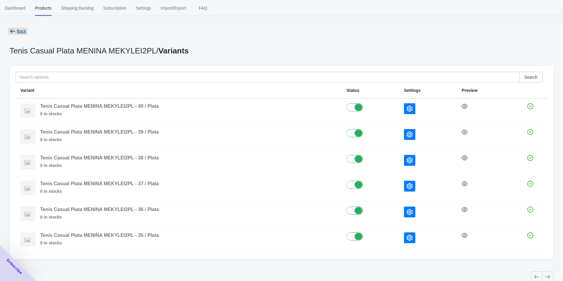
click at [15, 30] on icon "button" at bounding box center [13, 31] width 6 height 6
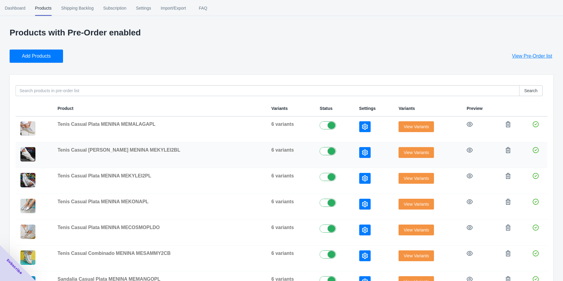
click at [403, 152] on span "View Variants" at bounding box center [415, 152] width 25 height 5
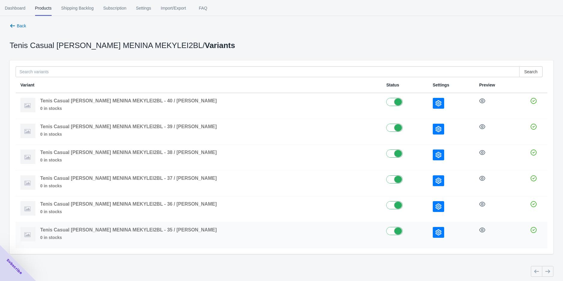
scroll to position [7, 0]
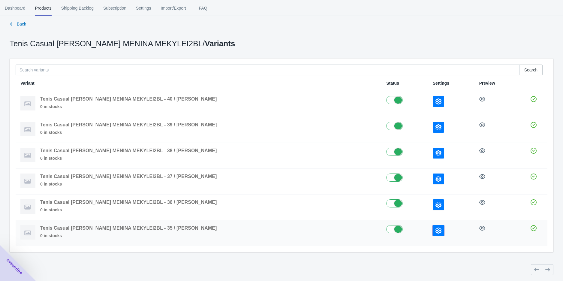
click at [435, 229] on icon "button" at bounding box center [438, 230] width 6 height 6
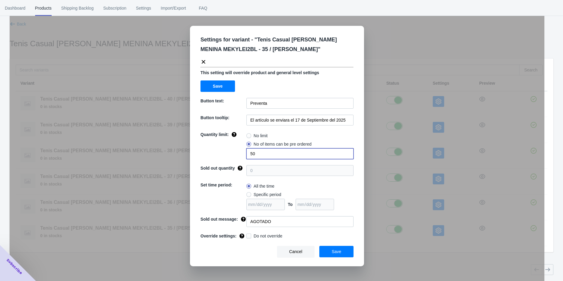
drag, startPoint x: 266, startPoint y: 153, endPoint x: 229, endPoint y: 156, distance: 36.7
click at [241, 155] on div "Quantity limit: No limit No of items can be pre ordered 50" at bounding box center [276, 145] width 153 height 28
type input "1"
drag, startPoint x: 262, startPoint y: 234, endPoint x: 298, endPoint y: 246, distance: 38.0
click at [262, 234] on span "Do not override" at bounding box center [267, 236] width 29 height 6
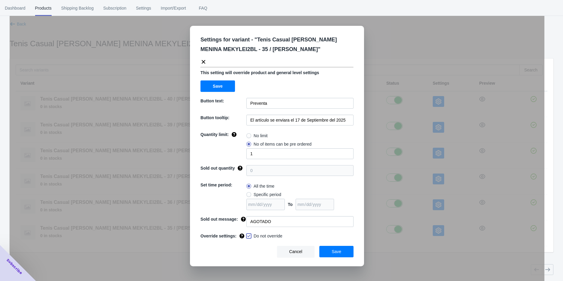
click at [248, 234] on input "Do not override" at bounding box center [247, 234] width 0 height 0
checkbox input "true"
click at [337, 250] on span "Save" at bounding box center [336, 251] width 10 height 5
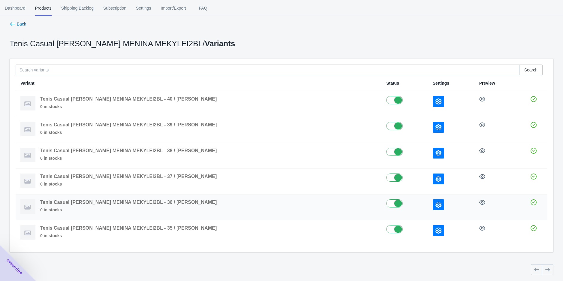
click at [428, 205] on td at bounding box center [451, 207] width 46 height 26
click at [435, 202] on icon "button" at bounding box center [438, 205] width 6 height 6
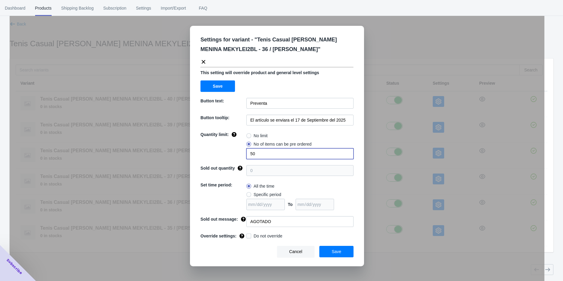
drag, startPoint x: 257, startPoint y: 152, endPoint x: 211, endPoint y: 163, distance: 47.4
click at [213, 162] on div "Settings for variant - " Tenis Casual [PERSON_NAME] MENINA MEKYLEI2BL - 36 / [P…" at bounding box center [277, 146] width 174 height 240
type input "2"
click at [273, 237] on span "Do not override" at bounding box center [267, 236] width 29 height 6
click at [248, 235] on input "Do not override" at bounding box center [247, 234] width 0 height 0
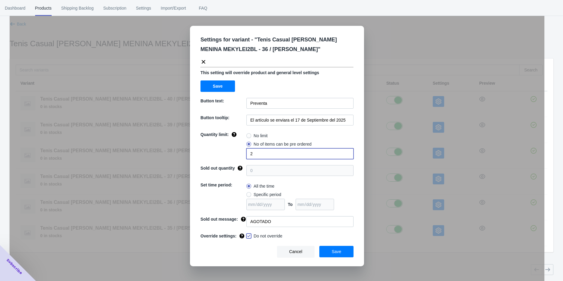
checkbox input "true"
click at [333, 255] on button "Save" at bounding box center [336, 251] width 34 height 11
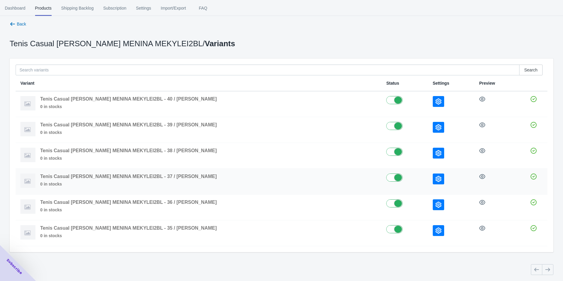
click at [432, 180] on button "button" at bounding box center [437, 178] width 11 height 11
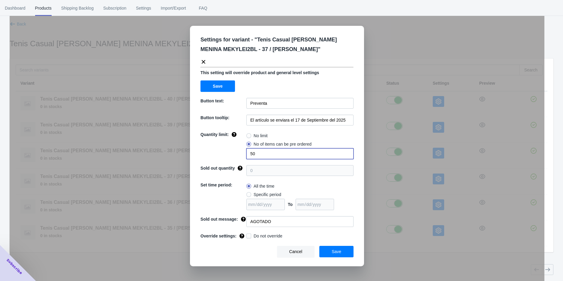
drag, startPoint x: 253, startPoint y: 153, endPoint x: 214, endPoint y: 160, distance: 40.5
click at [232, 157] on div "Quantity limit: No limit No of items can be pre ordered 50" at bounding box center [276, 145] width 153 height 28
drag, startPoint x: 268, startPoint y: 155, endPoint x: 209, endPoint y: 165, distance: 60.1
click at [216, 157] on div "Quantity limit: No limit No of items can be pre ordered 30" at bounding box center [276, 145] width 153 height 28
type input "3"
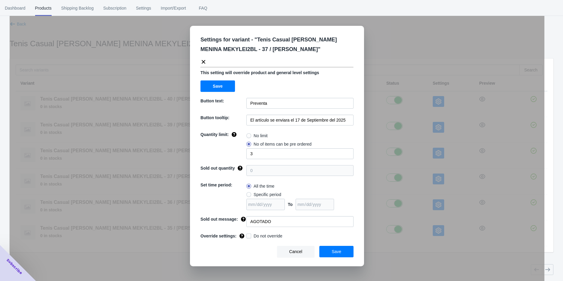
click at [256, 240] on div "Settings for variant - " Tenis Casual [PERSON_NAME] MENINA MEKYLEI2BL - 37 / [P…" at bounding box center [277, 146] width 174 height 240
click at [274, 238] on span "Do not override" at bounding box center [267, 236] width 29 height 6
click at [248, 235] on input "Do not override" at bounding box center [247, 234] width 0 height 0
checkbox input "true"
click at [339, 256] on button "Save" at bounding box center [336, 251] width 34 height 11
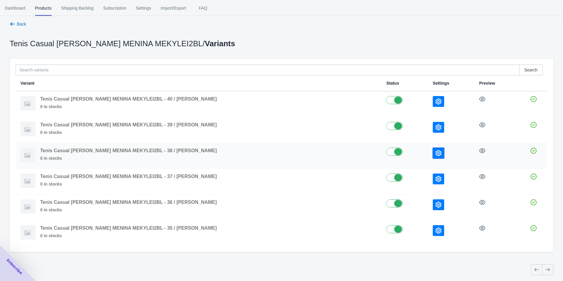
click at [435, 153] on icon "button" at bounding box center [438, 153] width 6 height 6
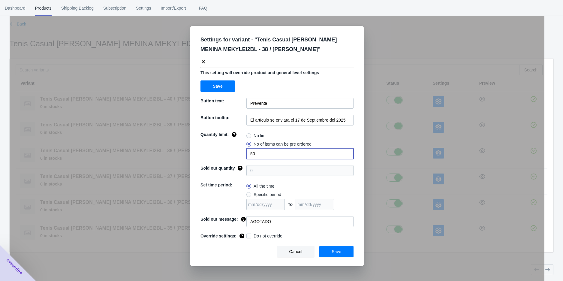
drag, startPoint x: 268, startPoint y: 151, endPoint x: 230, endPoint y: 158, distance: 39.1
click at [232, 158] on div "Quantity limit: No limit No of items can be pre ordered 50" at bounding box center [276, 145] width 153 height 28
type input "3"
click at [273, 235] on span "Do not override" at bounding box center [267, 236] width 29 height 6
click at [248, 235] on input "Do not override" at bounding box center [247, 234] width 0 height 0
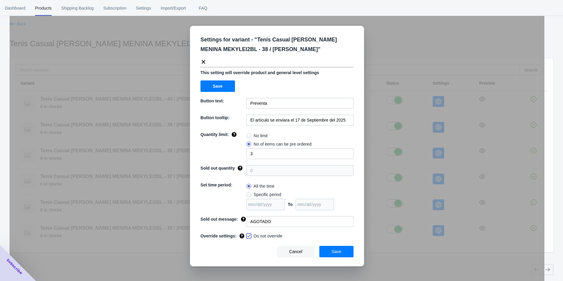
checkbox input "true"
click at [328, 249] on button "Save" at bounding box center [336, 251] width 34 height 11
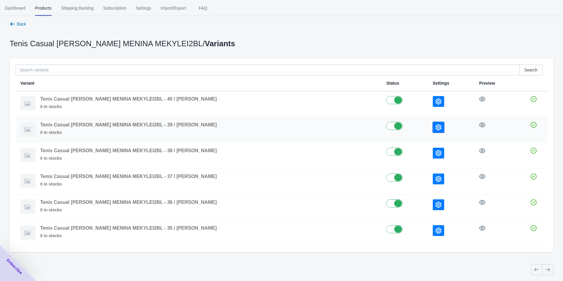
click at [435, 127] on icon "button" at bounding box center [438, 127] width 6 height 6
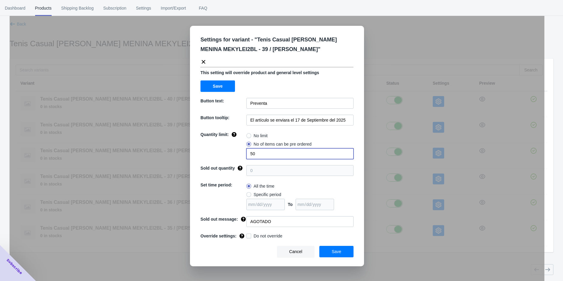
drag, startPoint x: 283, startPoint y: 151, endPoint x: 190, endPoint y: 155, distance: 93.0
click at [194, 153] on div "Settings for variant - " Tenis Casual [PERSON_NAME] MENINA MEKYLEI2BL - 39 / [P…" at bounding box center [277, 146] width 174 height 240
type input "2"
drag, startPoint x: 271, startPoint y: 237, endPoint x: 297, endPoint y: 241, distance: 26.2
click at [271, 236] on span "Do not override" at bounding box center [267, 236] width 29 height 6
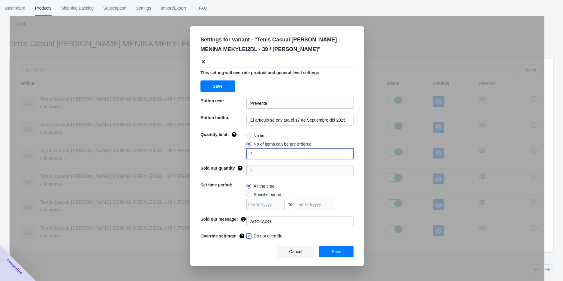
click at [248, 235] on input "Do not override" at bounding box center [247, 234] width 0 height 0
checkbox input "true"
click at [337, 251] on span "Save" at bounding box center [336, 251] width 10 height 5
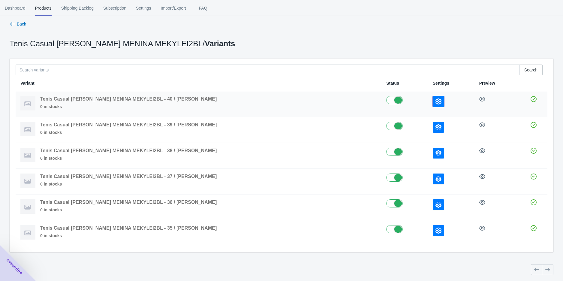
click at [432, 104] on button "button" at bounding box center [437, 101] width 11 height 11
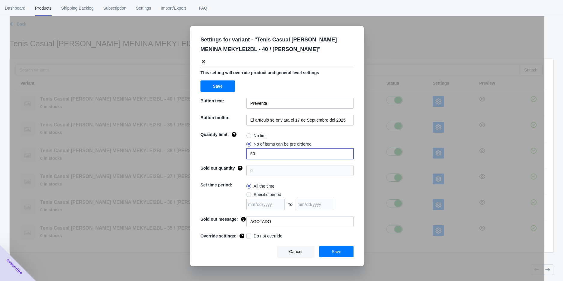
drag, startPoint x: 256, startPoint y: 154, endPoint x: 215, endPoint y: 162, distance: 41.7
click at [227, 158] on div "Quantity limit: No limit No of items can be pre ordered 50" at bounding box center [276, 145] width 153 height 28
type input "1"
click at [262, 236] on span "Do not override" at bounding box center [267, 236] width 29 height 6
click at [248, 235] on input "Do not override" at bounding box center [247, 234] width 0 height 0
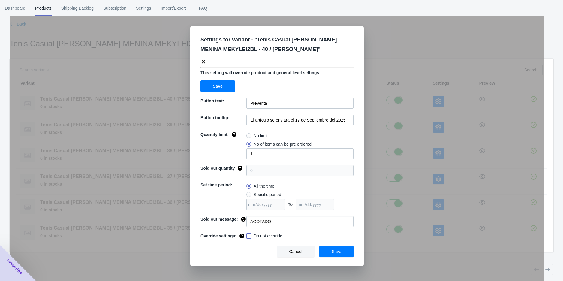
checkbox input "true"
click at [323, 250] on button "Save" at bounding box center [336, 251] width 34 height 11
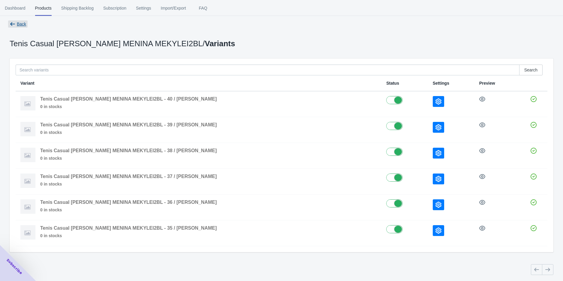
click at [25, 25] on button "Back" at bounding box center [17, 24] width 21 height 11
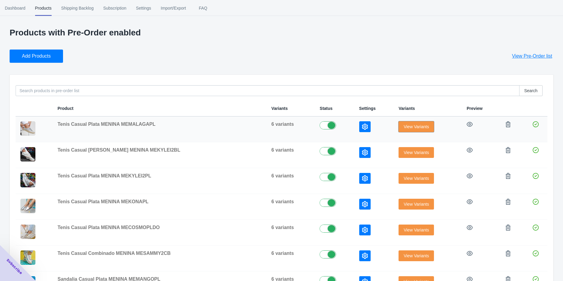
click at [422, 124] on button "View Variants" at bounding box center [415, 126] width 35 height 11
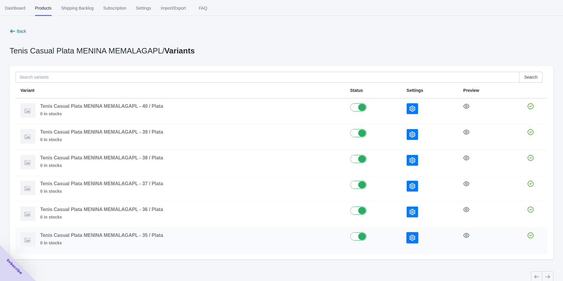
click at [416, 232] on button "button" at bounding box center [411, 237] width 11 height 11
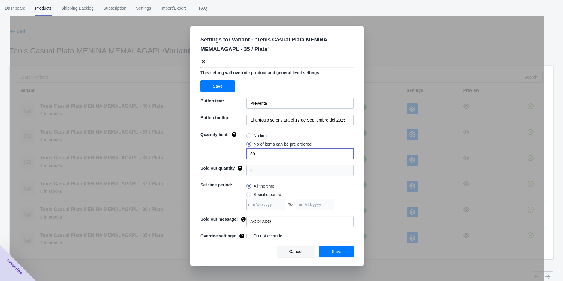
drag, startPoint x: 252, startPoint y: 154, endPoint x: 225, endPoint y: 157, distance: 27.4
click at [237, 154] on div "Quantity limit: No limit No of items can be pre ordered 50" at bounding box center [276, 145] width 153 height 28
type input "1"
drag, startPoint x: 271, startPoint y: 237, endPoint x: 303, endPoint y: 246, distance: 33.0
click at [271, 237] on span "Do not override" at bounding box center [267, 236] width 29 height 6
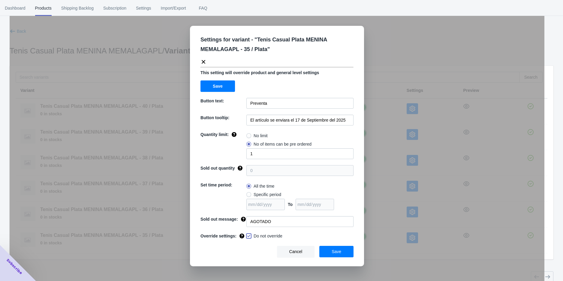
click at [248, 235] on input "Do not override" at bounding box center [247, 234] width 0 height 0
checkbox input "true"
click at [344, 254] on button "Save" at bounding box center [336, 251] width 34 height 11
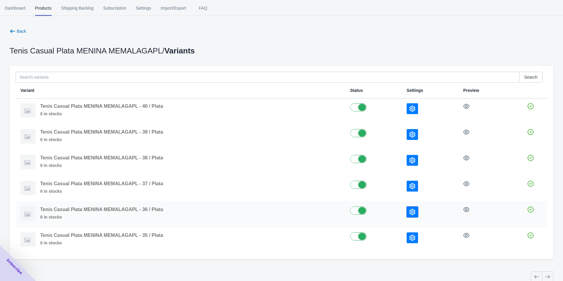
click at [406, 214] on button "button" at bounding box center [411, 211] width 11 height 11
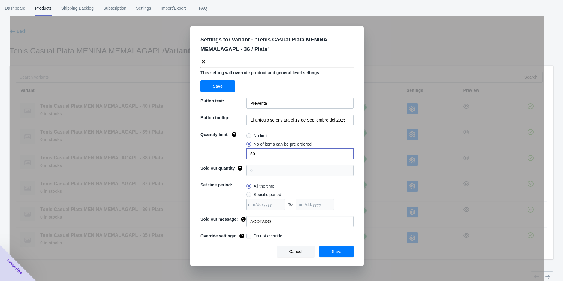
drag, startPoint x: 259, startPoint y: 155, endPoint x: 224, endPoint y: 160, distance: 34.9
click at [230, 158] on div "Quantity limit: No limit No of items can be pre ordered 50" at bounding box center [276, 145] width 153 height 28
type input "2"
click at [265, 236] on span "Do not override" at bounding box center [267, 236] width 29 height 6
click at [248, 235] on input "Do not override" at bounding box center [247, 234] width 0 height 0
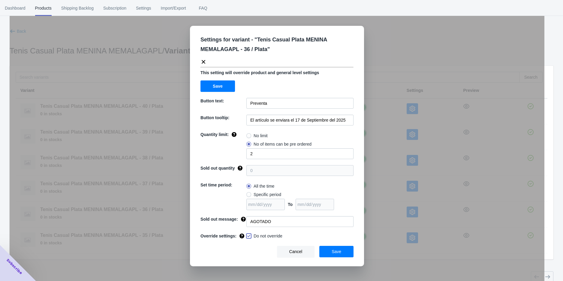
checkbox input "true"
click at [333, 250] on span "Save" at bounding box center [336, 251] width 10 height 5
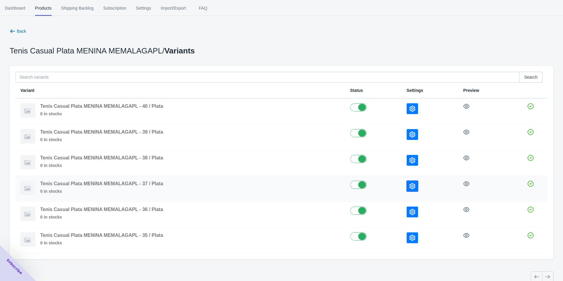
click at [412, 190] on button "button" at bounding box center [411, 186] width 11 height 11
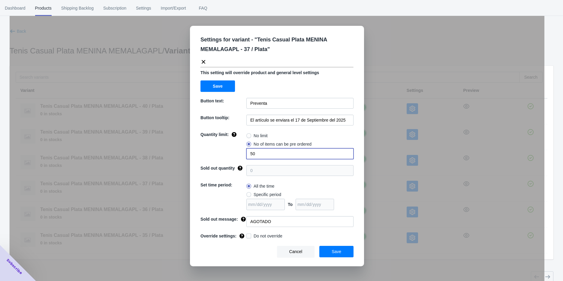
drag, startPoint x: 265, startPoint y: 150, endPoint x: 221, endPoint y: 160, distance: 45.8
click at [223, 160] on div "Settings for variant - " Tenis Casual Plata MENINA MEMALAGAPL - 37 / Plata " Th…" at bounding box center [277, 146] width 174 height 240
type input "3"
click at [268, 234] on span "Do not override" at bounding box center [267, 236] width 29 height 6
click at [248, 234] on input "Do not override" at bounding box center [247, 234] width 0 height 0
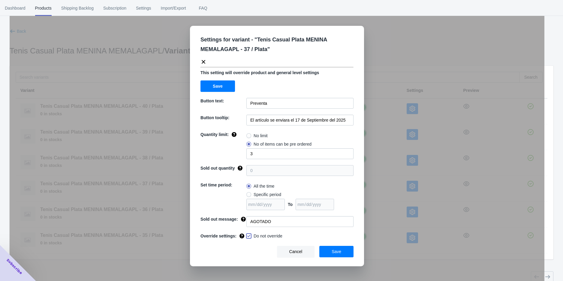
checkbox input "true"
drag, startPoint x: 334, startPoint y: 249, endPoint x: 371, endPoint y: 218, distance: 48.6
click at [335, 249] on span "Save" at bounding box center [336, 251] width 10 height 5
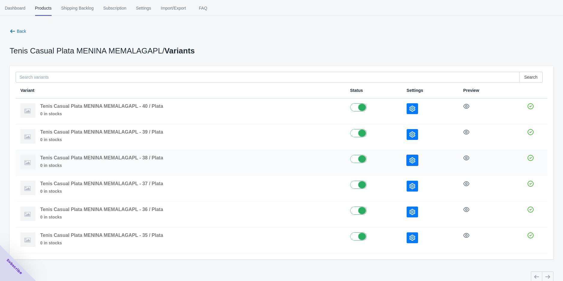
click at [411, 157] on icon "button" at bounding box center [412, 160] width 6 height 6
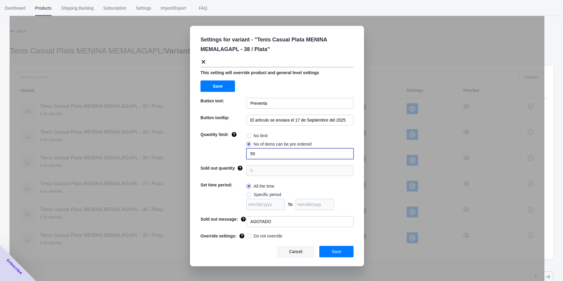
drag, startPoint x: 256, startPoint y: 153, endPoint x: 215, endPoint y: 162, distance: 42.4
click at [215, 160] on div "Settings for variant - " Tenis Casual Plata MENINA MEMALAGAPL - 38 / Plata " Th…" at bounding box center [277, 146] width 174 height 240
type input "3"
click at [262, 235] on span "Do not override" at bounding box center [267, 236] width 29 height 6
click at [248, 235] on input "Do not override" at bounding box center [247, 234] width 0 height 0
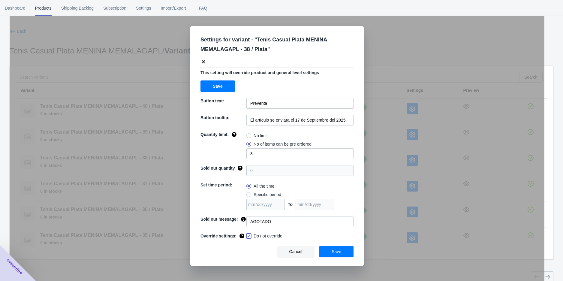
checkbox input "true"
click at [342, 250] on button "Save" at bounding box center [336, 251] width 34 height 11
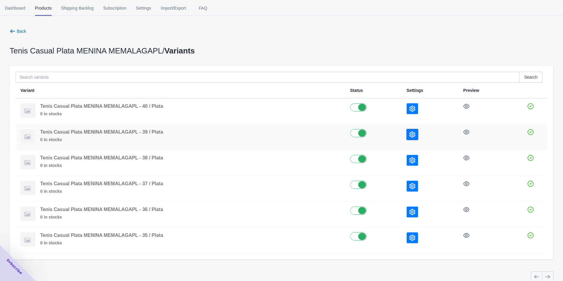
click at [411, 135] on icon "button" at bounding box center [412, 134] width 6 height 6
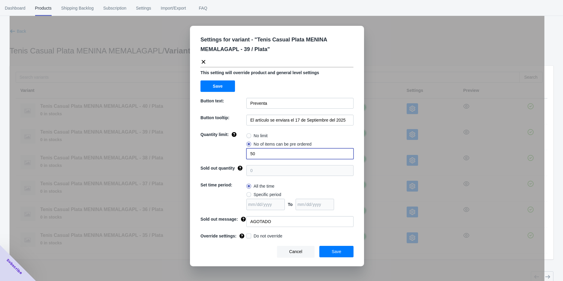
click at [215, 155] on div "Quantity limit: No limit No of items can be pre ordered 50" at bounding box center [276, 145] width 153 height 28
type input "2"
click at [270, 234] on span "Do not override" at bounding box center [267, 236] width 29 height 6
click at [248, 234] on input "Do not override" at bounding box center [247, 234] width 0 height 0
checkbox input "true"
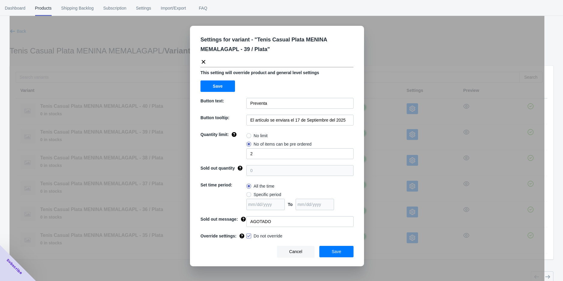
click at [319, 248] on div "Cancel Save" at bounding box center [275, 249] width 158 height 16
click at [328, 249] on button "Save" at bounding box center [336, 251] width 34 height 11
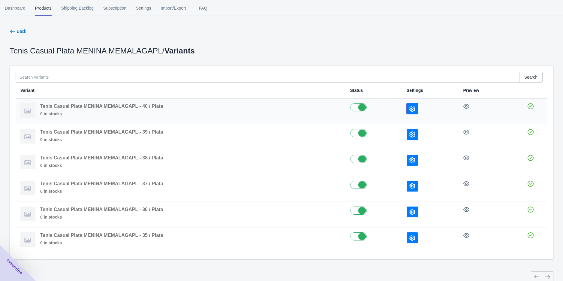
click at [411, 107] on icon "button" at bounding box center [412, 109] width 6 height 6
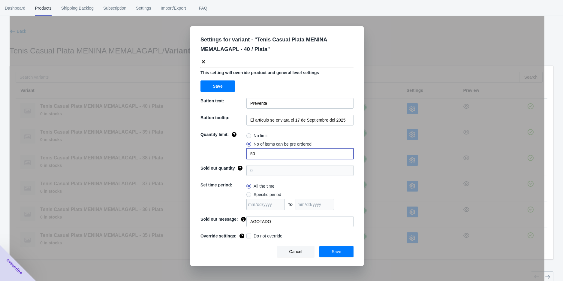
drag, startPoint x: 253, startPoint y: 155, endPoint x: 220, endPoint y: 158, distance: 33.7
click at [240, 155] on div "Quantity limit: No limit No of items can be pre ordered 50" at bounding box center [276, 145] width 153 height 28
drag, startPoint x: 258, startPoint y: 154, endPoint x: 205, endPoint y: 161, distance: 53.6
click at [223, 156] on div "Quantity limit: No limit No of items can be pre ordered 50" at bounding box center [276, 145] width 153 height 28
type input "1"
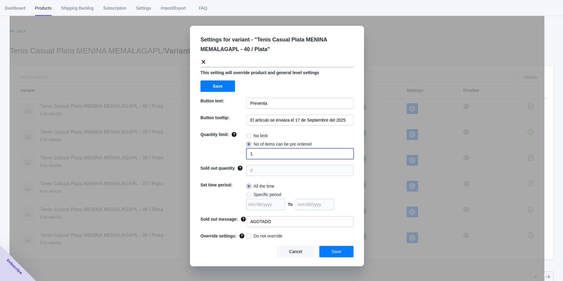
click at [270, 238] on span "Do not override" at bounding box center [267, 236] width 29 height 6
click at [248, 235] on input "Do not override" at bounding box center [247, 234] width 0 height 0
checkbox input "true"
click at [350, 253] on button "Save" at bounding box center [336, 251] width 34 height 11
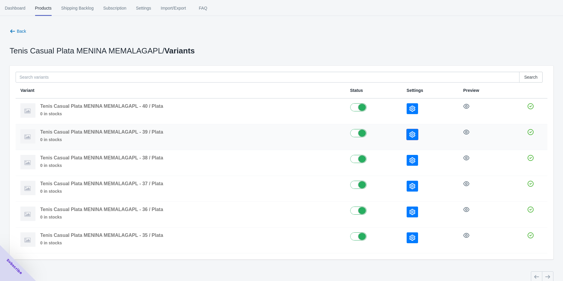
click at [412, 135] on icon "button" at bounding box center [412, 134] width 6 height 6
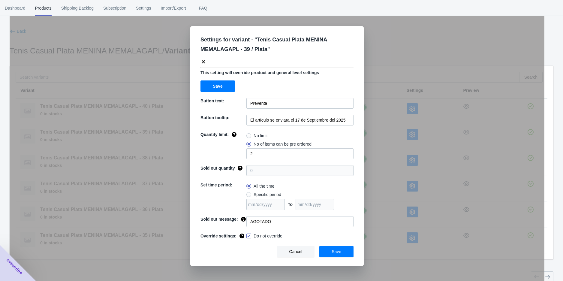
click at [384, 135] on div "Settings for variant - " Tenis Casual Plata MENINA MEMALAGAPL - 39 / Plata " Th…" at bounding box center [277, 155] width 534 height 281
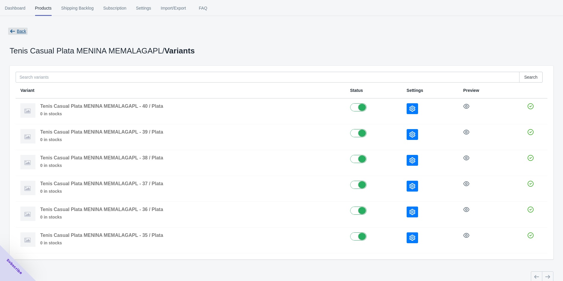
click at [10, 31] on icon "button" at bounding box center [13, 31] width 6 height 6
